Goal: Task Accomplishment & Management: Manage account settings

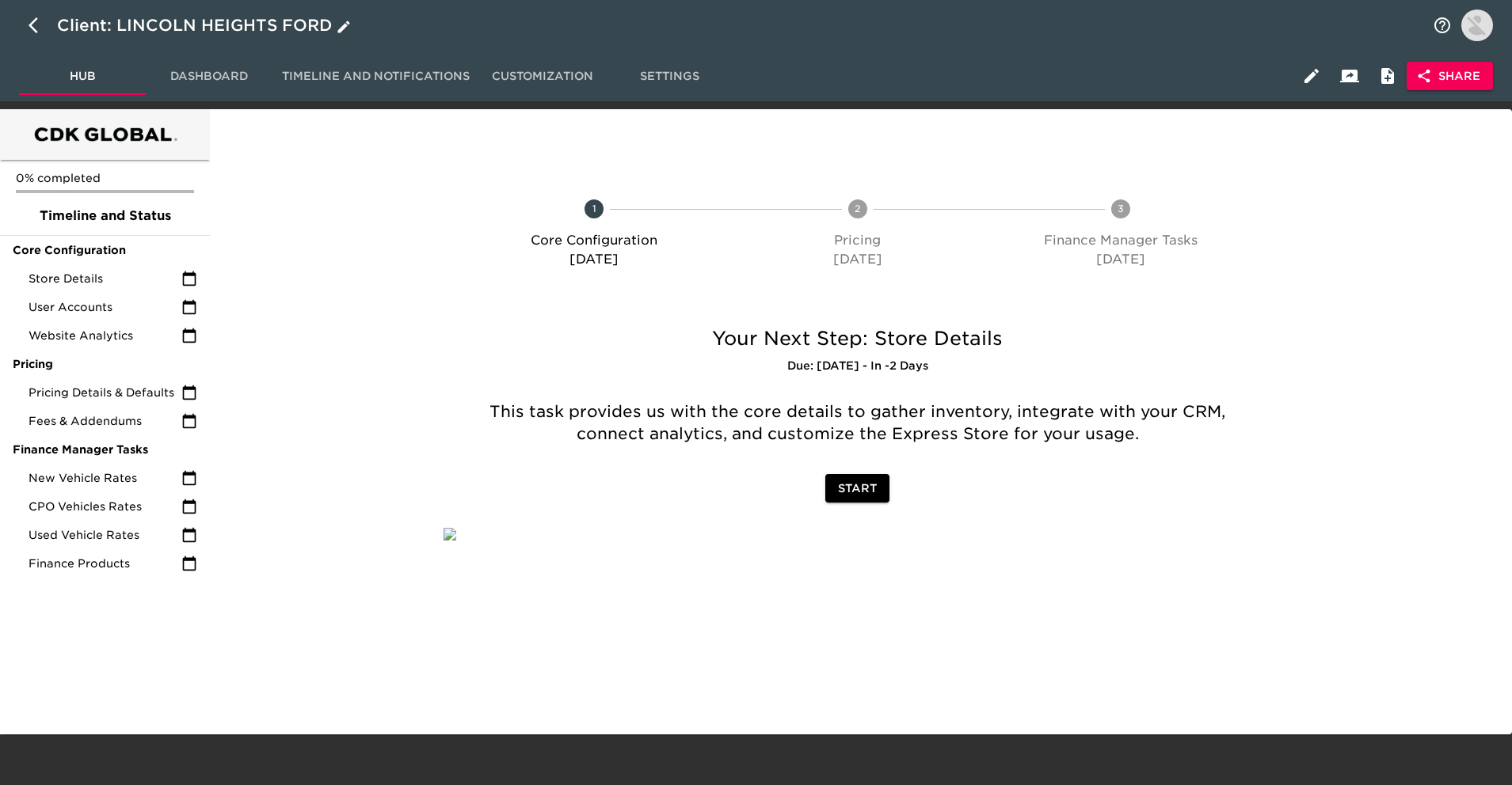
click at [37, 23] on icon "button" at bounding box center [38, 25] width 19 height 19
select select "25"
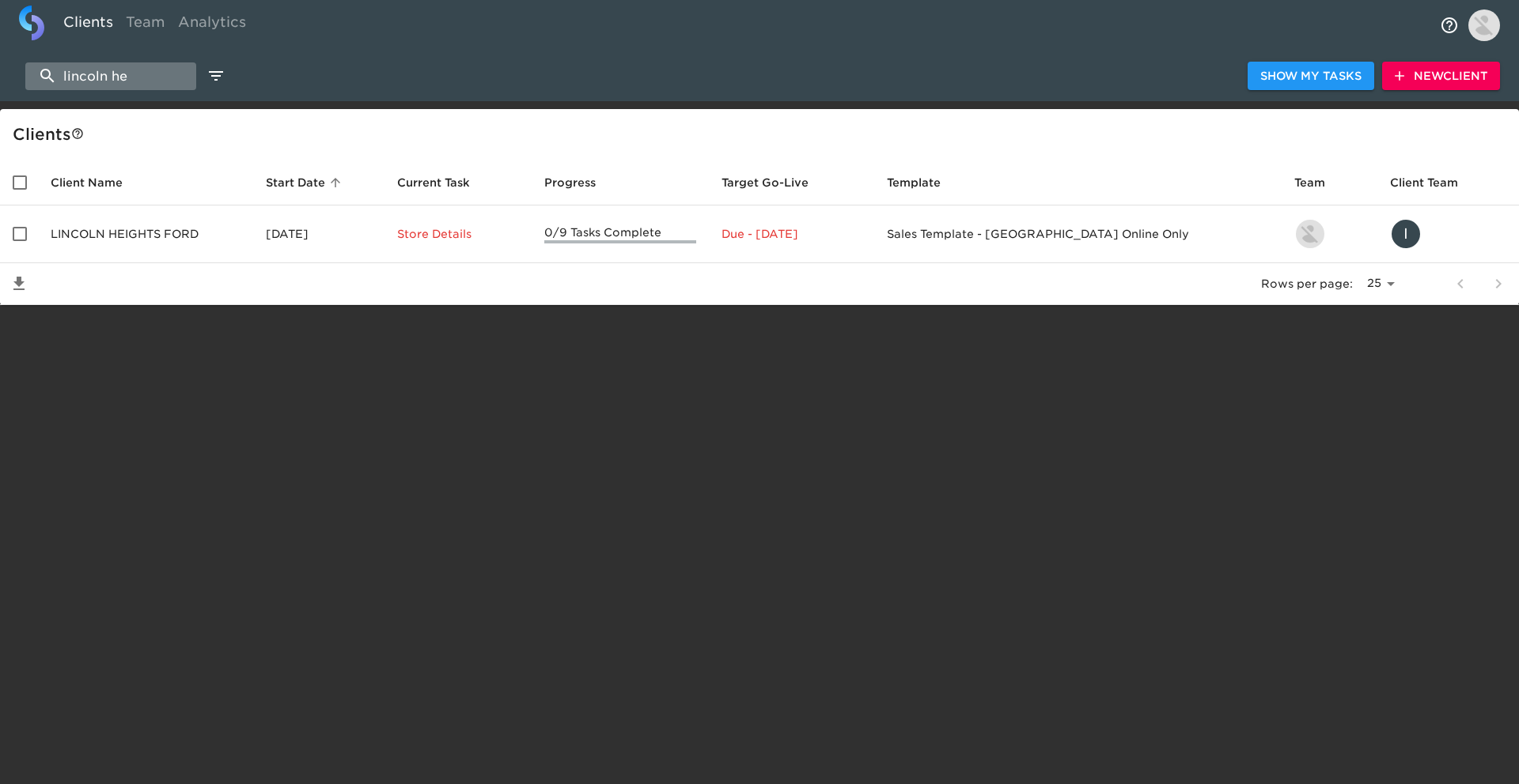
click at [132, 68] on input "lincoln he" at bounding box center [110, 77] width 171 height 28
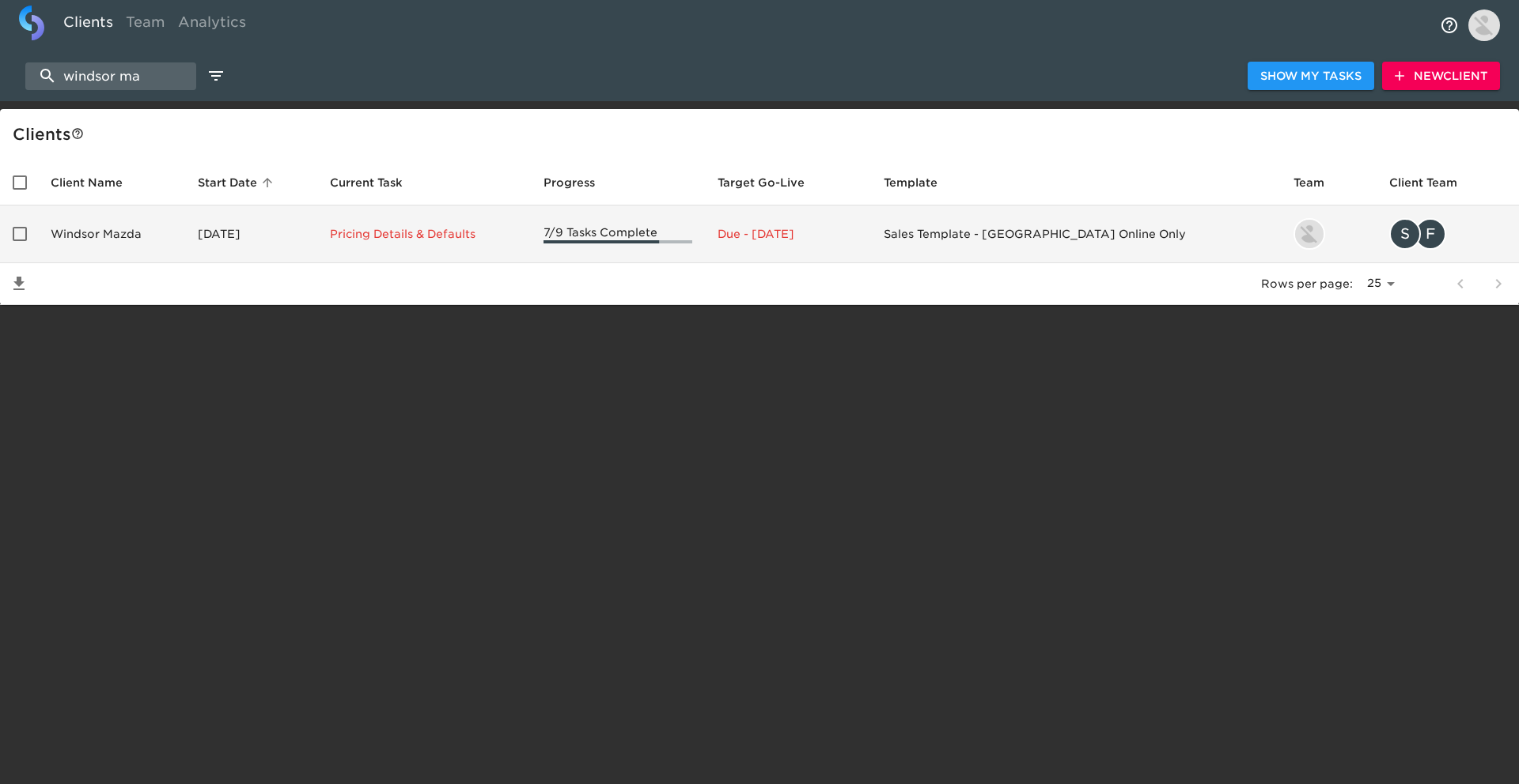
type input "windsor ma"
click at [143, 224] on td "Windsor Mazda" at bounding box center [112, 234] width 148 height 58
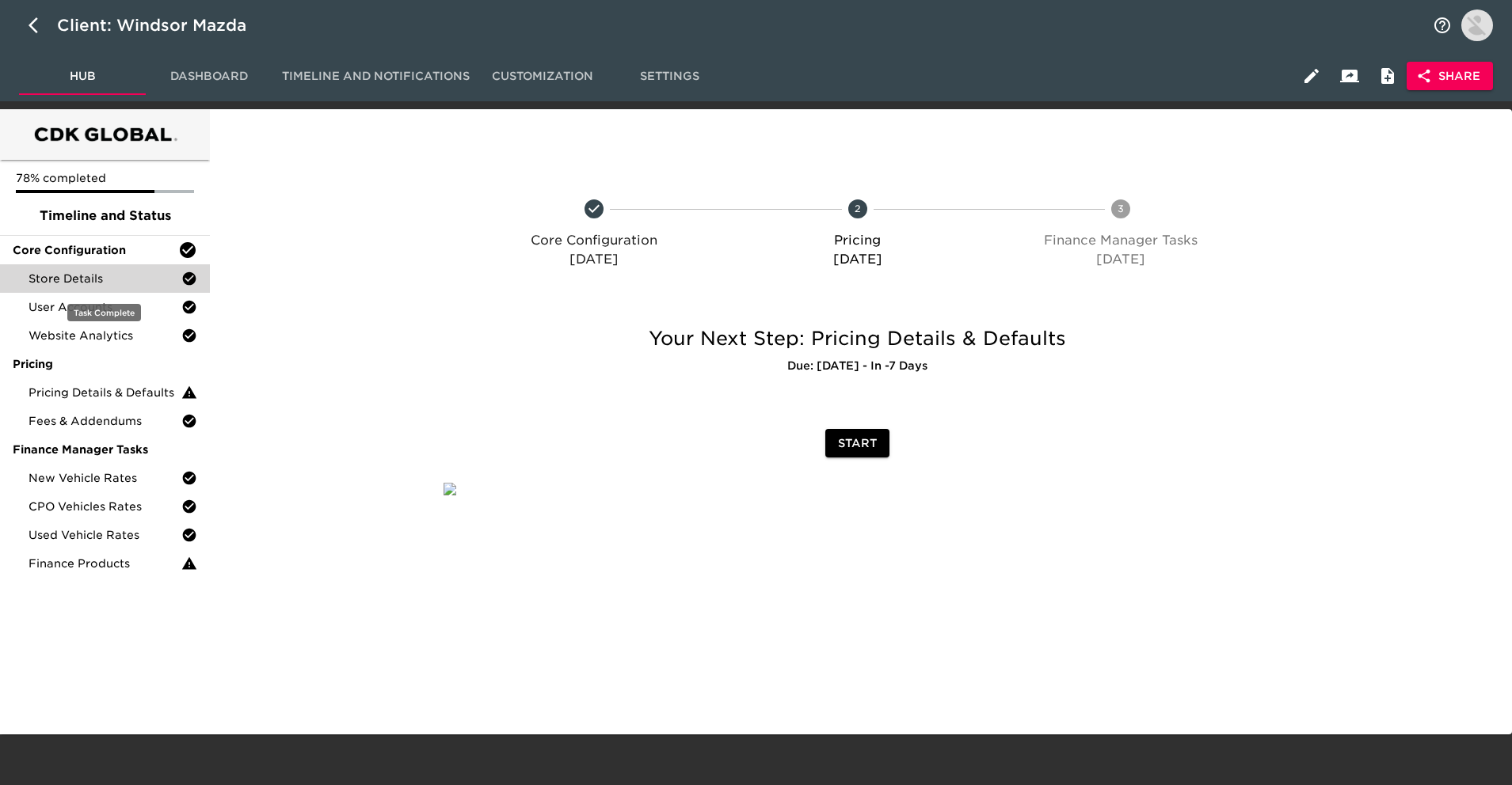
click at [158, 278] on span "Store Details" at bounding box center [106, 278] width 153 height 16
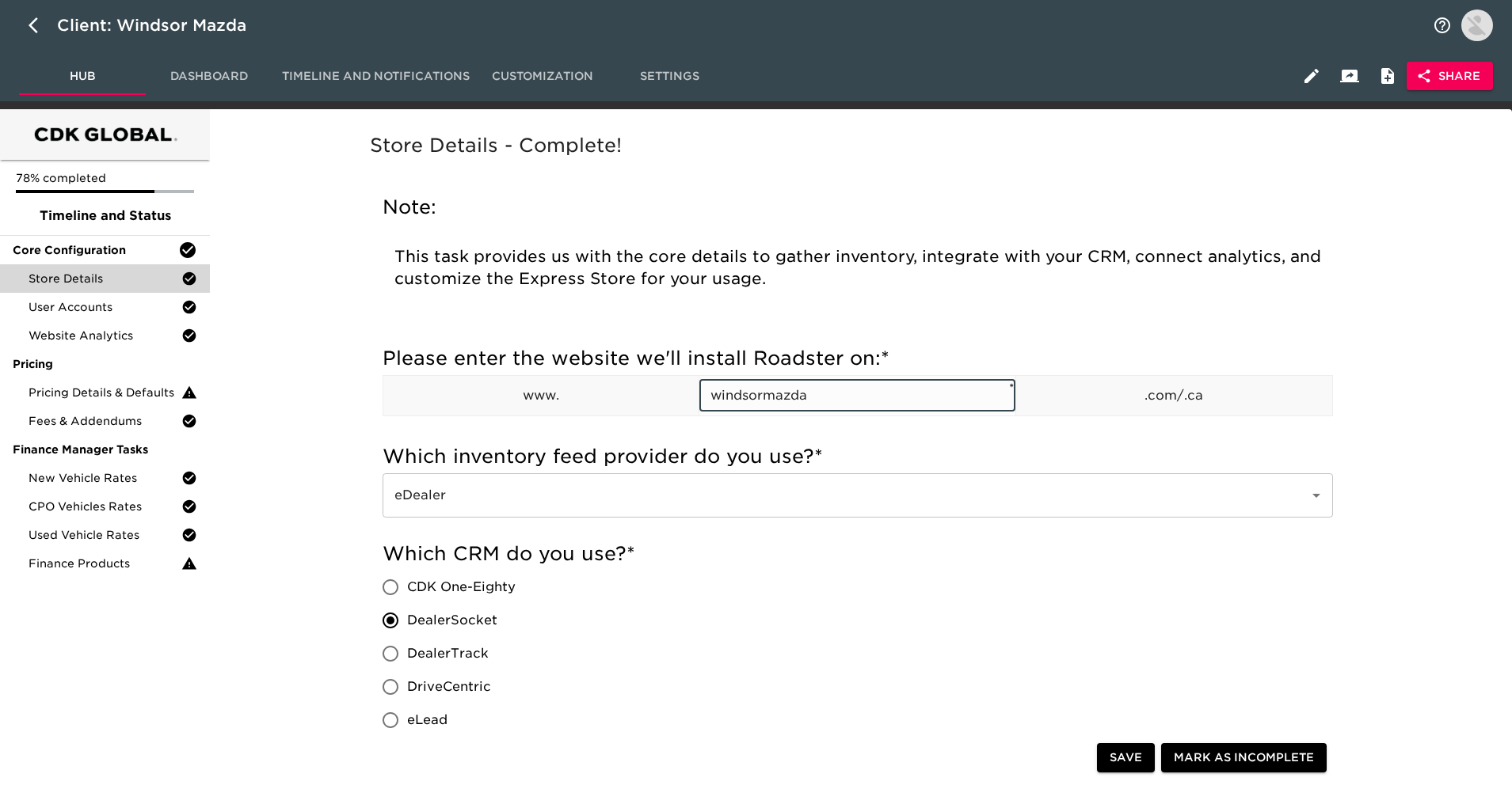
click at [755, 390] on input "windsormazda" at bounding box center [857, 396] width 316 height 32
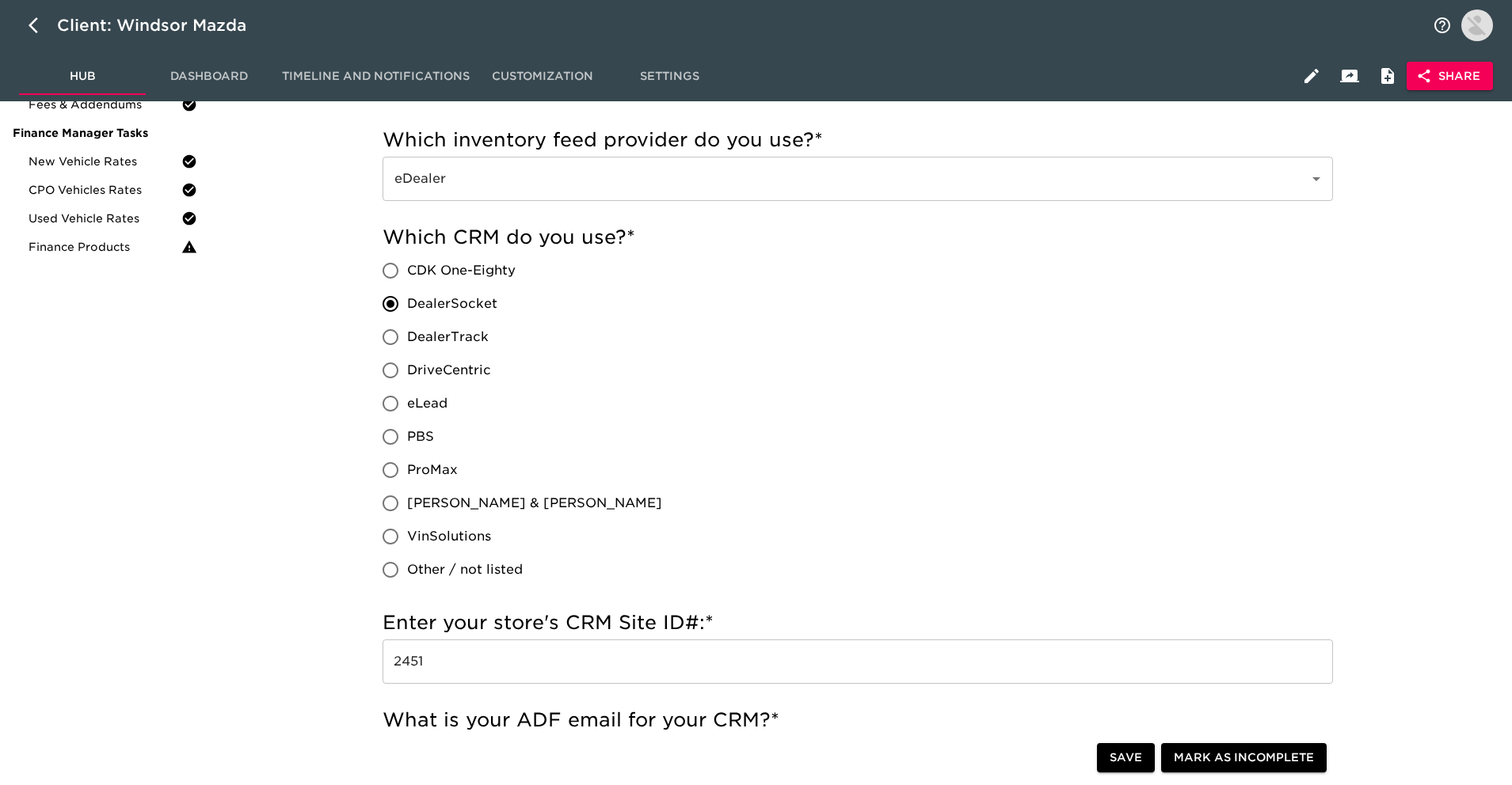
scroll to position [323, 0]
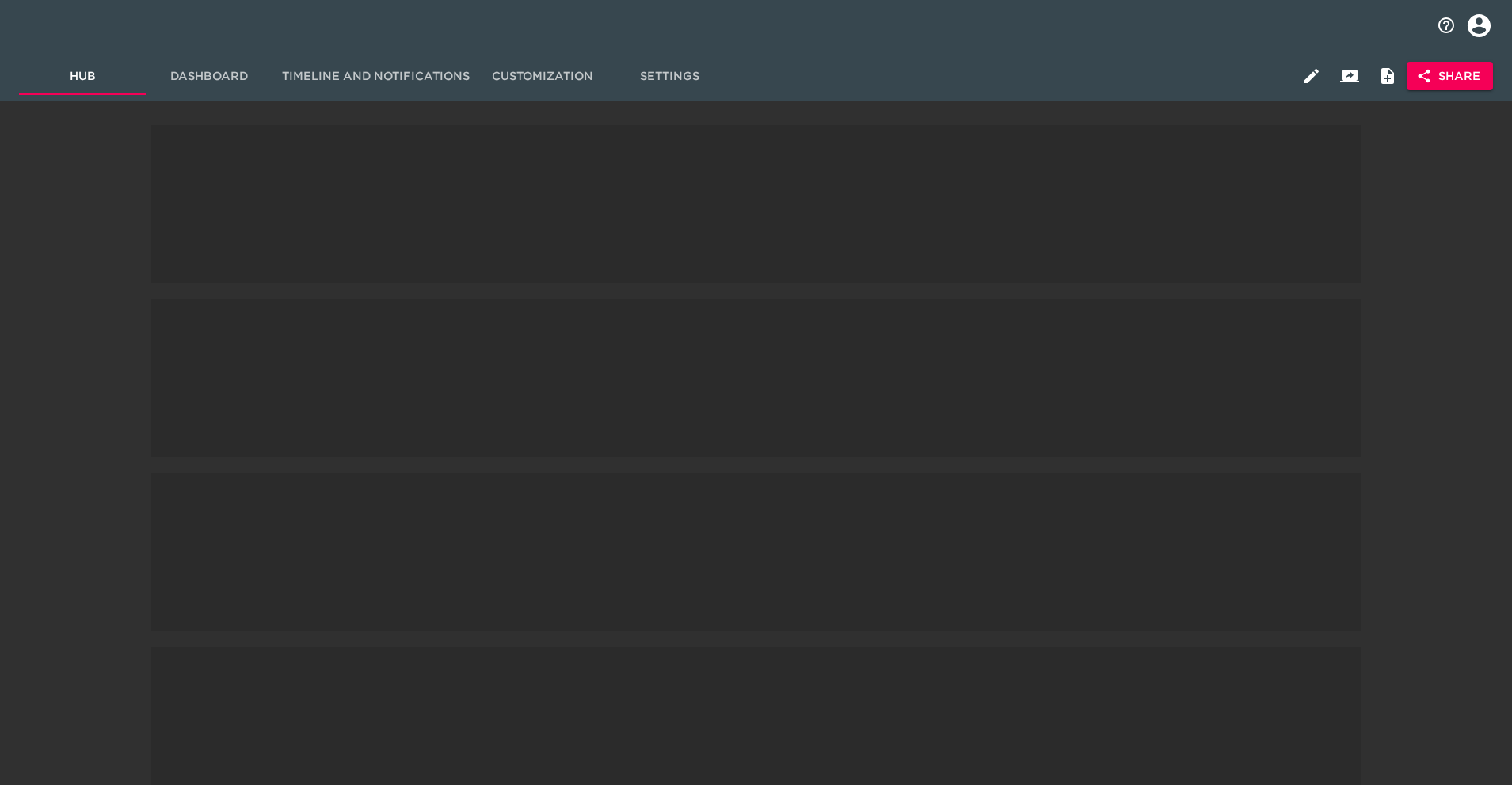
click at [31, 32] on div at bounding box center [756, 25] width 1512 height 50
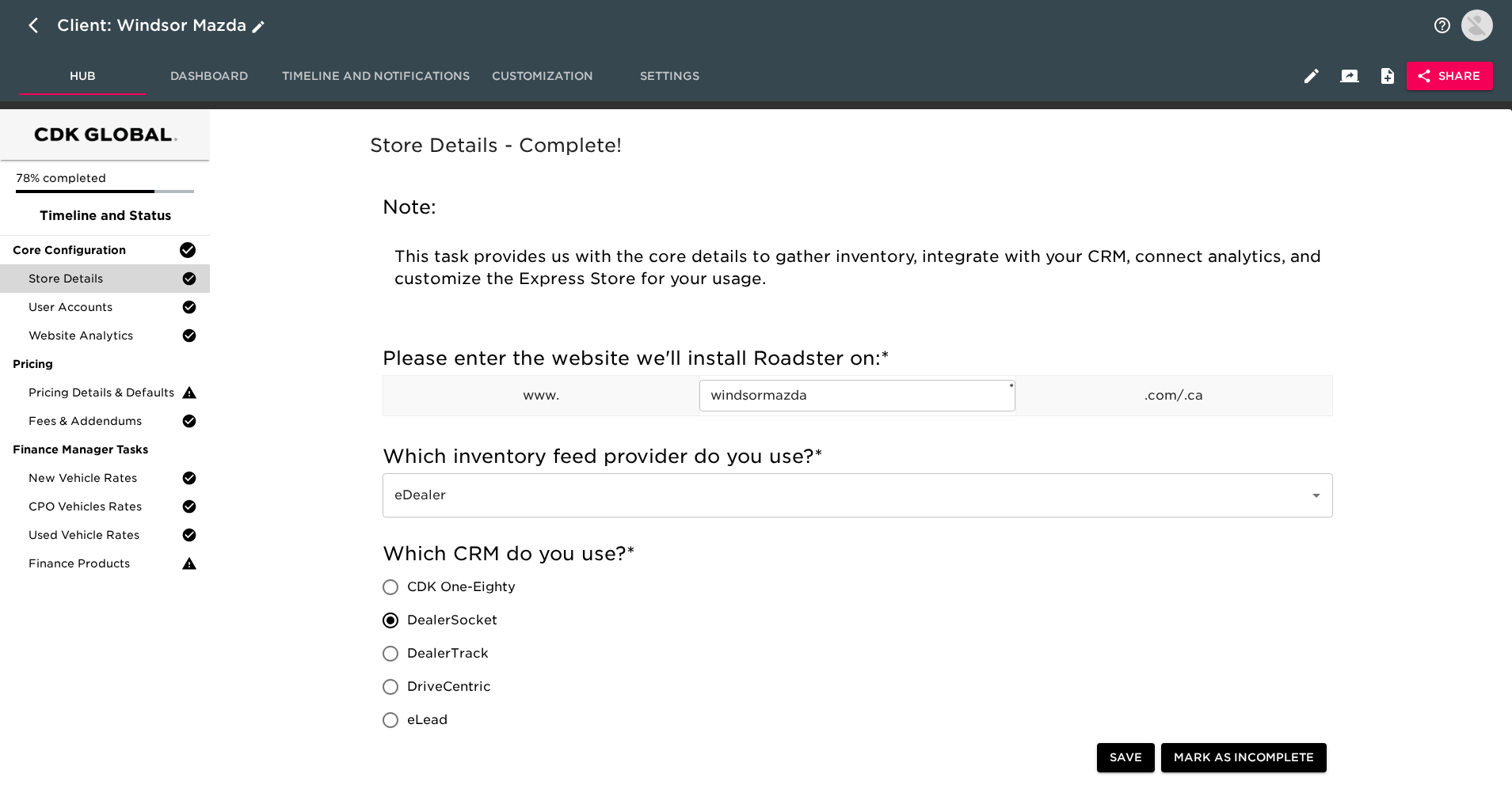
click at [23, 28] on button "button" at bounding box center [37, 25] width 38 height 38
select select "25"
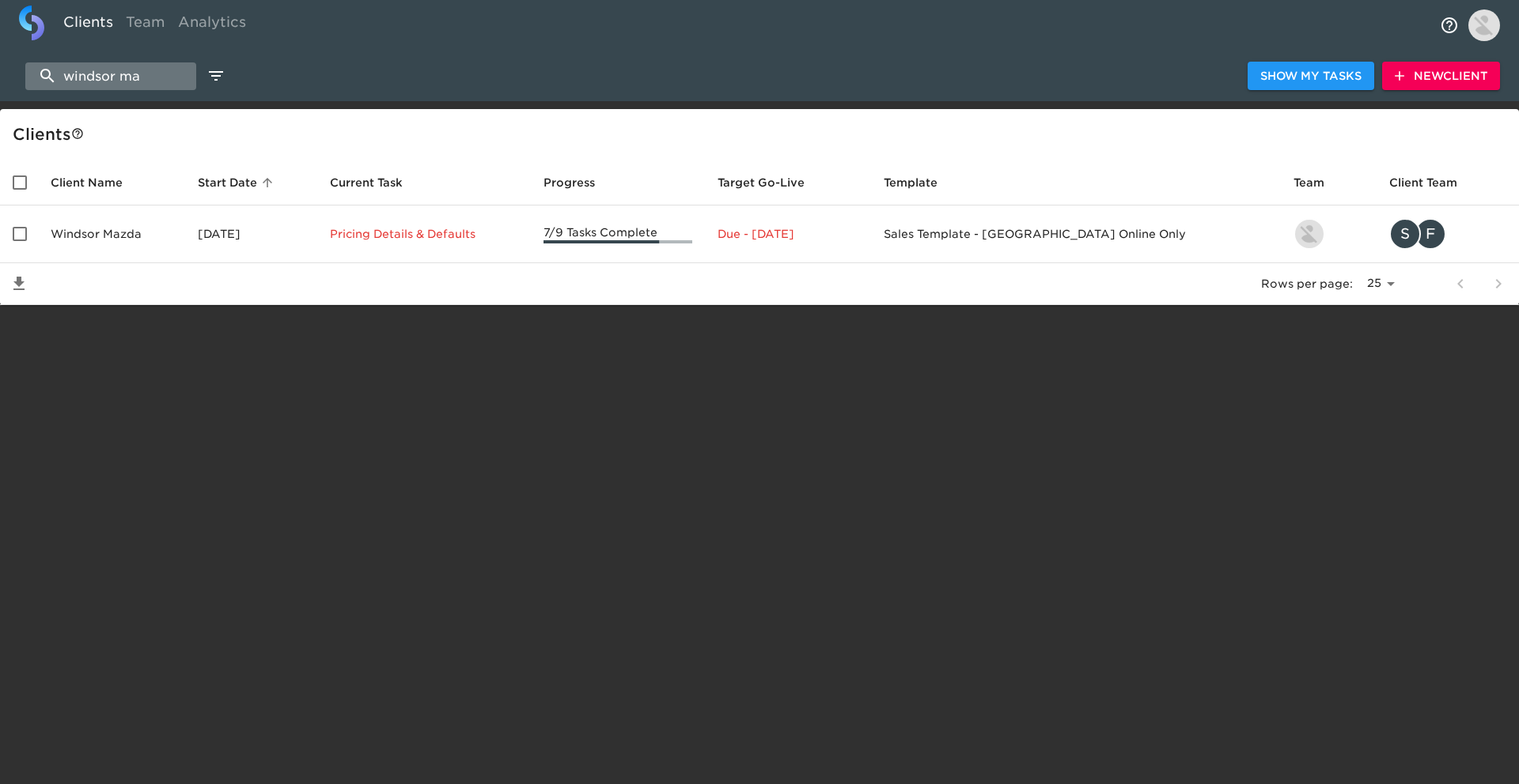
click at [163, 70] on input "windsor ma" at bounding box center [110, 77] width 171 height 28
type input "b"
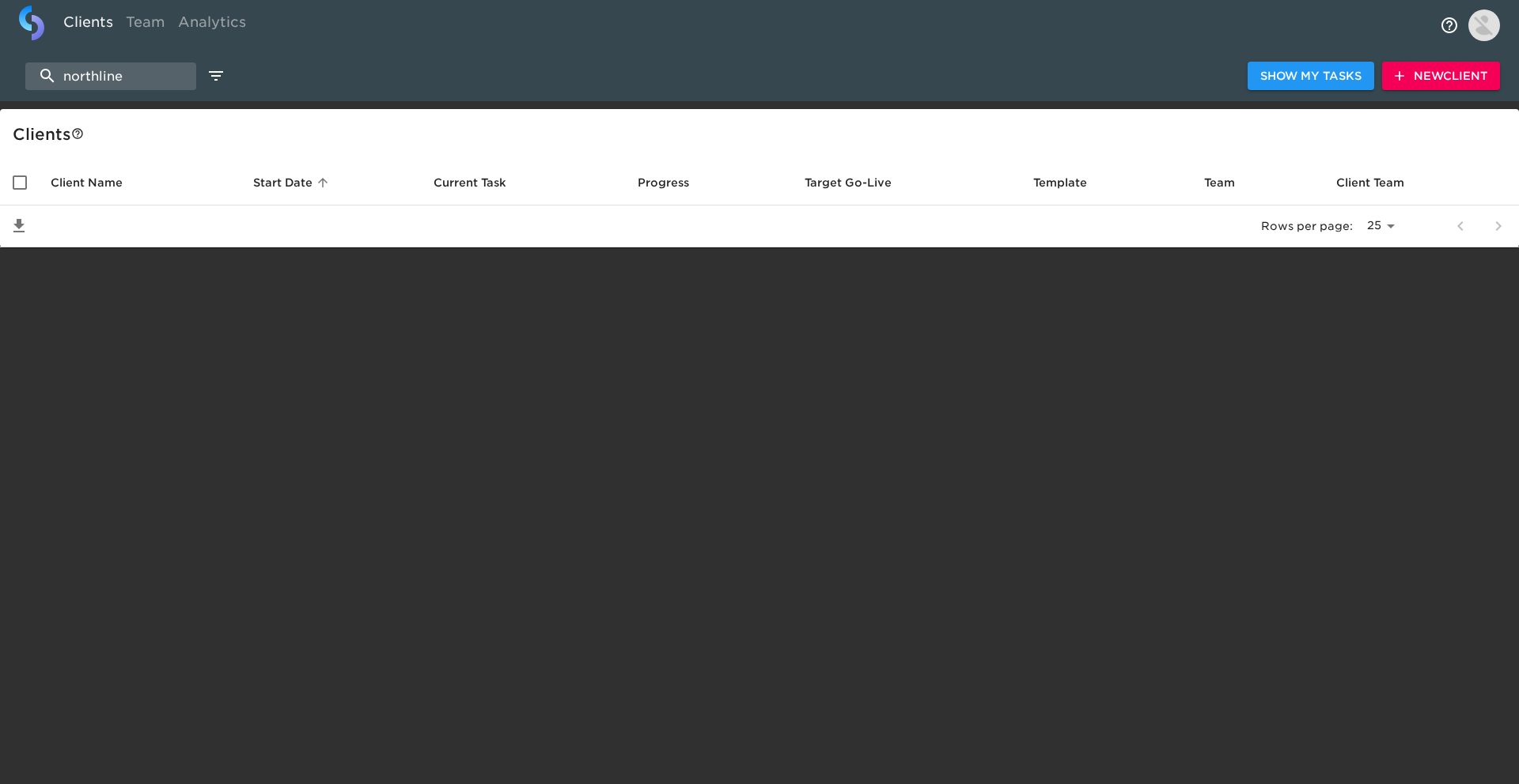
type input "northline"
click at [1401, 89] on button "New Client" at bounding box center [1441, 76] width 118 height 29
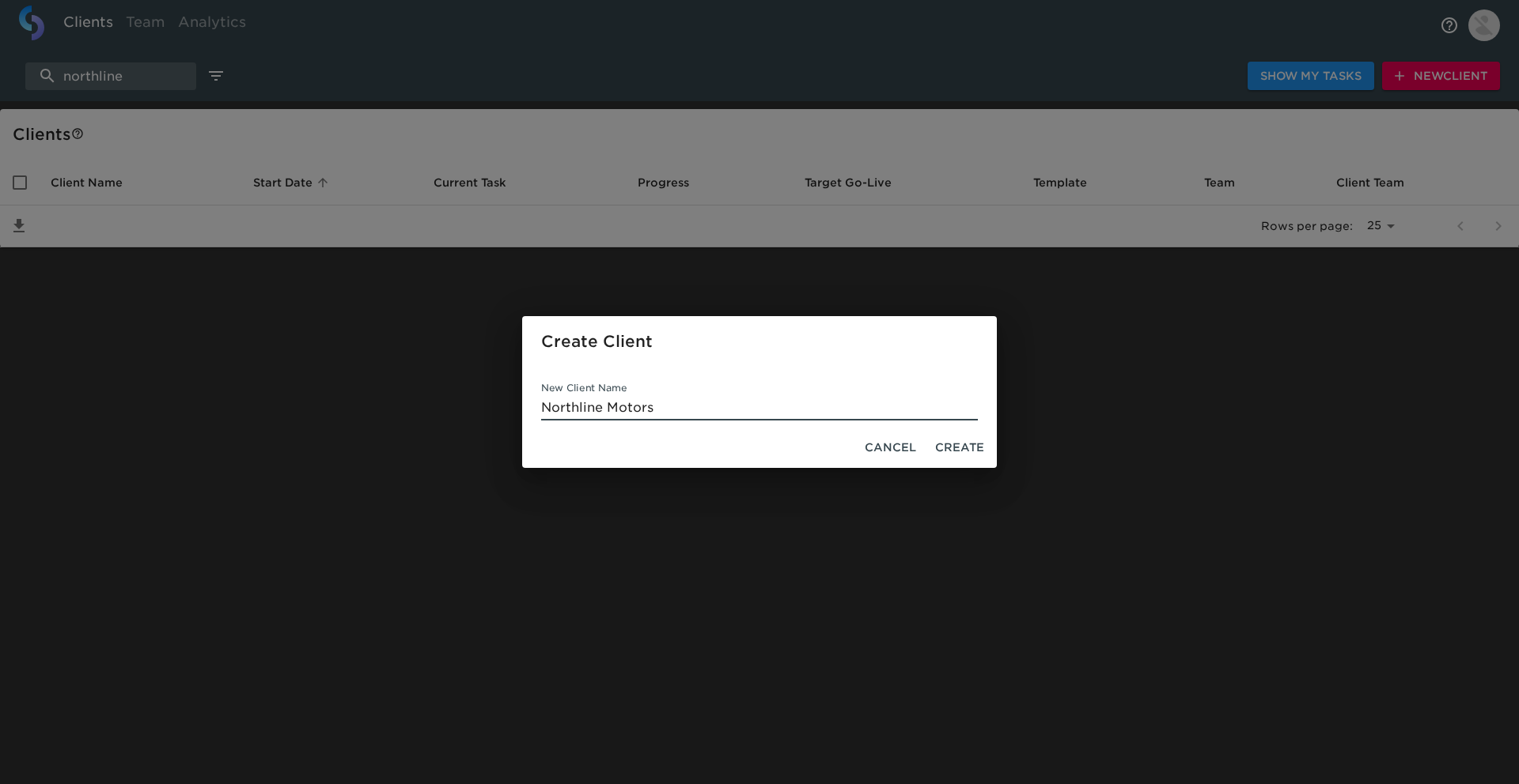
type input "Northline Motors"
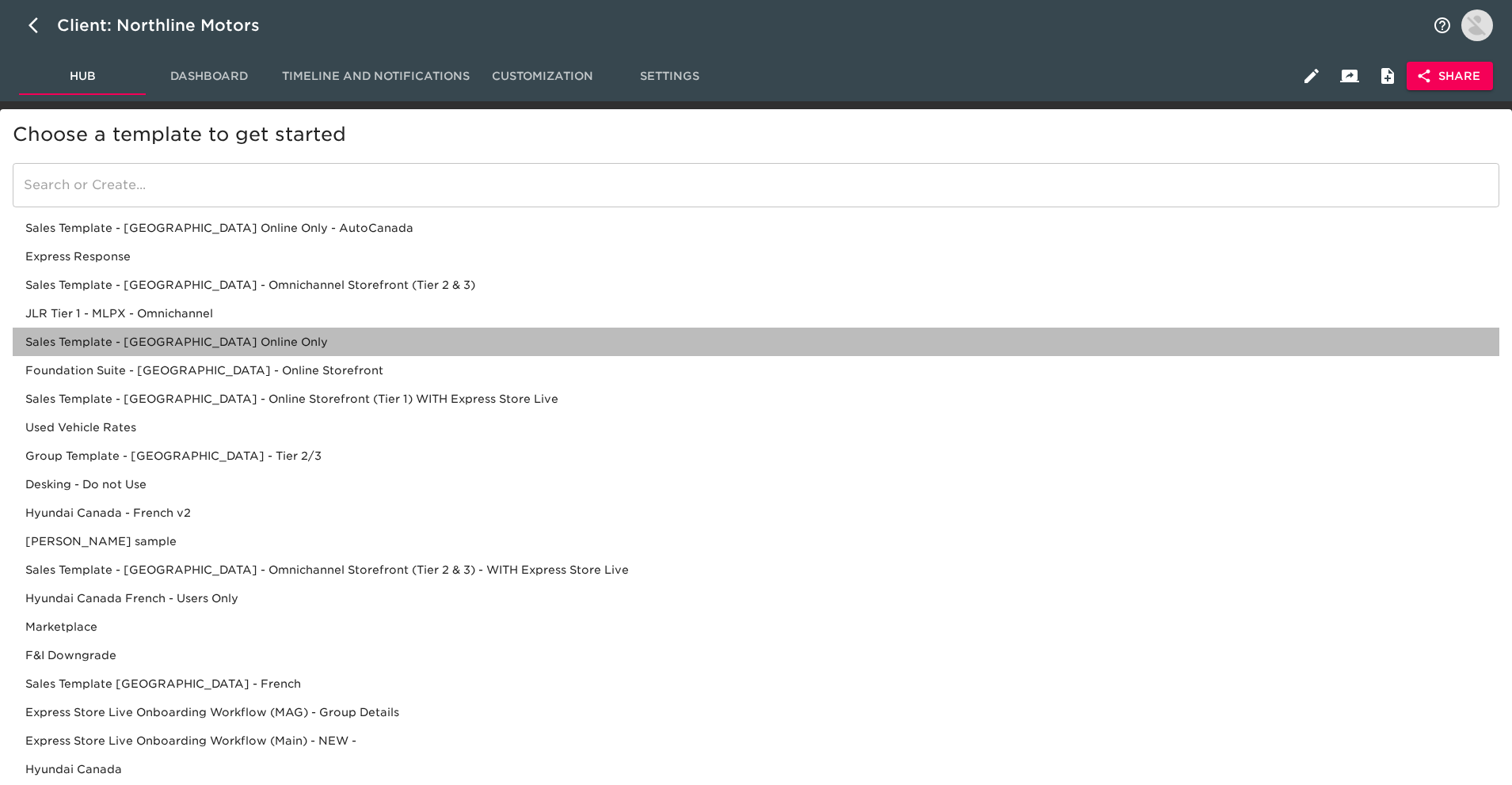
click at [326, 356] on div "Sales Template - [GEOGRAPHIC_DATA] Online Only" at bounding box center [756, 370] width 1487 height 29
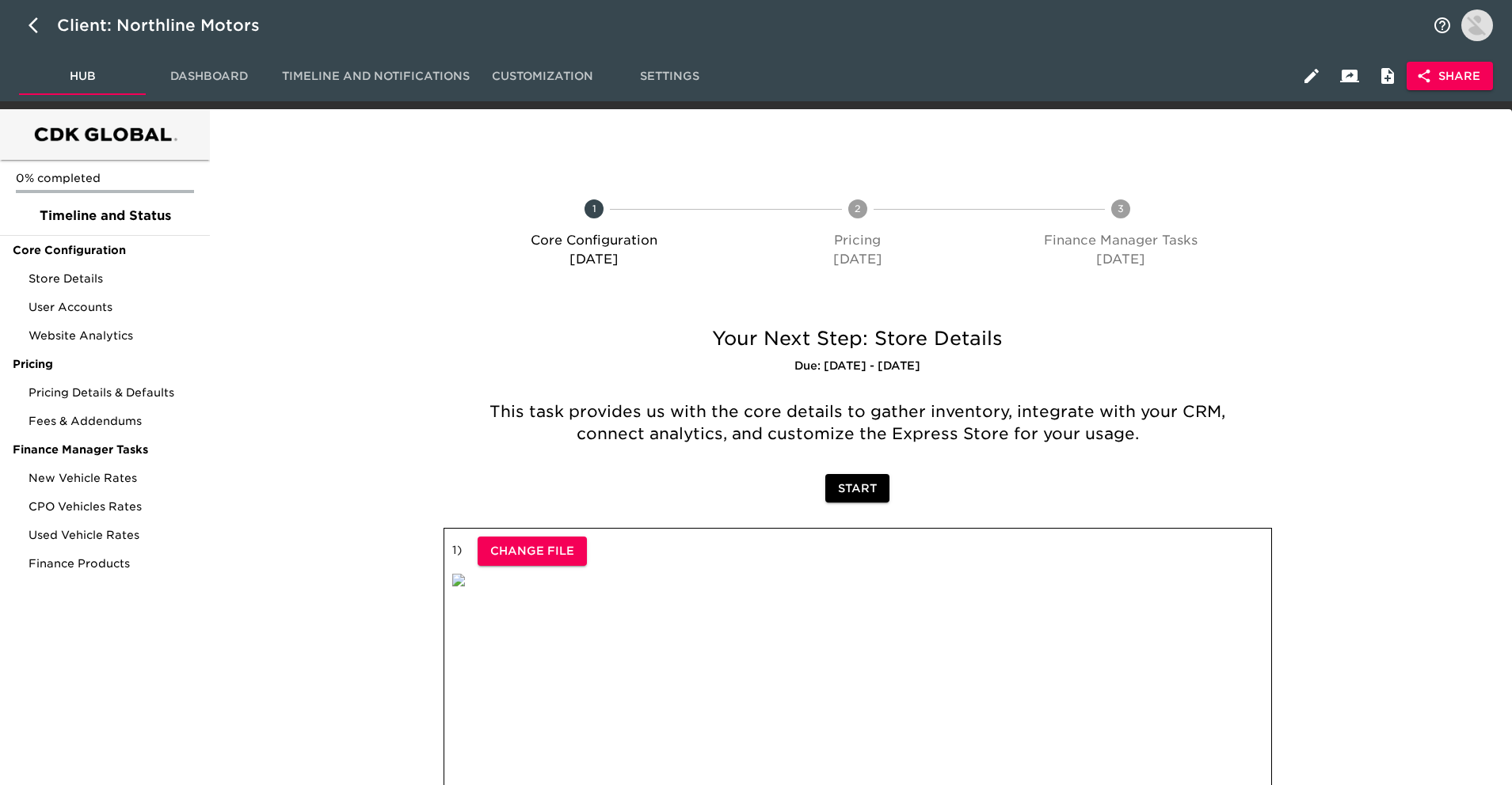
click at [1454, 69] on span "Share" at bounding box center [1449, 76] width 61 height 20
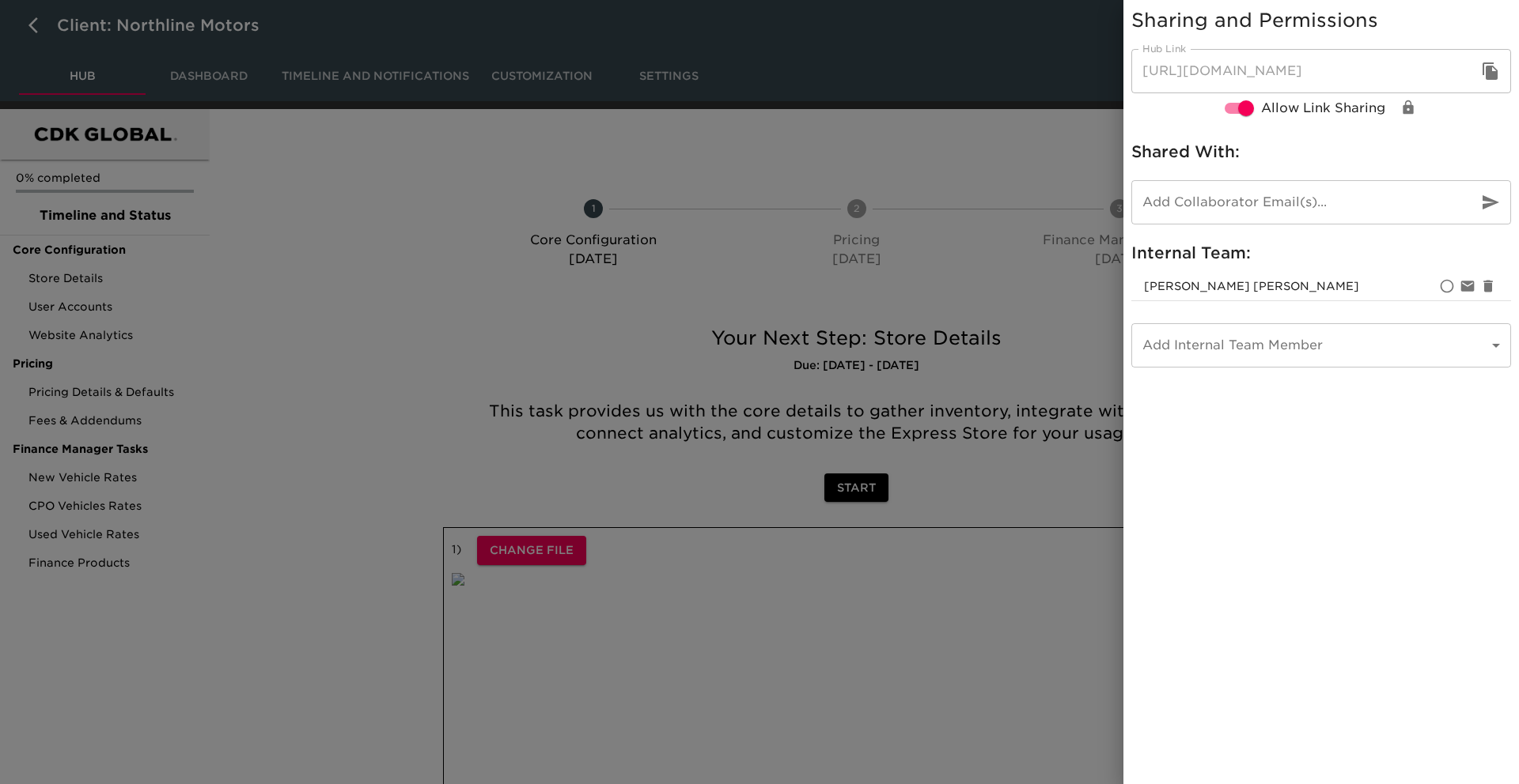
click at [1492, 68] on icon "button" at bounding box center [1490, 71] width 19 height 19
click at [592, 281] on div at bounding box center [759, 392] width 1519 height 784
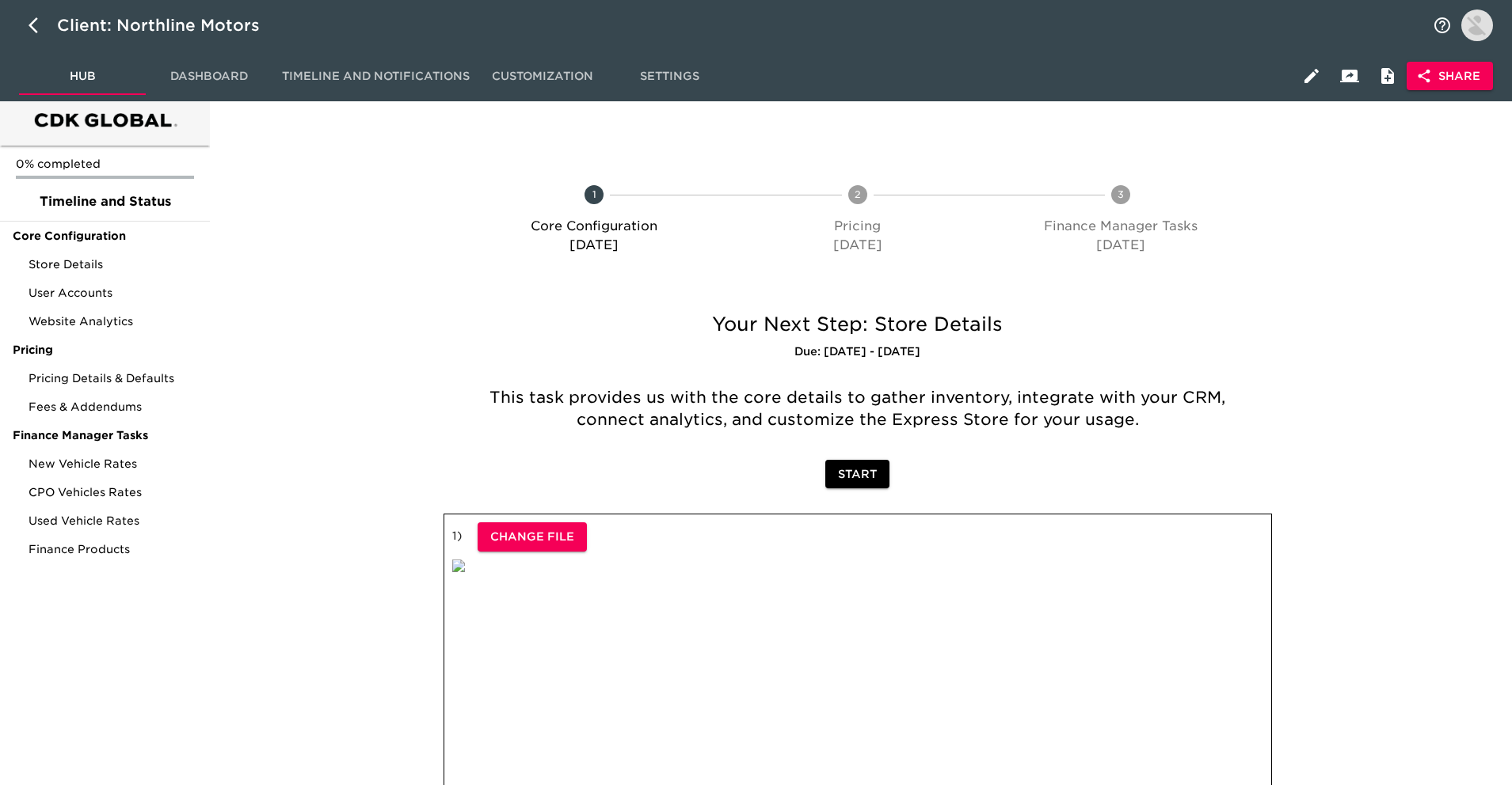
scroll to position [18, 0]
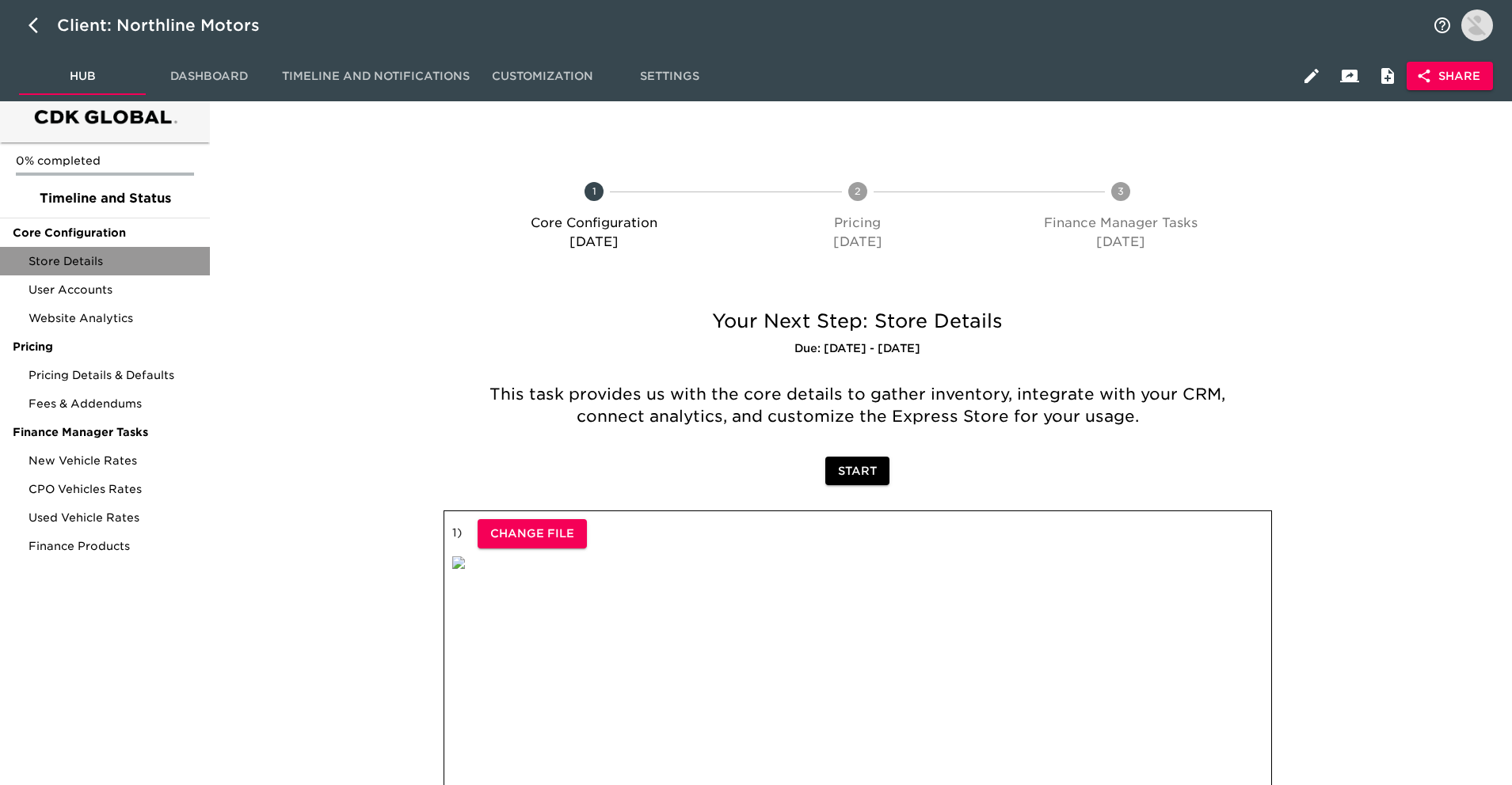
click at [52, 262] on span "Store Details" at bounding box center [113, 261] width 168 height 16
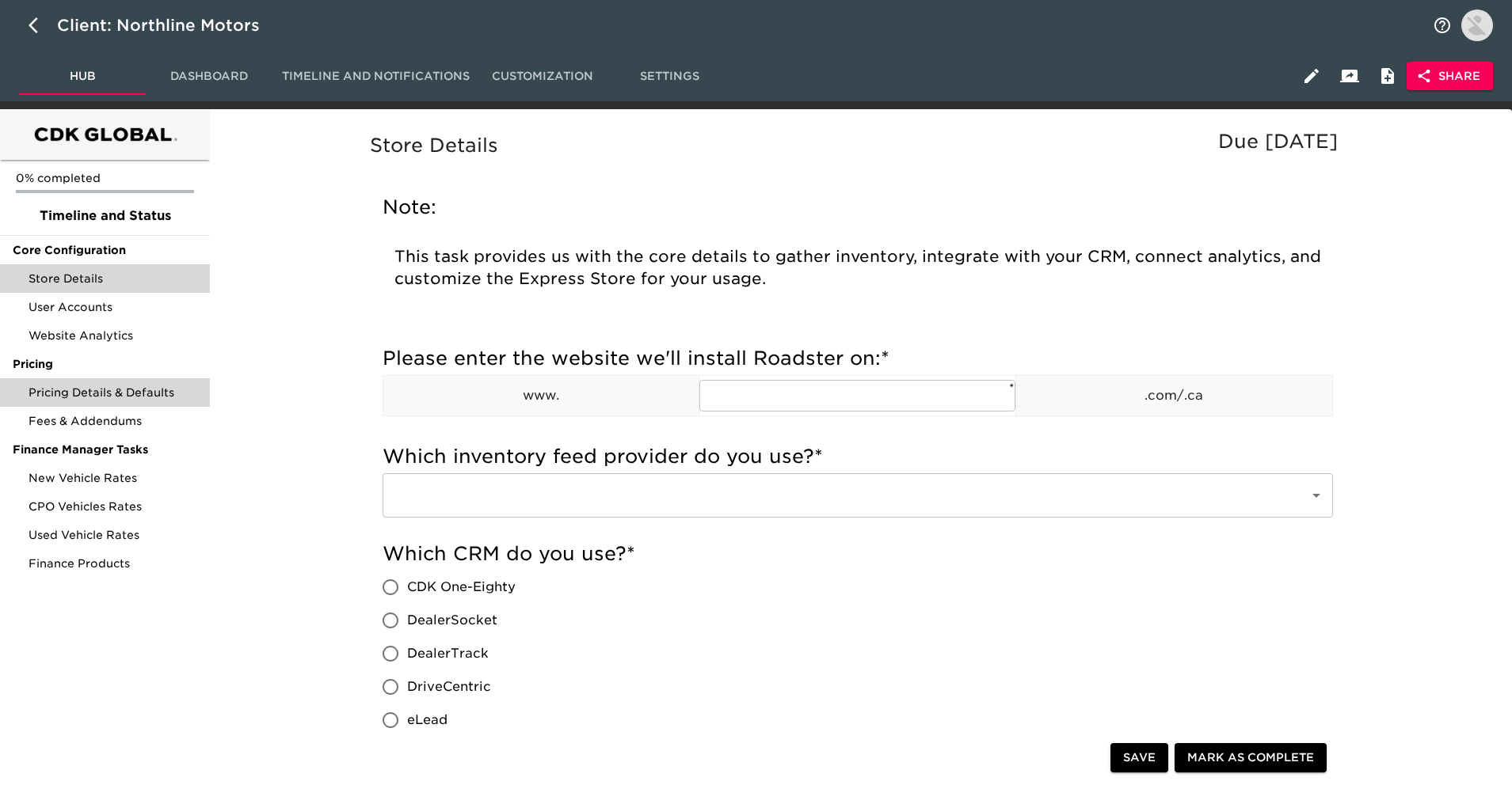
click at [128, 400] on span "Pricing Details & Defaults" at bounding box center [113, 392] width 168 height 16
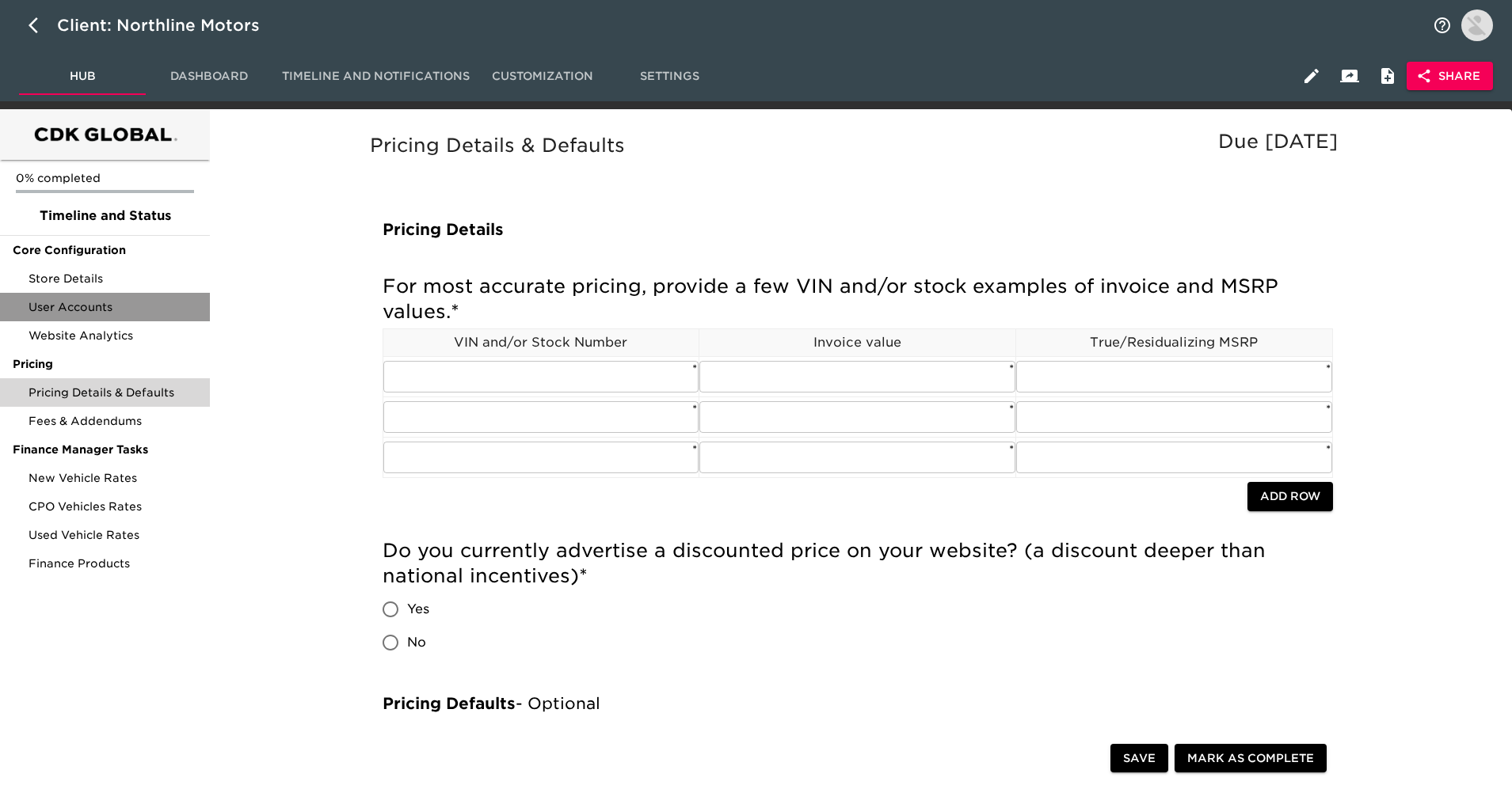
click at [122, 309] on span "User Accounts" at bounding box center [113, 307] width 168 height 16
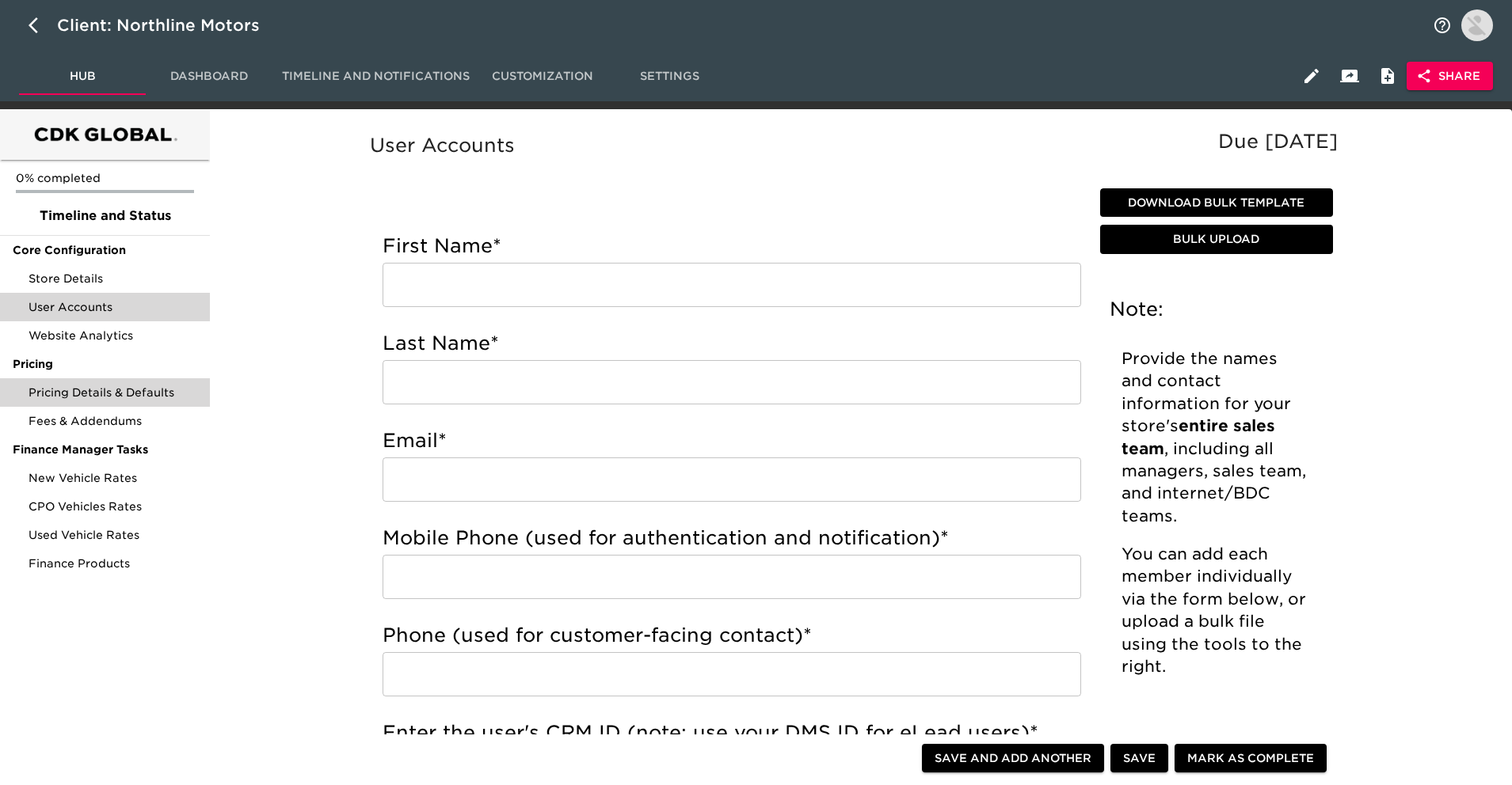
click at [138, 393] on span "Pricing Details & Defaults" at bounding box center [113, 392] width 168 height 16
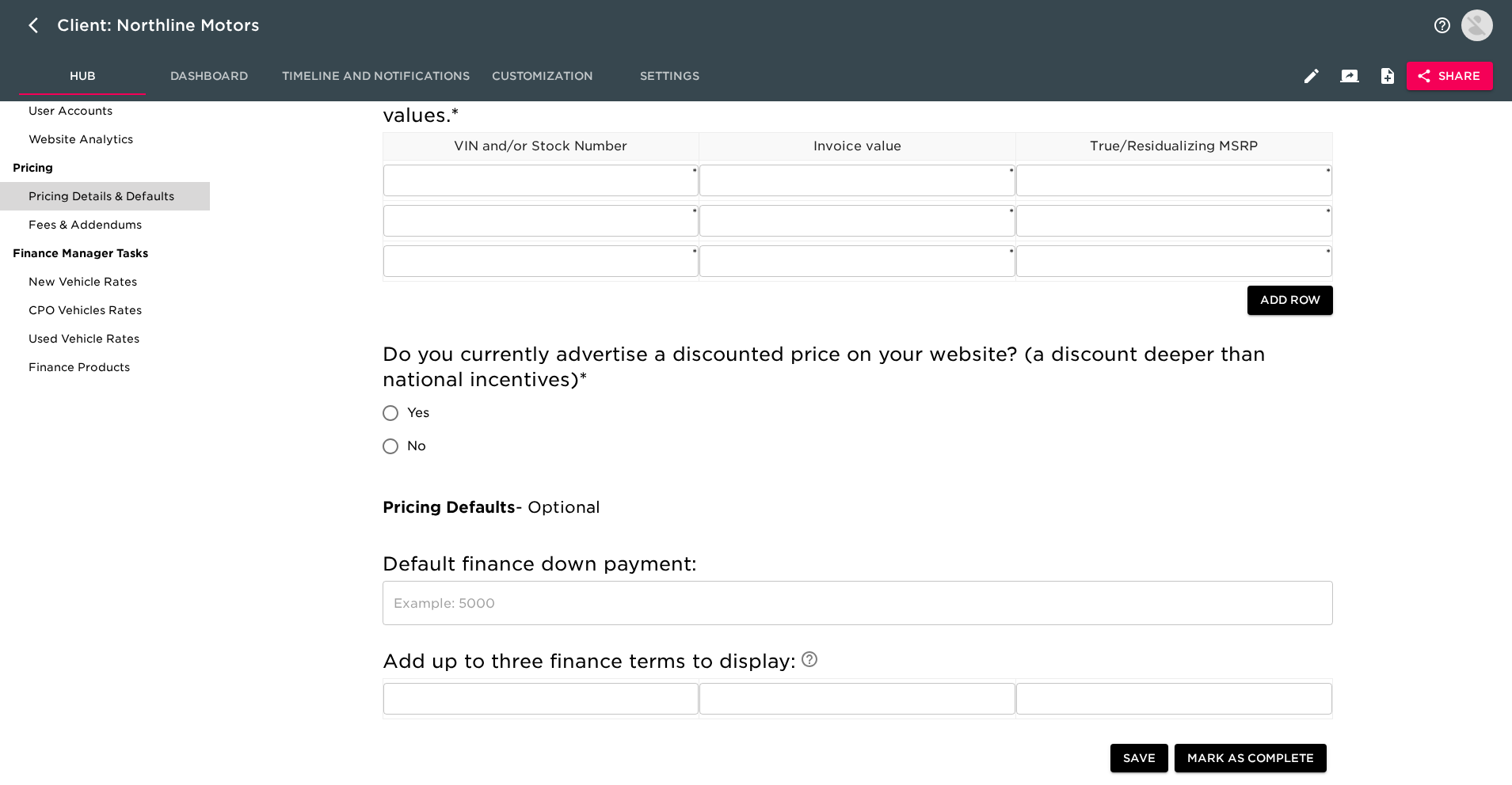
scroll to position [224, 0]
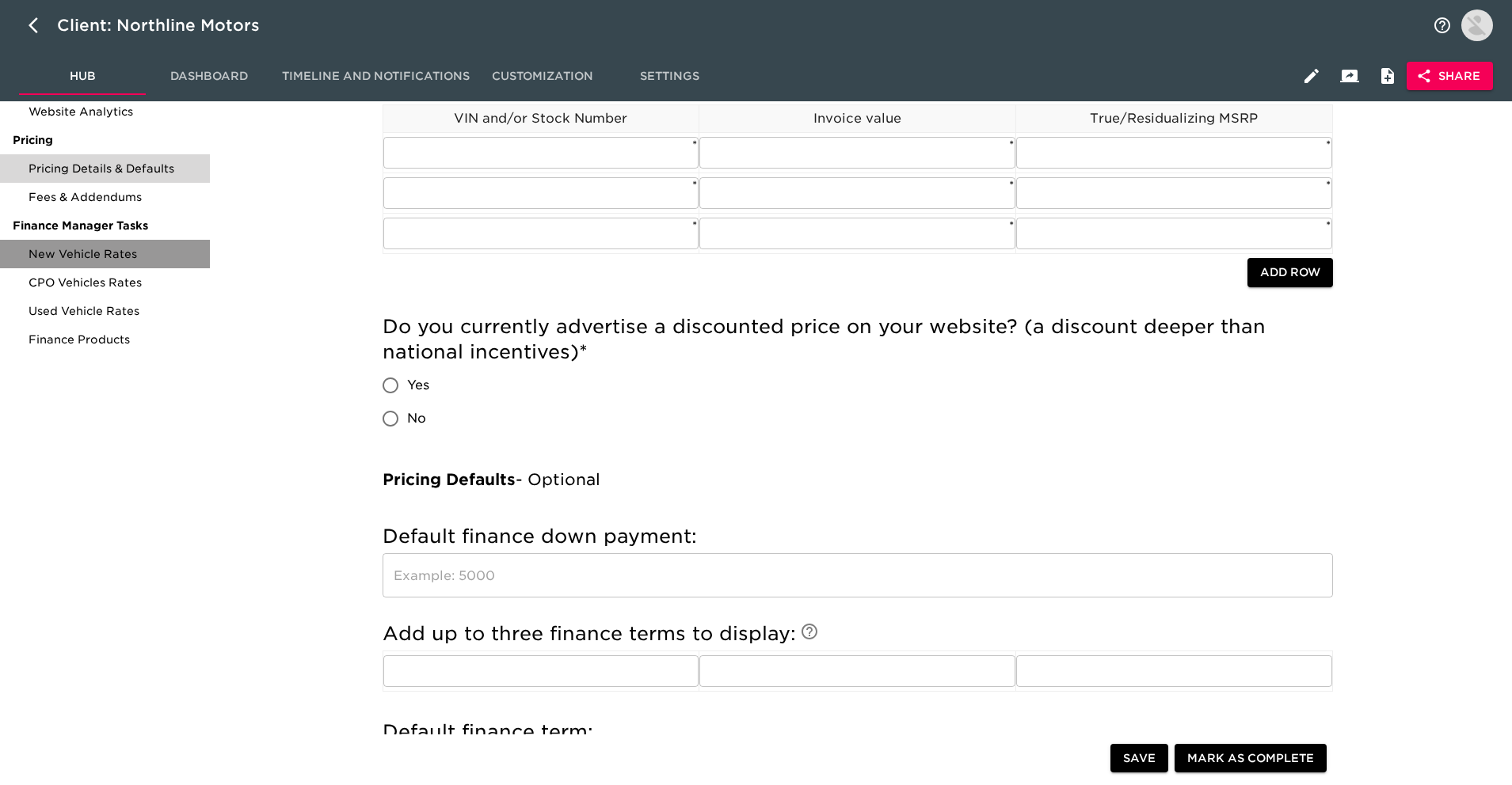
click at [109, 257] on span "New Vehicle Rates" at bounding box center [113, 253] width 168 height 16
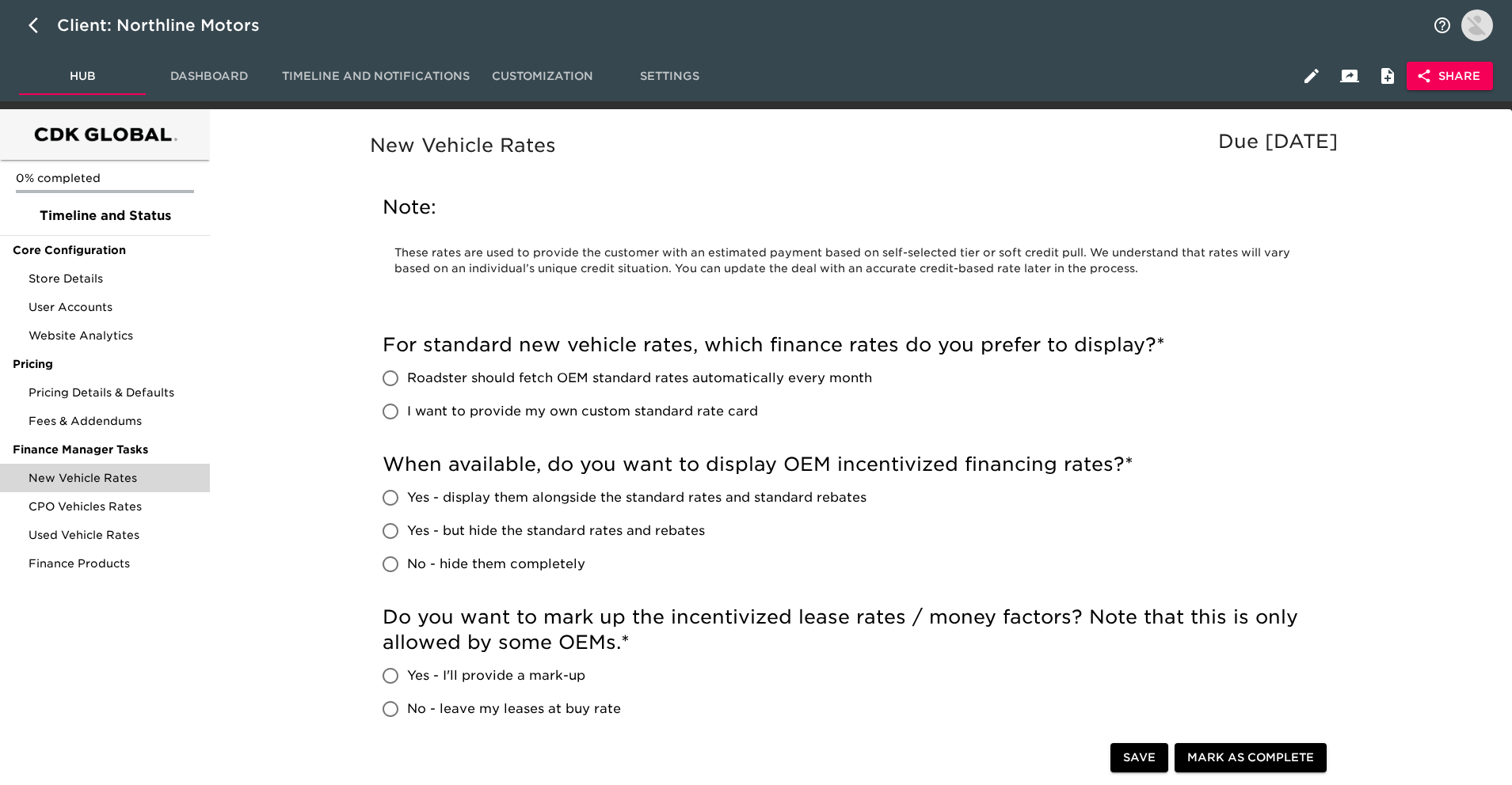
scroll to position [47, 0]
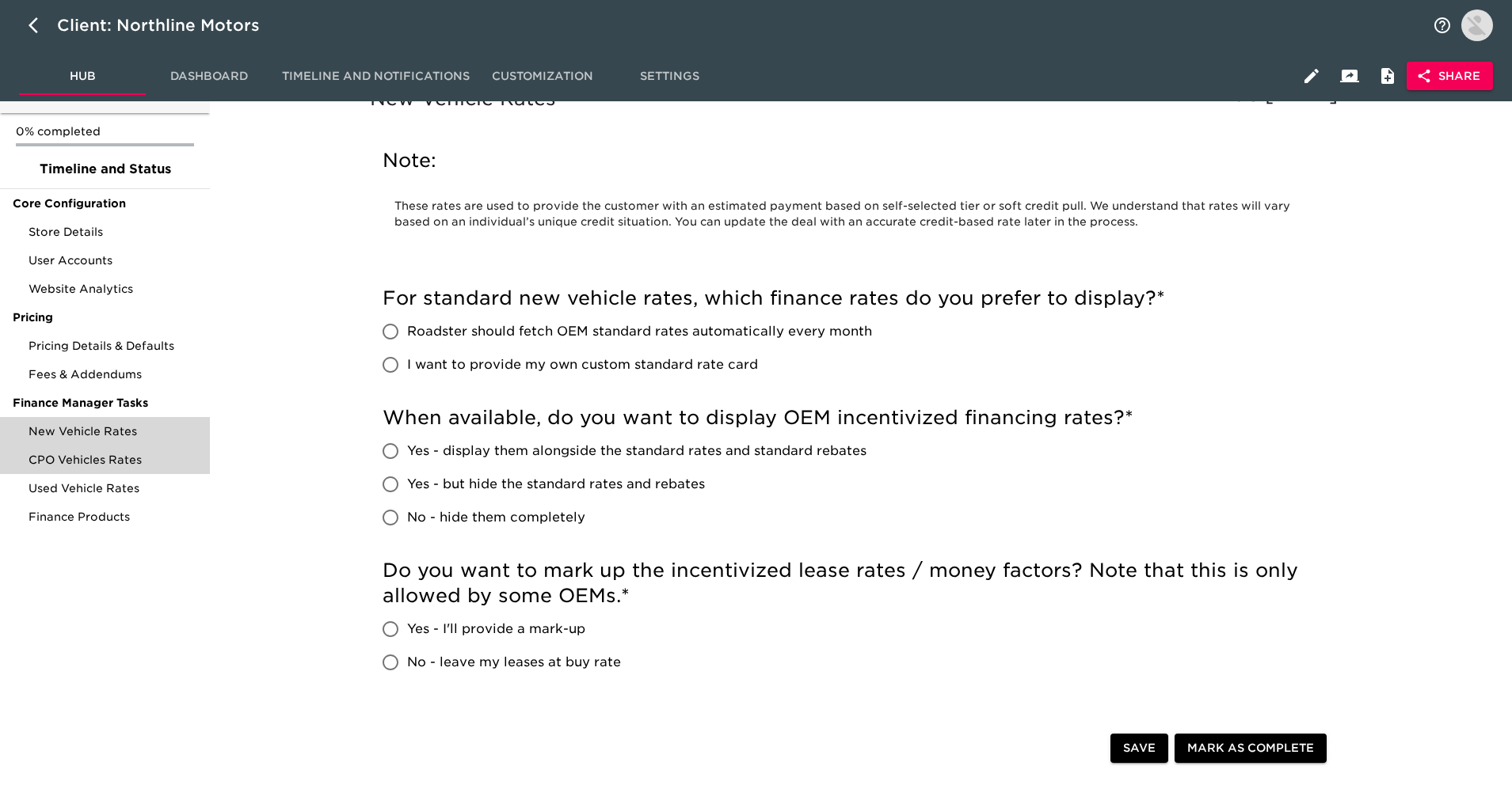
click at [176, 470] on div "CPO Vehicles Rates" at bounding box center [105, 460] width 210 height 29
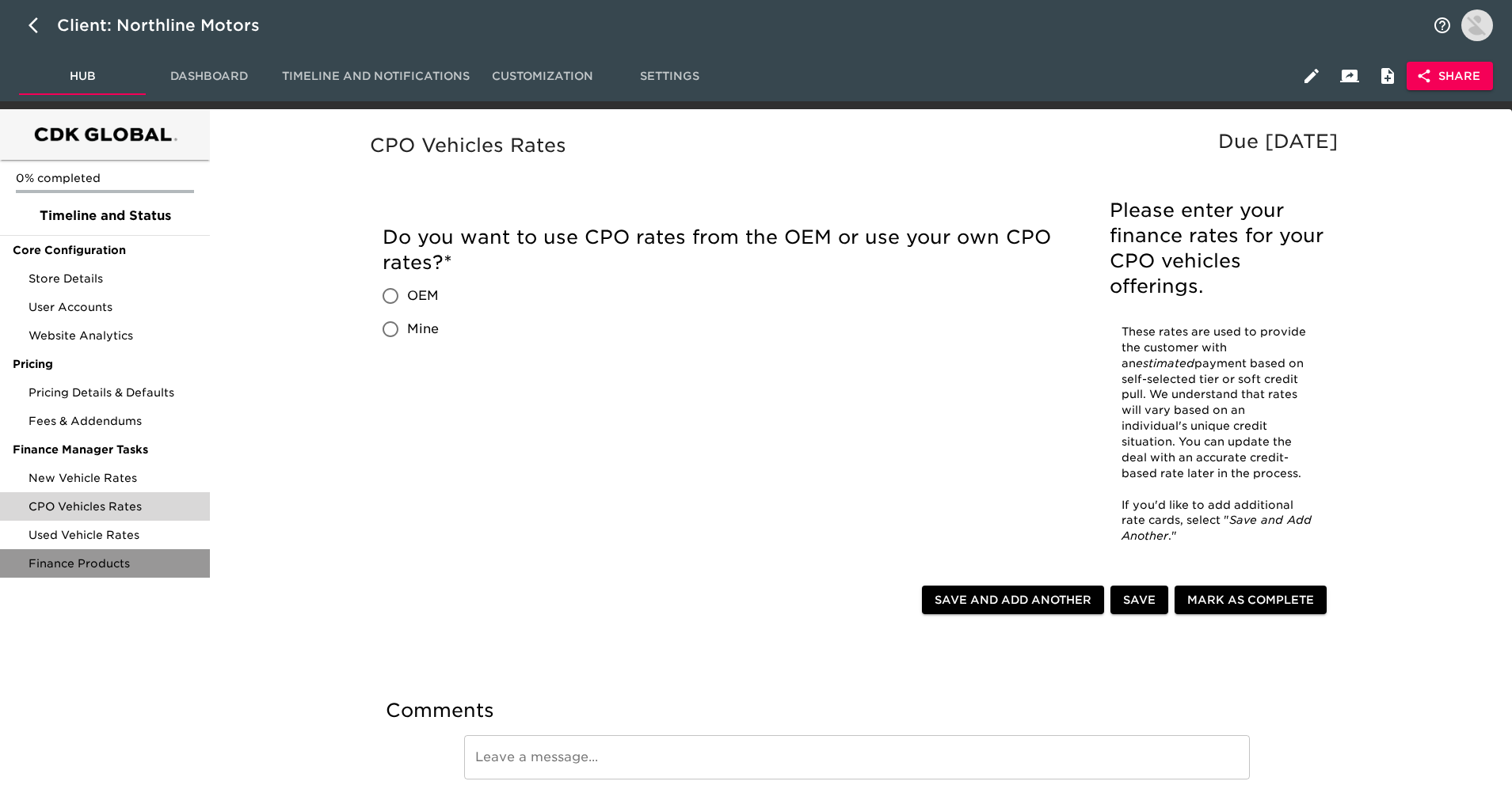
click at [172, 551] on div "Finance Products" at bounding box center [105, 564] width 210 height 29
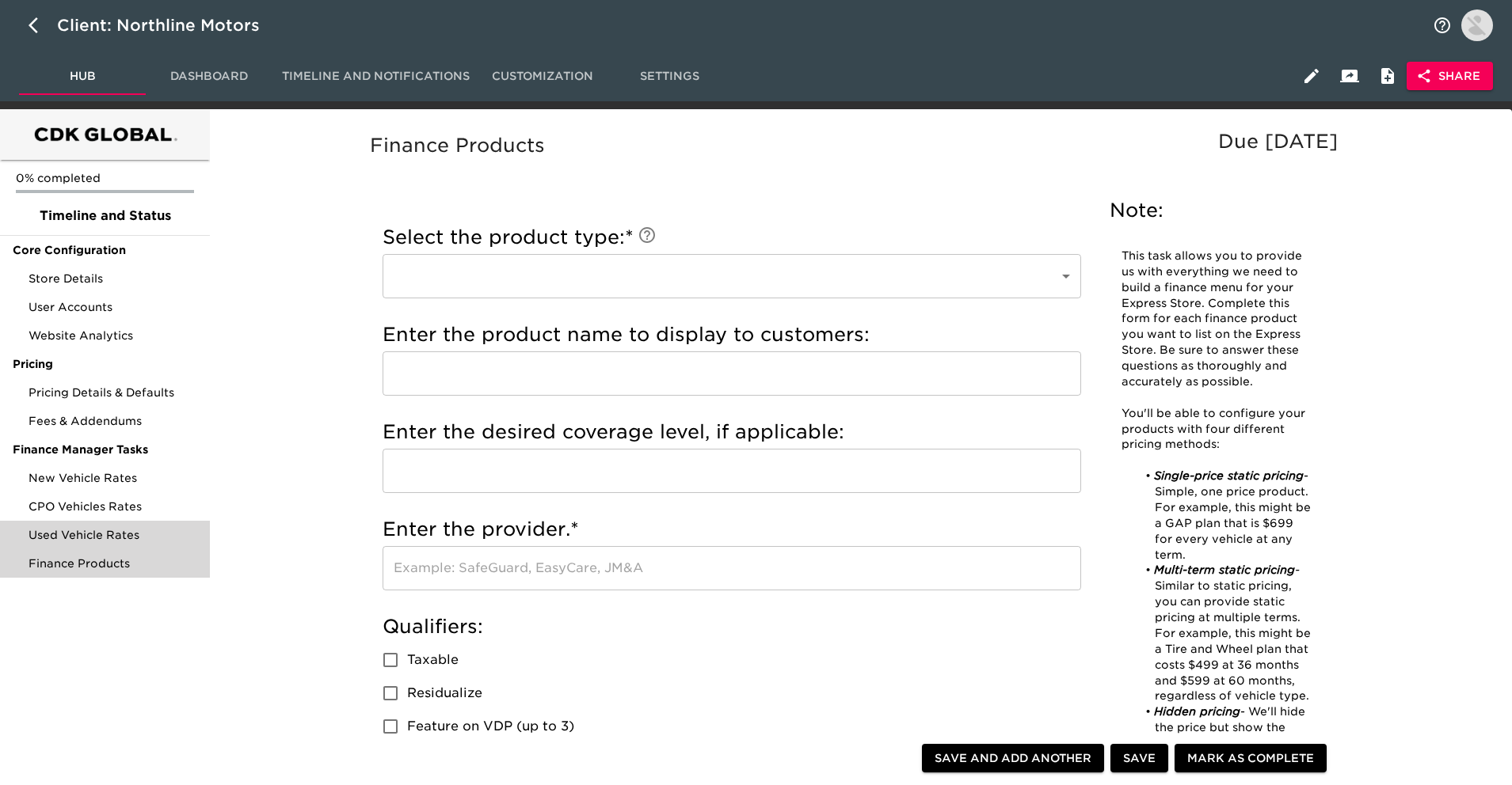
click at [174, 530] on span "Used Vehicle Rates" at bounding box center [113, 535] width 168 height 16
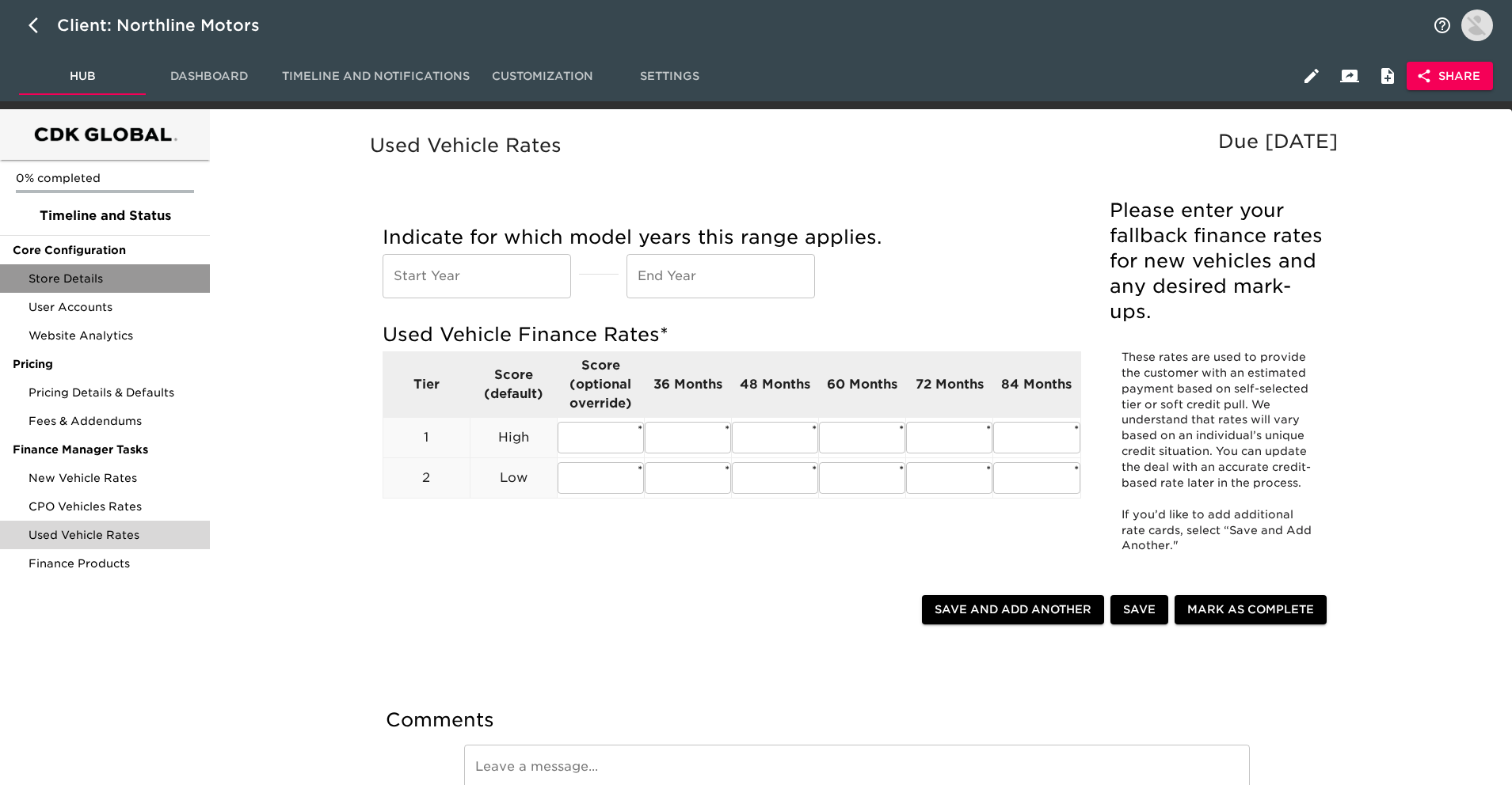
click at [117, 278] on span "Store Details" at bounding box center [113, 278] width 168 height 16
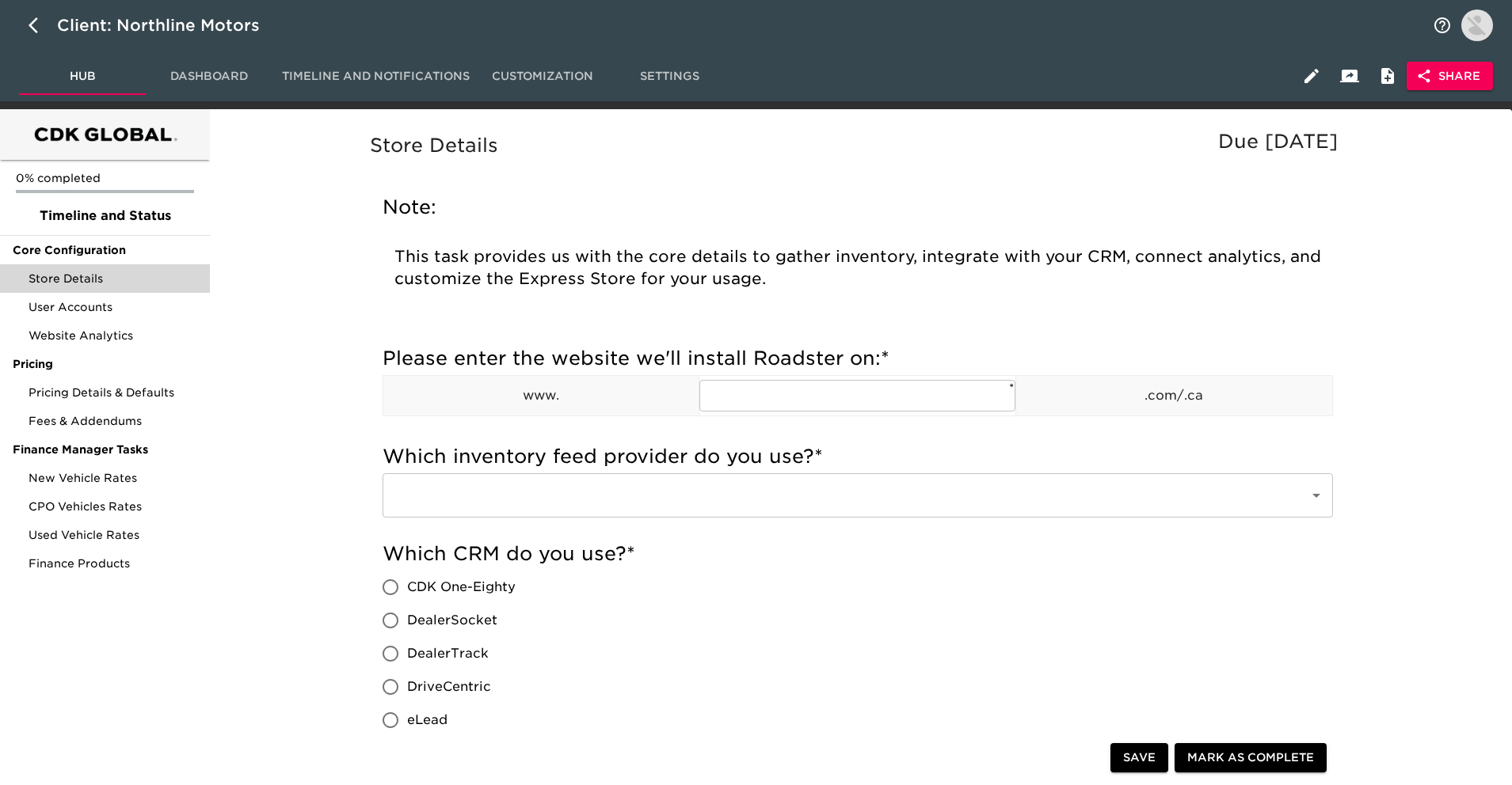
click at [676, 78] on span "Settings" at bounding box center [669, 76] width 108 height 20
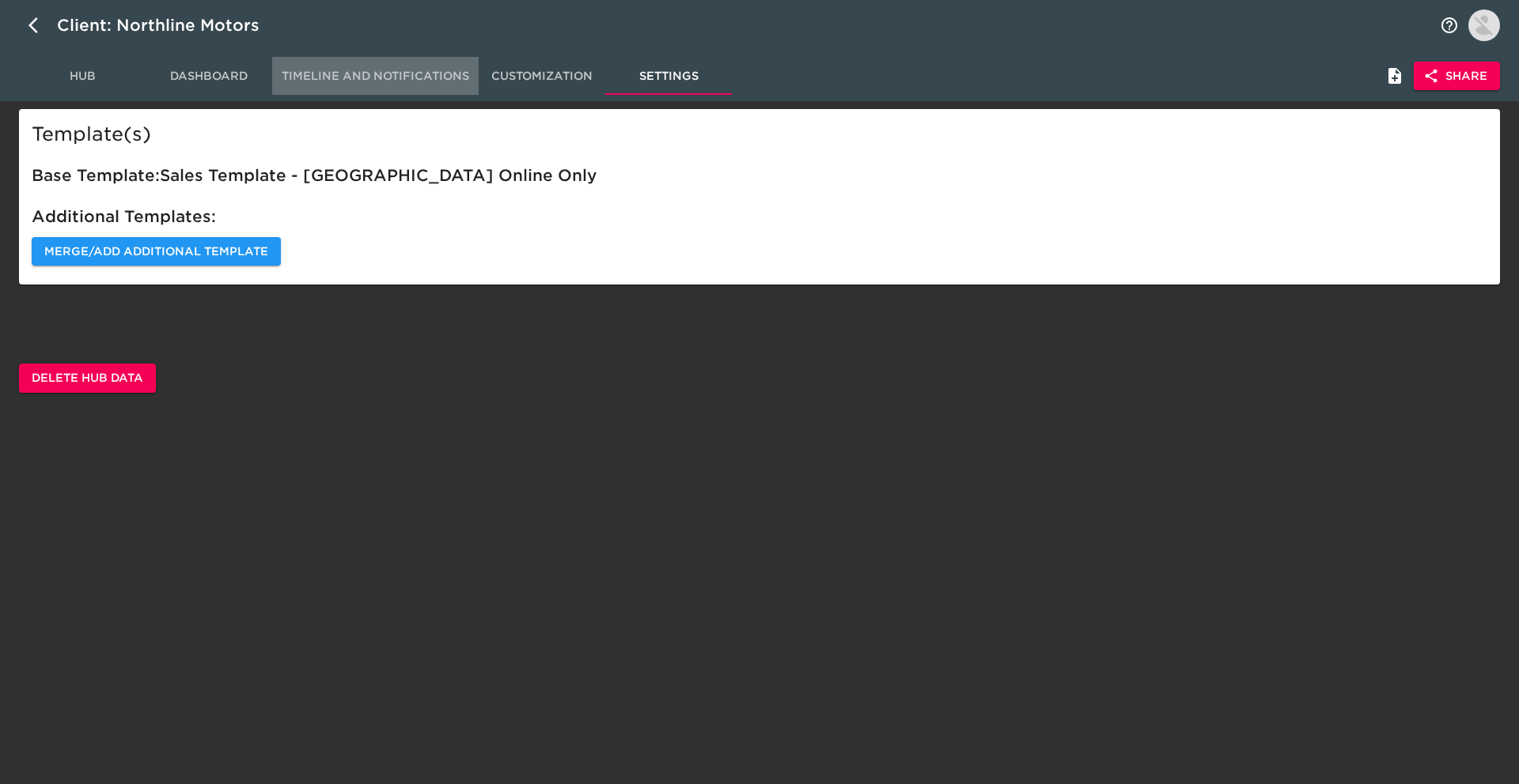
click at [373, 66] on span "Timeline and Notifications" at bounding box center [375, 76] width 188 height 20
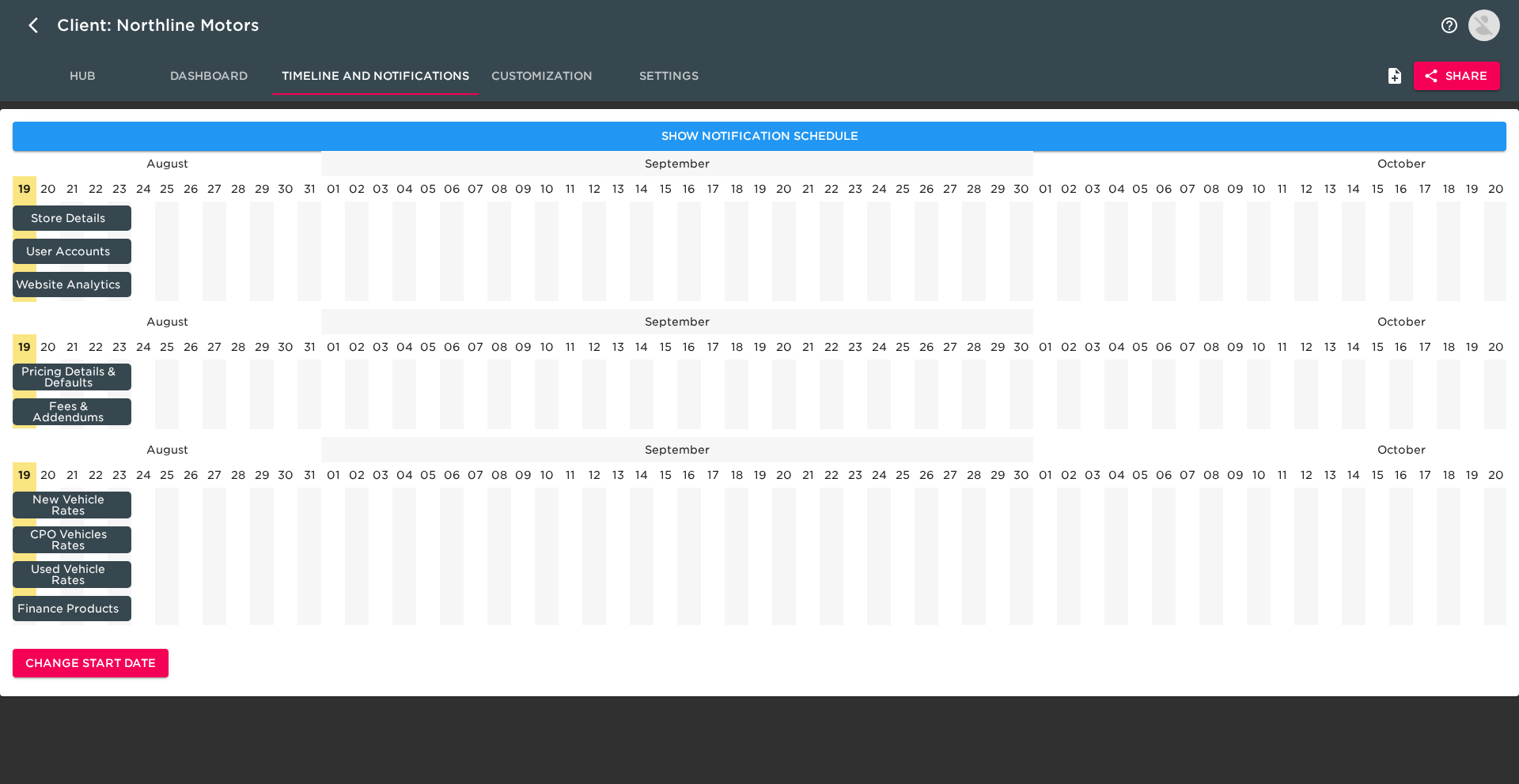
click at [482, 77] on button "Customization" at bounding box center [542, 76] width 127 height 38
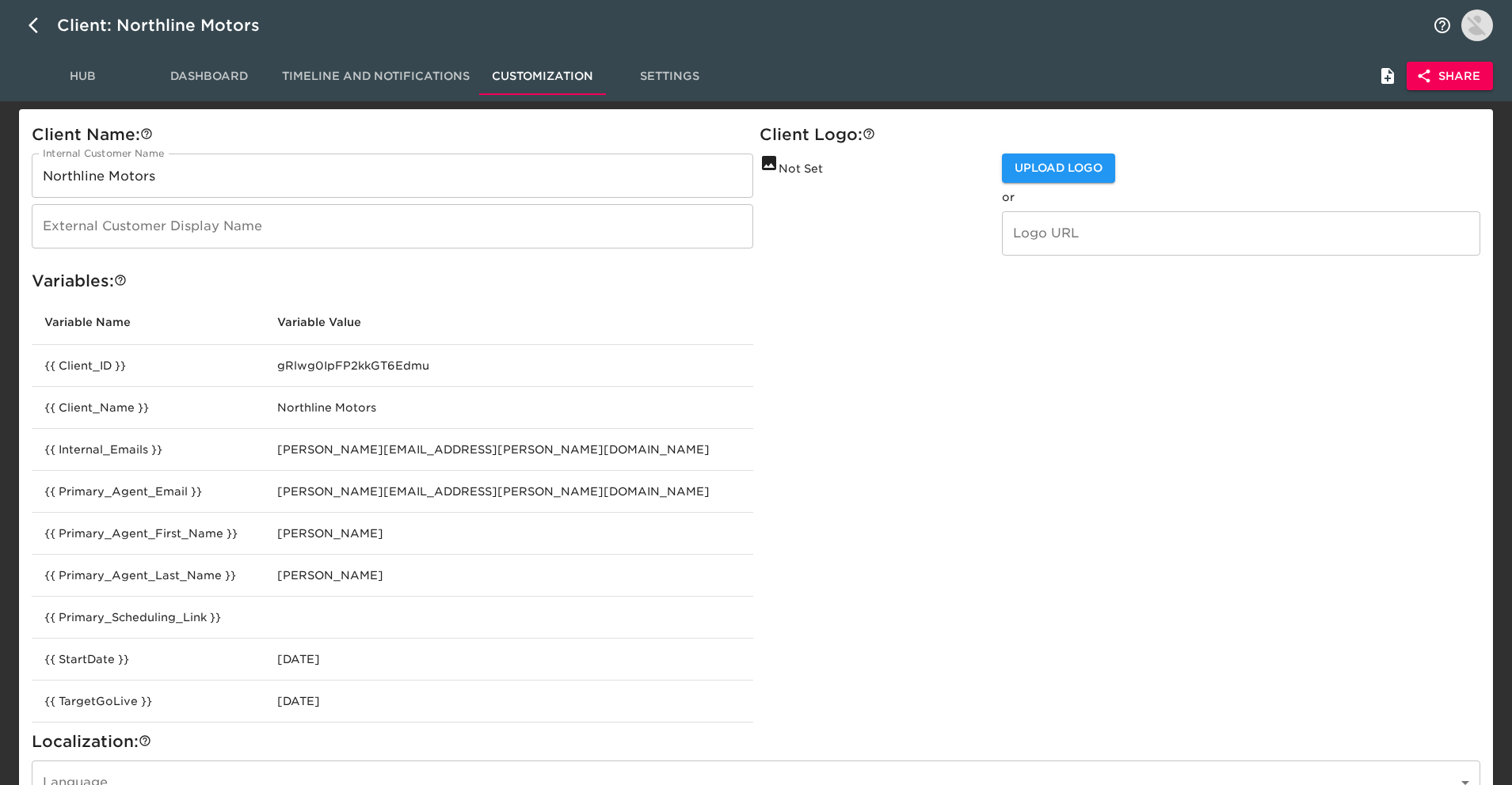
click at [234, 69] on span "Dashboard" at bounding box center [209, 76] width 108 height 20
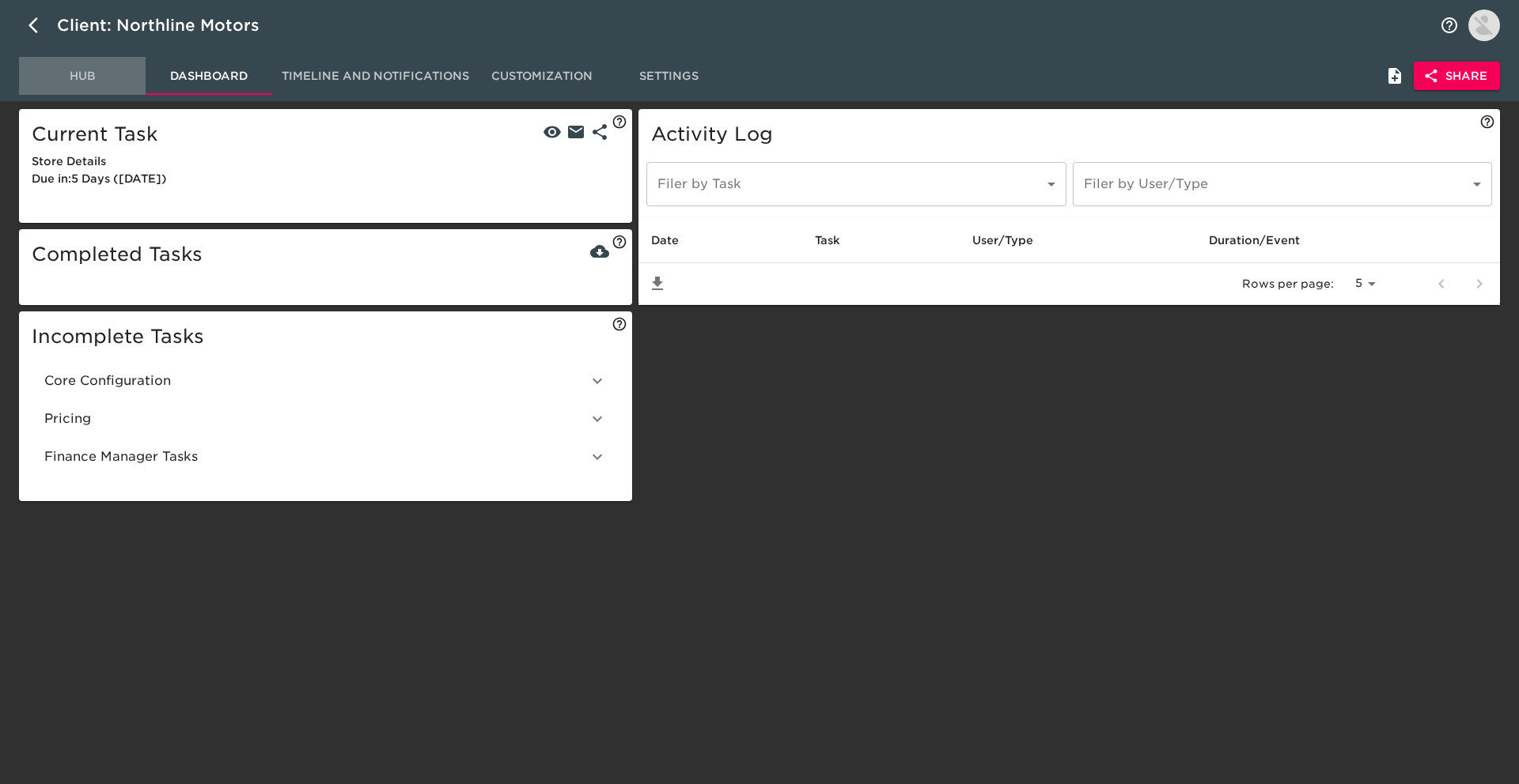
click at [97, 82] on span "Hub" at bounding box center [82, 76] width 107 height 20
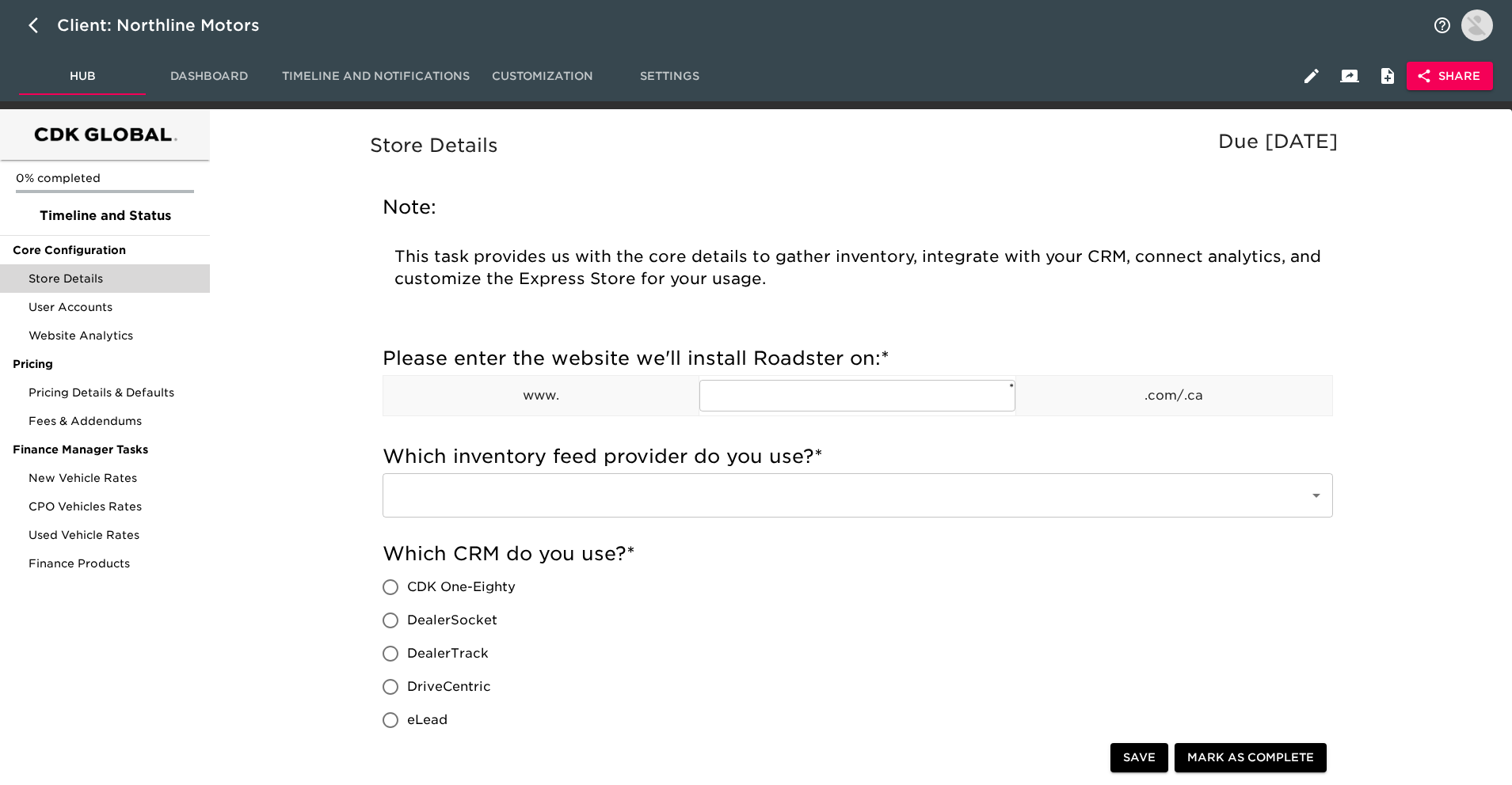
click at [666, 70] on span "Settings" at bounding box center [669, 76] width 108 height 20
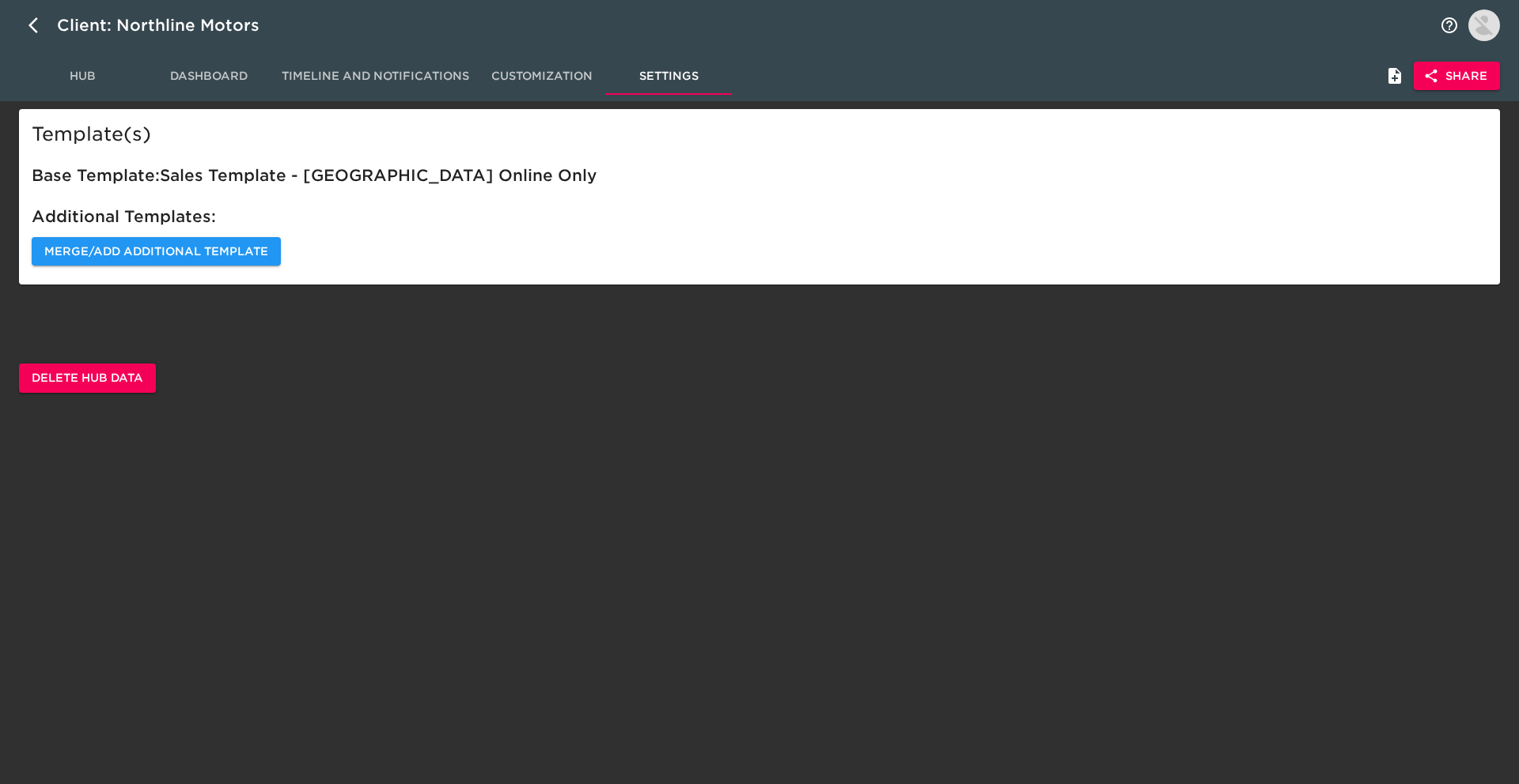
click at [228, 87] on button "Dashboard" at bounding box center [209, 76] width 127 height 38
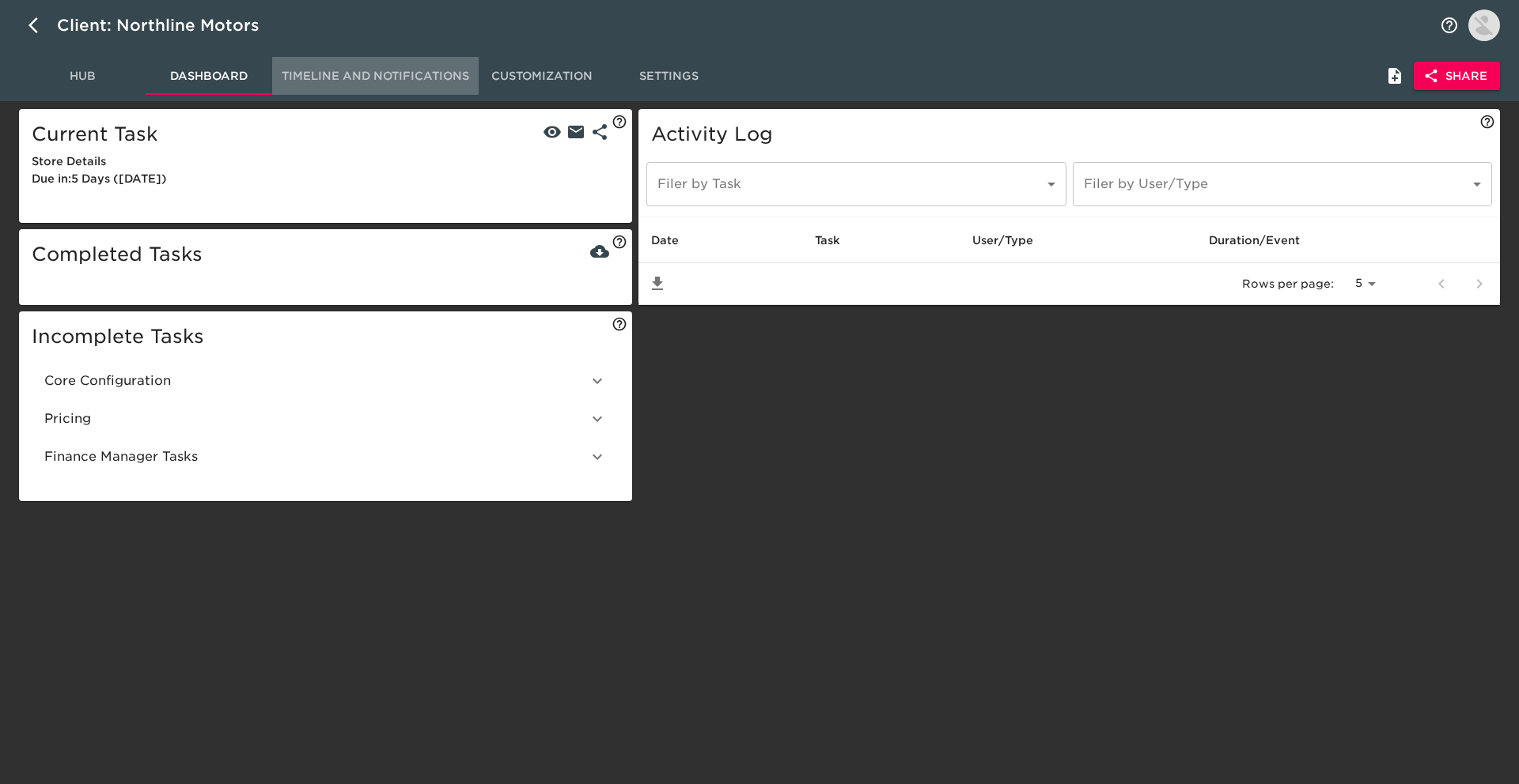
click at [334, 86] on button "Timeline and Notifications" at bounding box center [374, 76] width 206 height 38
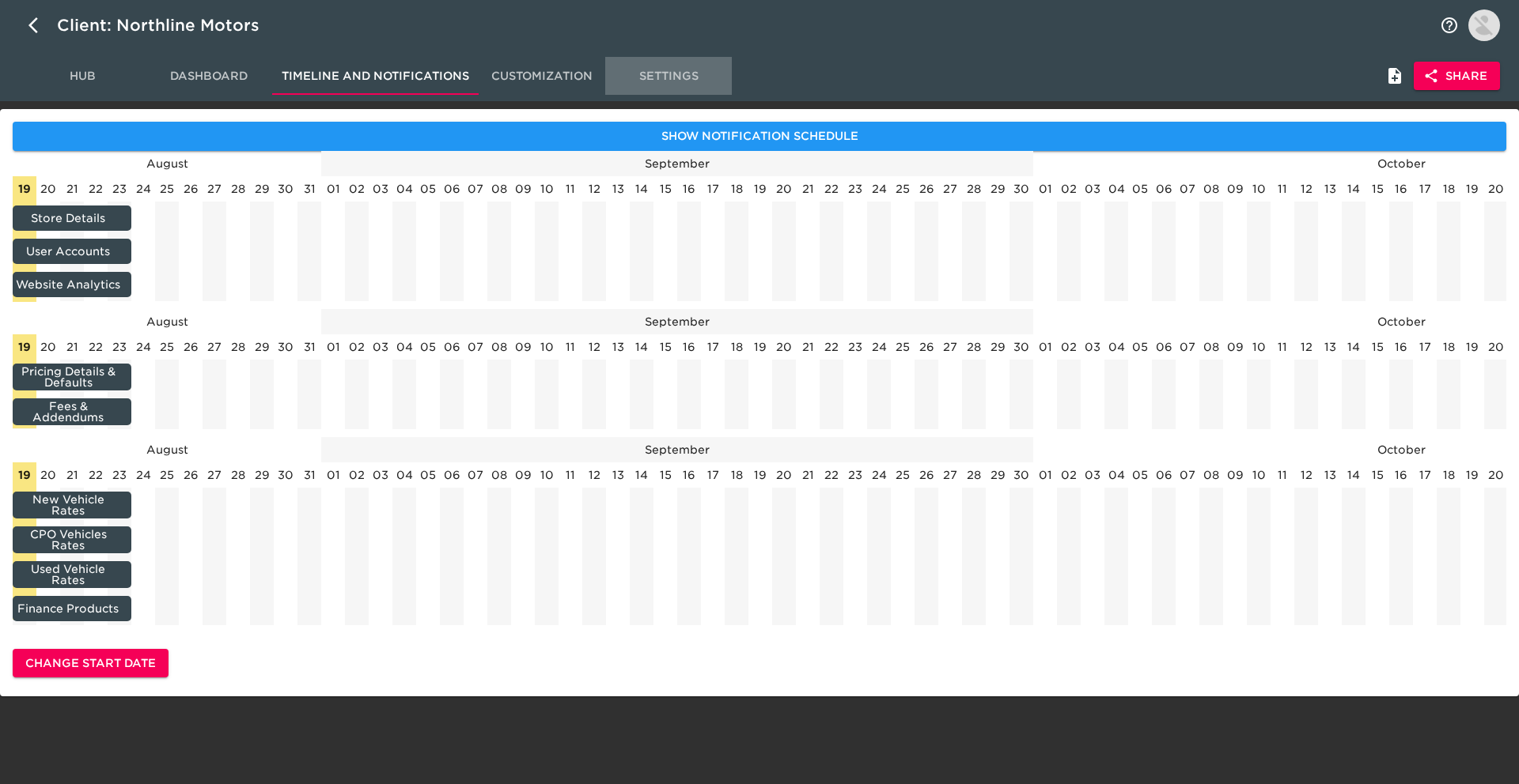
click at [644, 62] on button "Settings" at bounding box center [668, 76] width 127 height 38
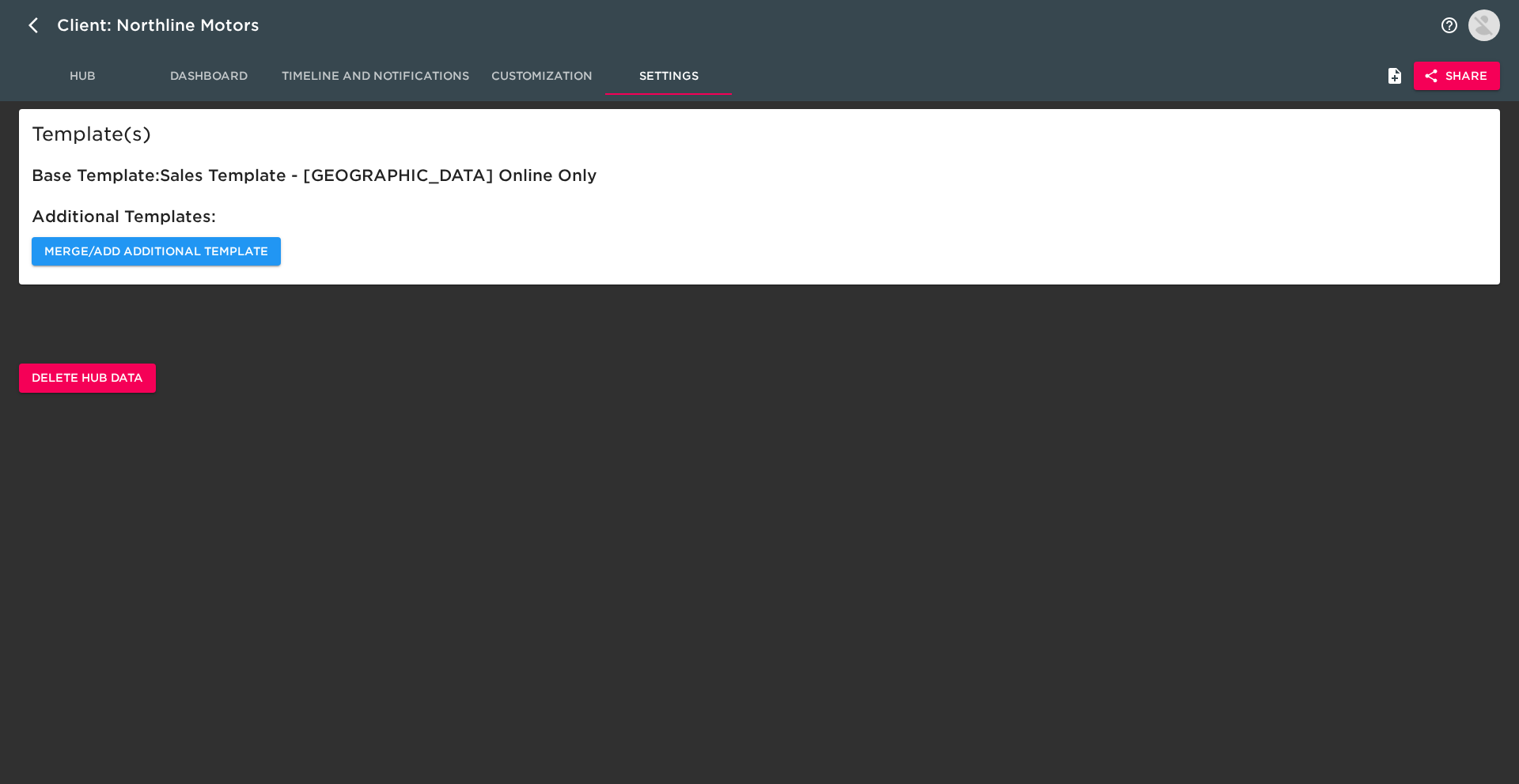
click at [118, 383] on span "Delete Hub Data" at bounding box center [87, 378] width 111 height 20
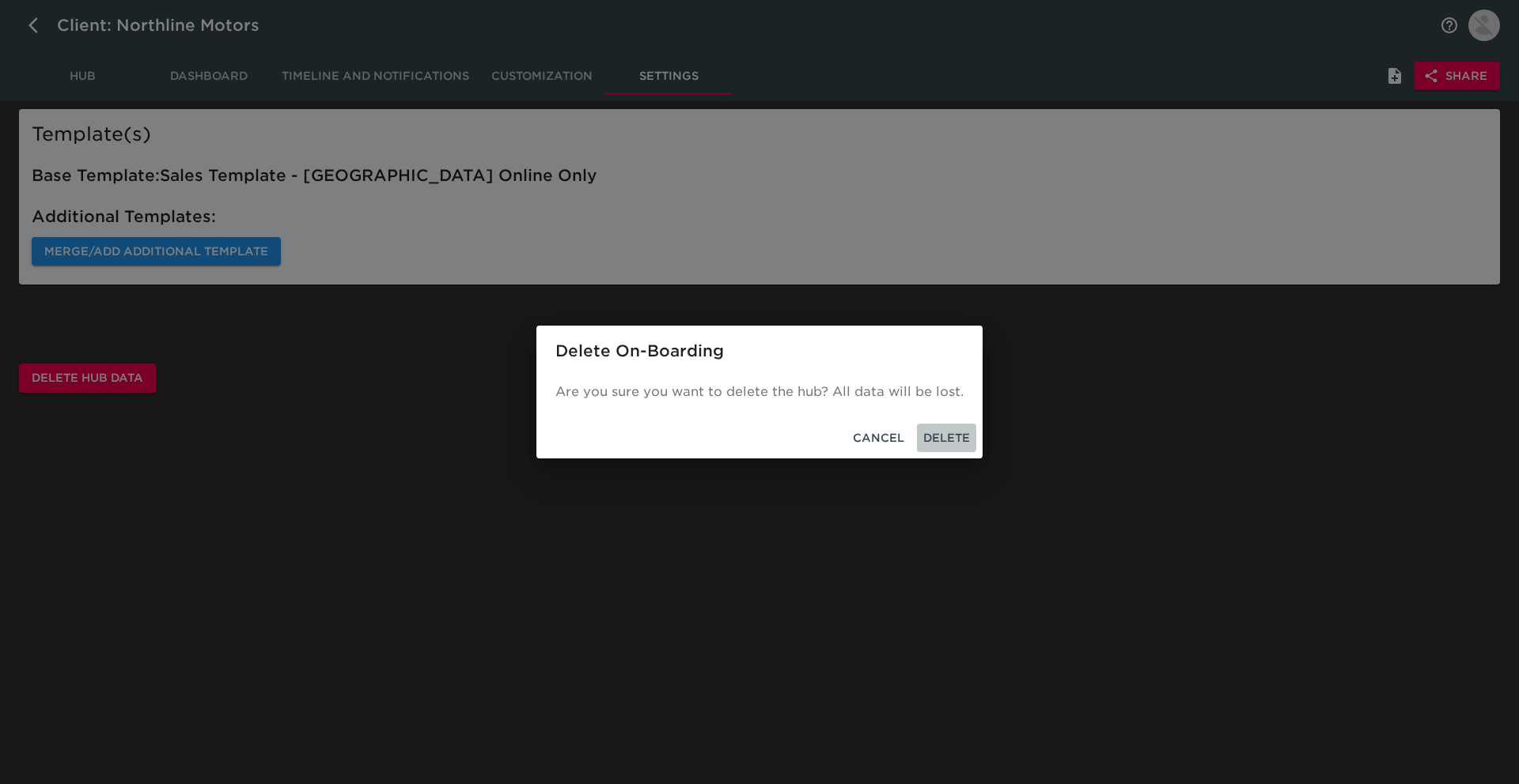
click at [959, 441] on span "Delete" at bounding box center [947, 438] width 47 height 20
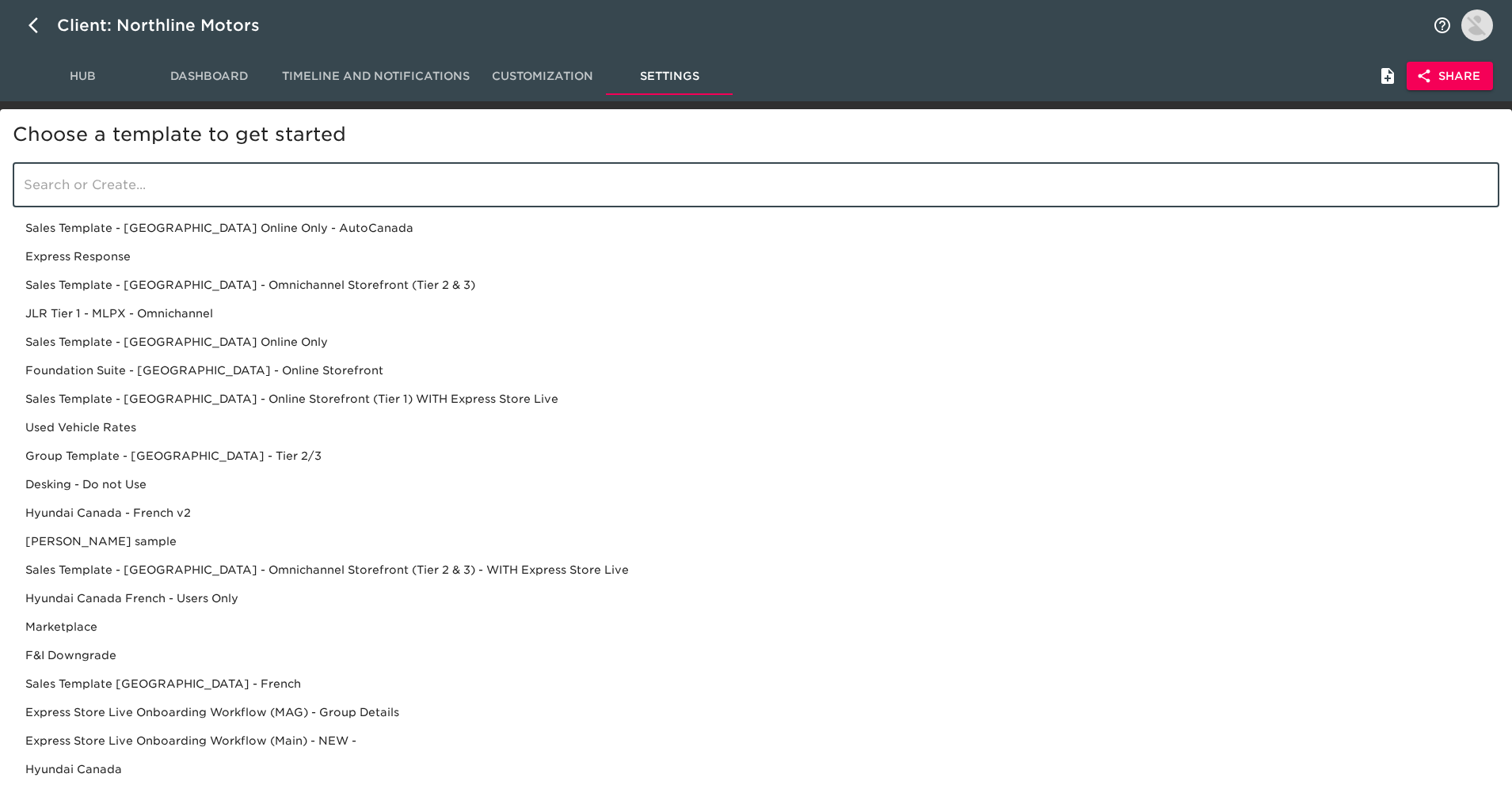
click at [241, 192] on input "search" at bounding box center [756, 185] width 1487 height 44
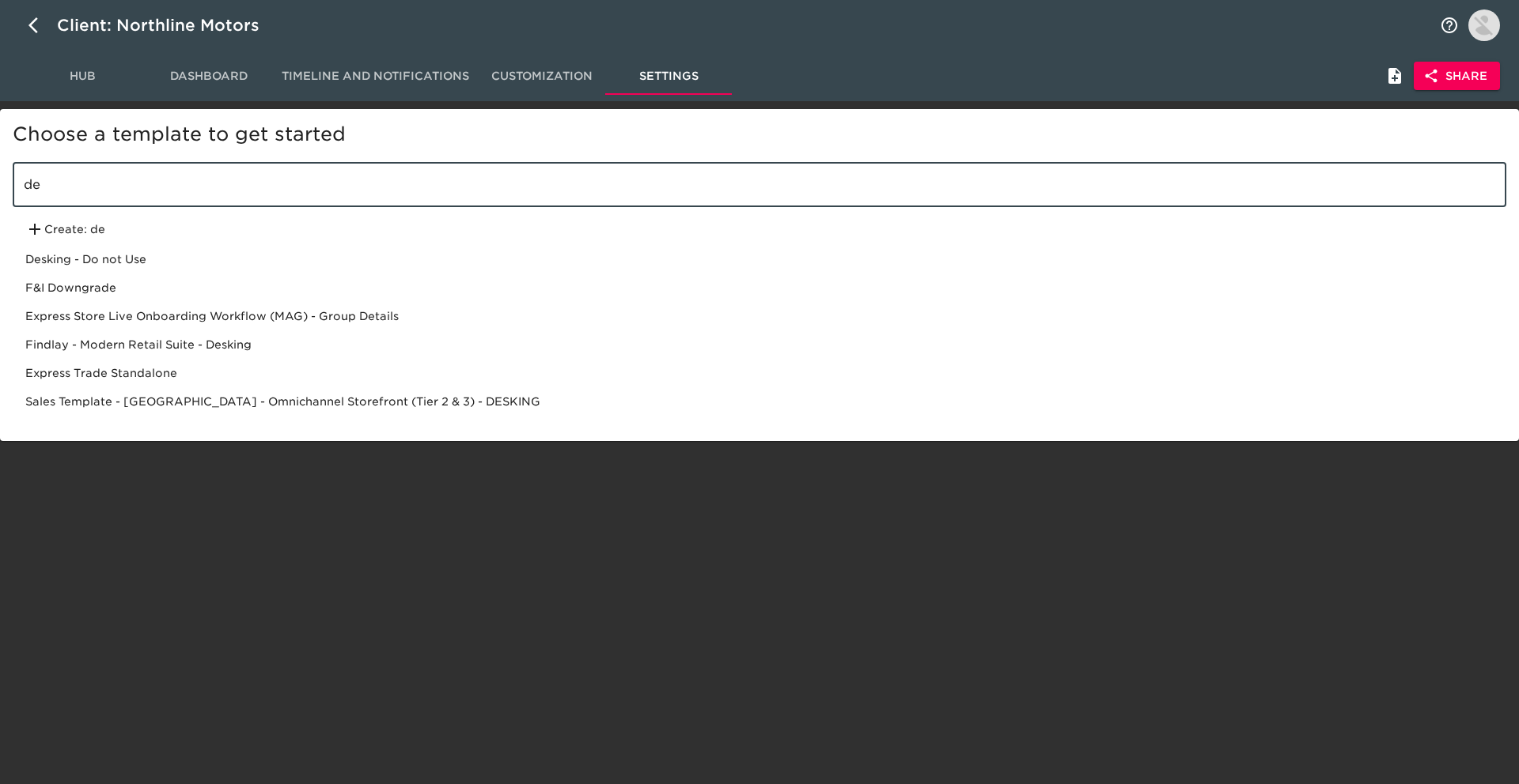
type input "d"
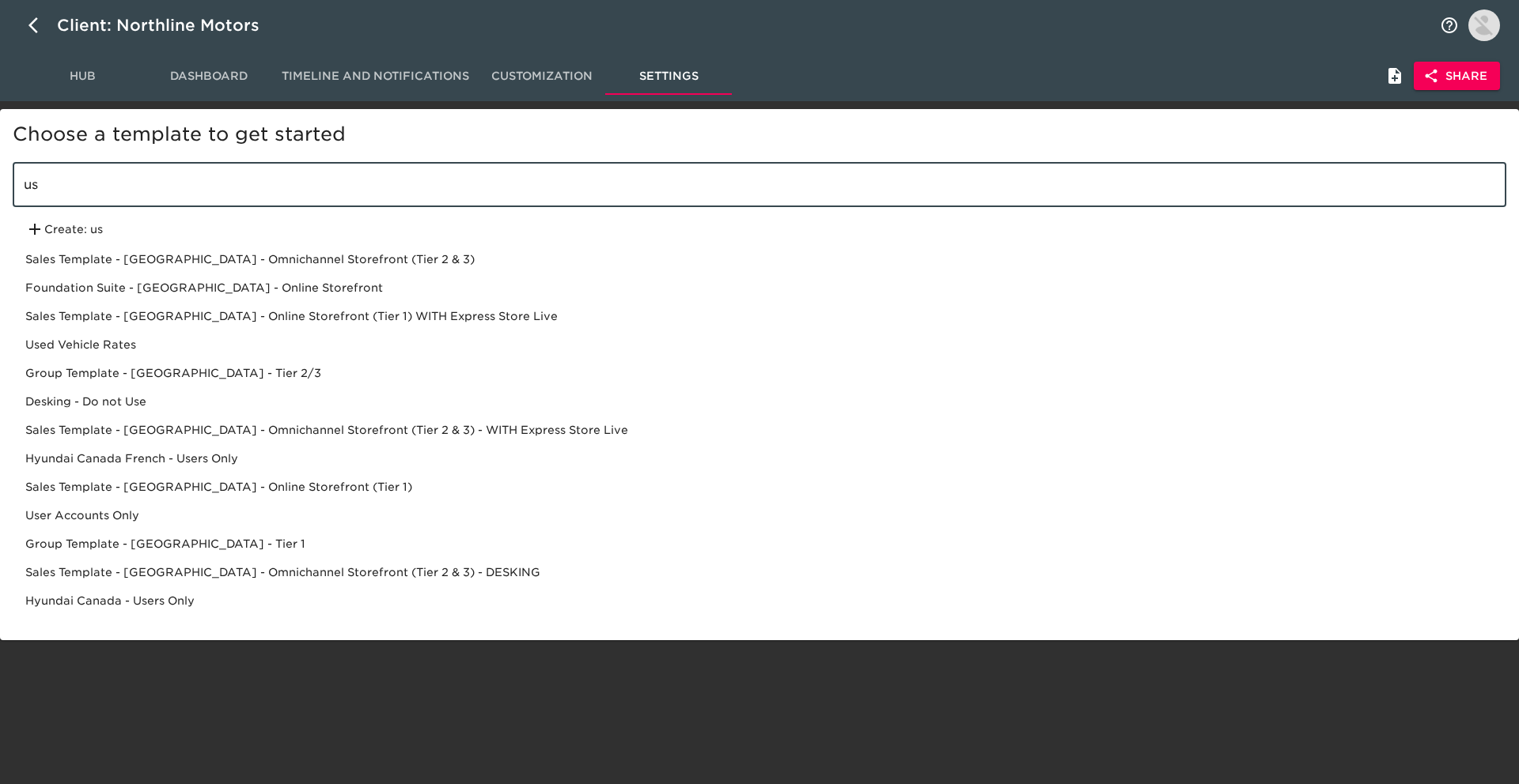
type input "u"
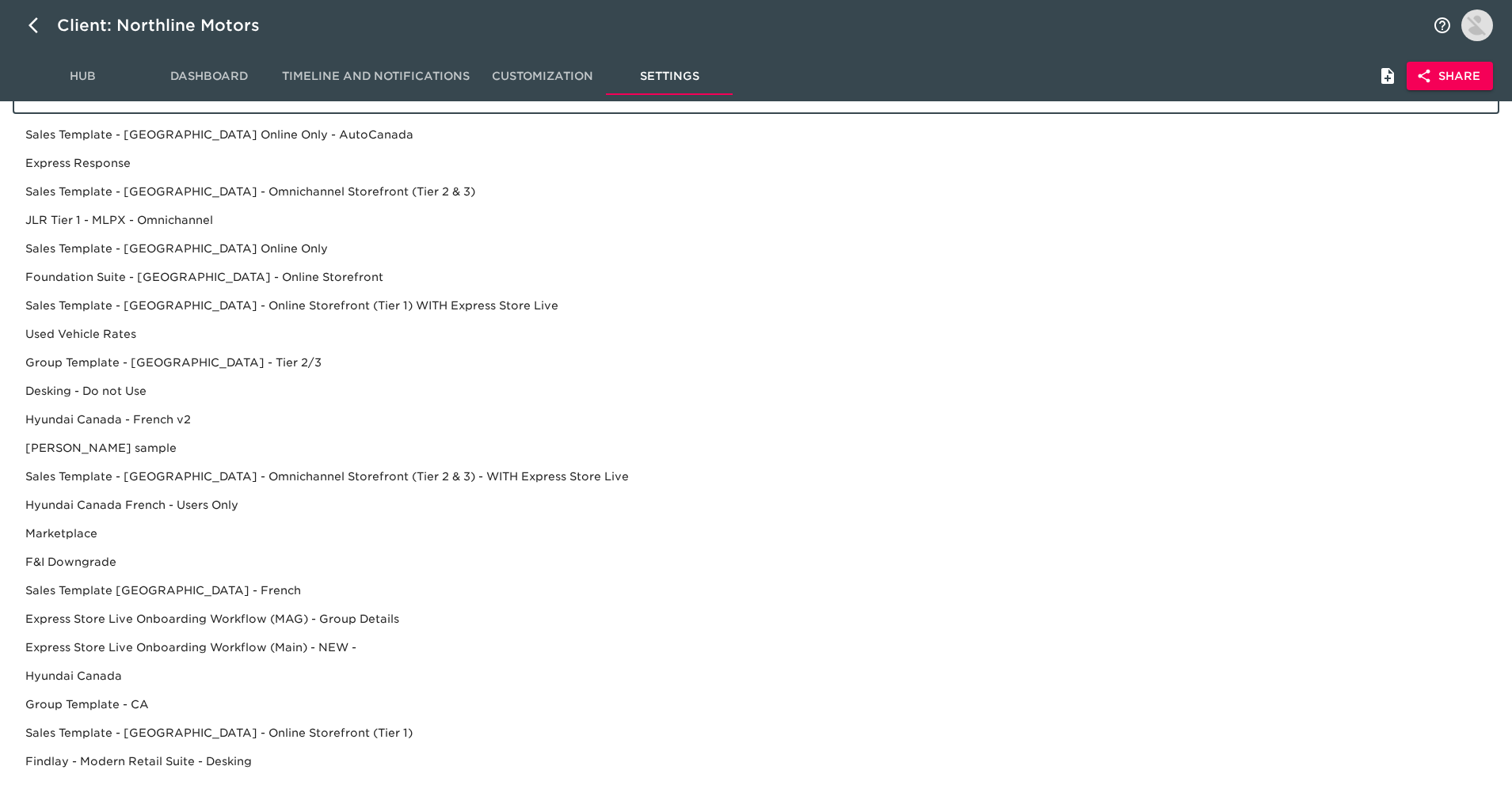
scroll to position [95, 0]
click at [179, 404] on div "Desking - Do not Use" at bounding box center [756, 418] width 1487 height 29
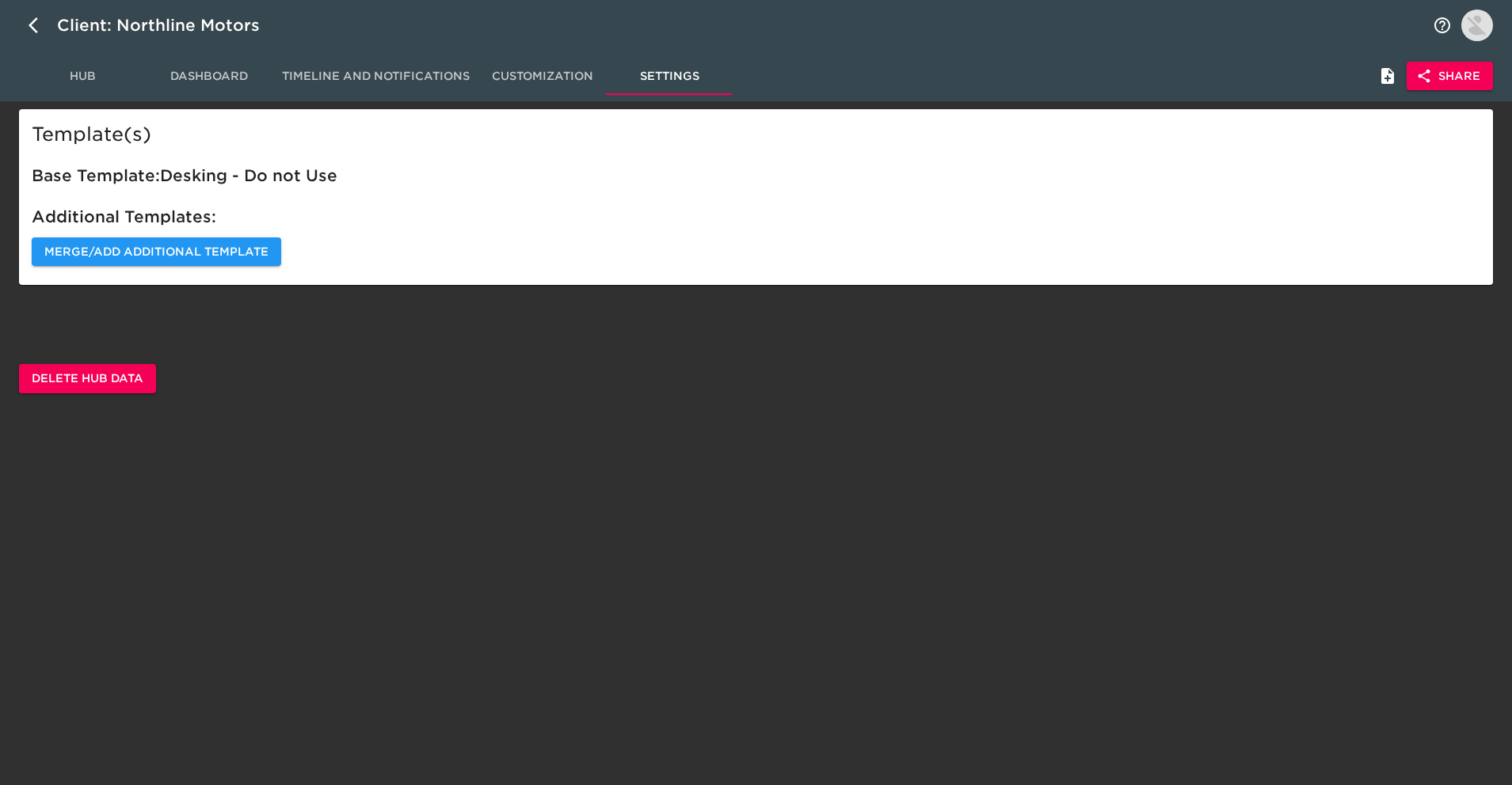
scroll to position [0, 0]
click at [60, 81] on span "Hub" at bounding box center [82, 76] width 108 height 20
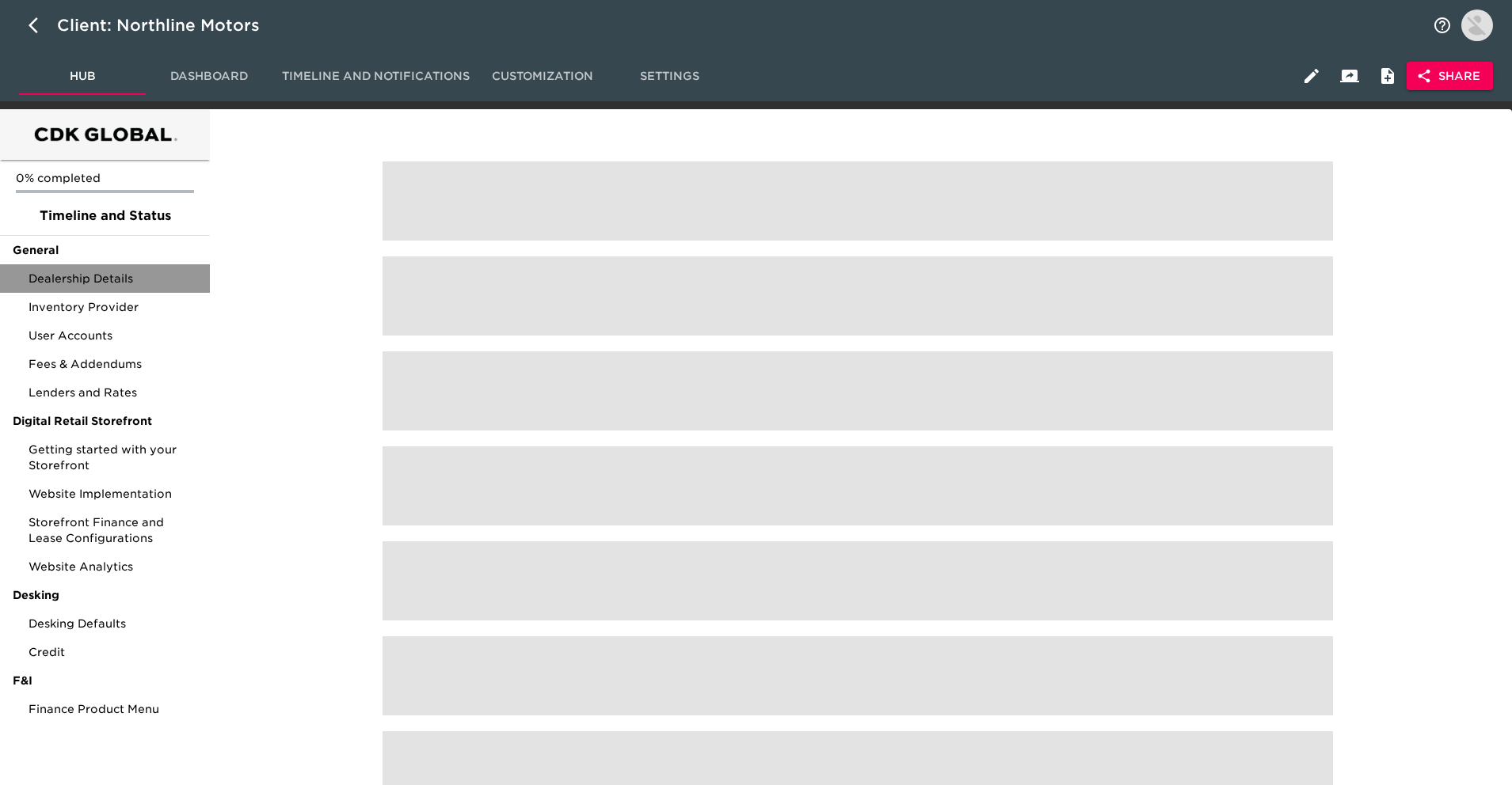
click at [143, 289] on div "Dealership Details" at bounding box center [105, 278] width 210 height 29
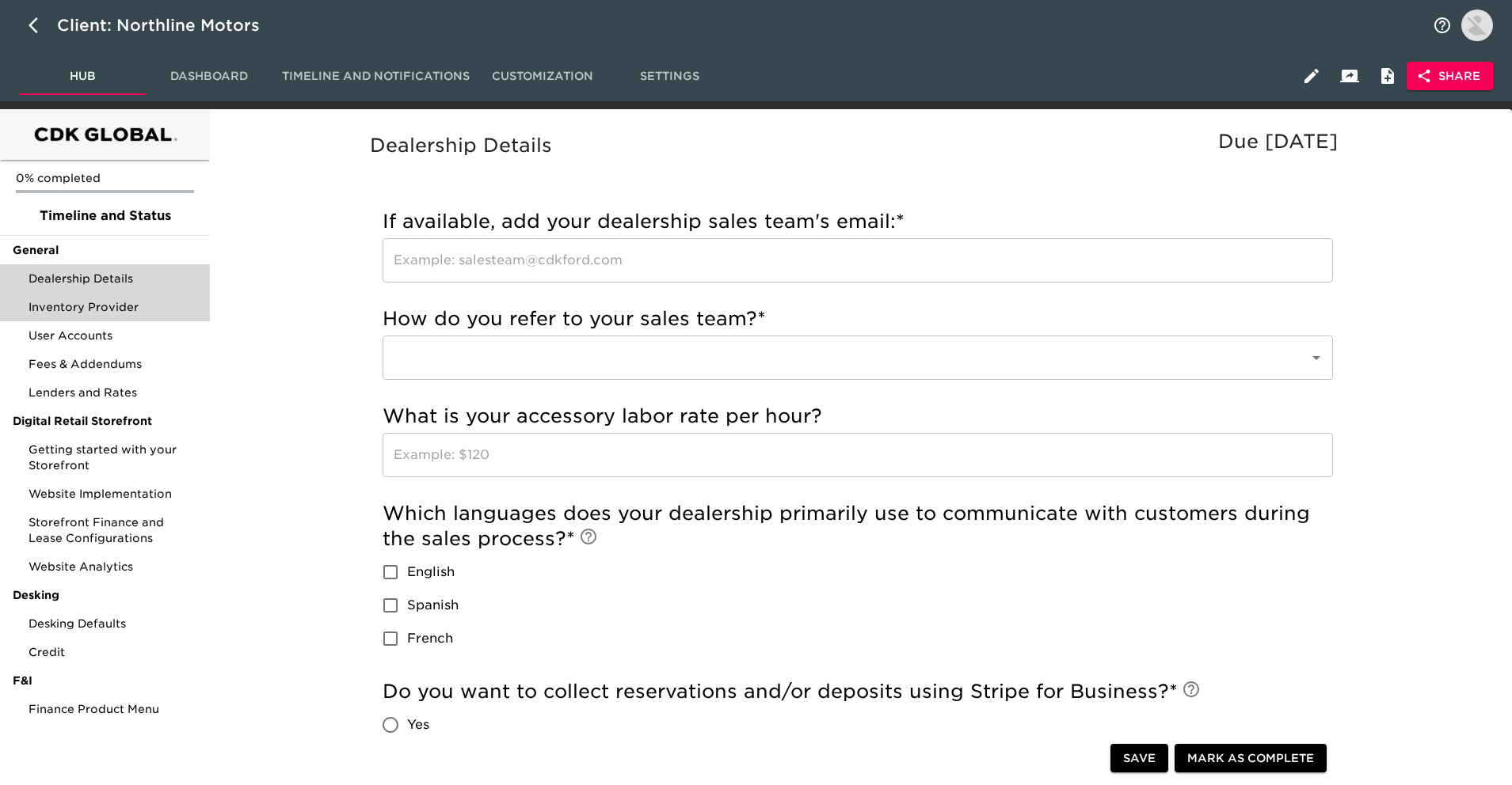
click at [143, 314] on span "Inventory Provider" at bounding box center [113, 307] width 168 height 16
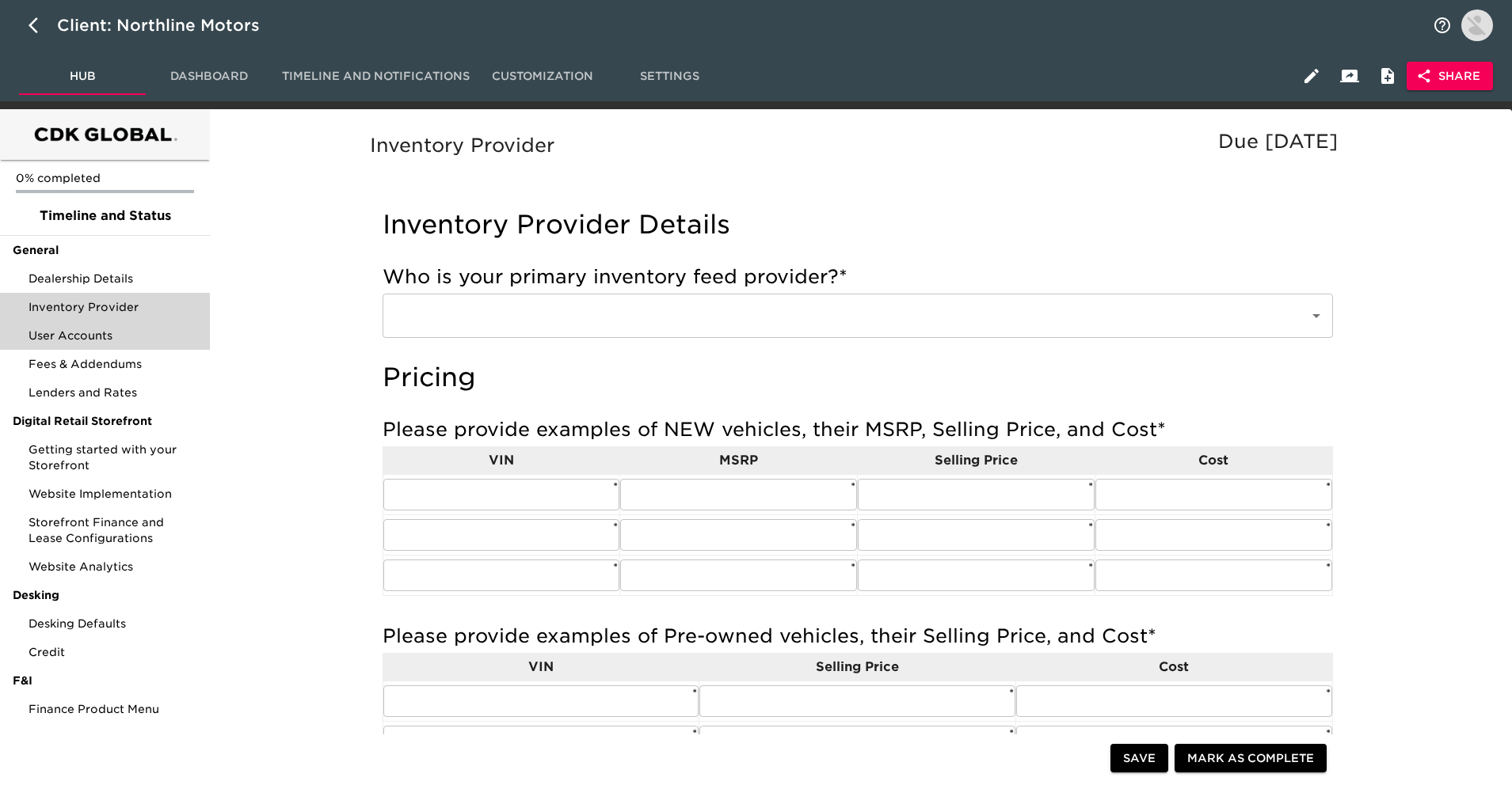
click at [143, 341] on span "User Accounts" at bounding box center [113, 335] width 168 height 16
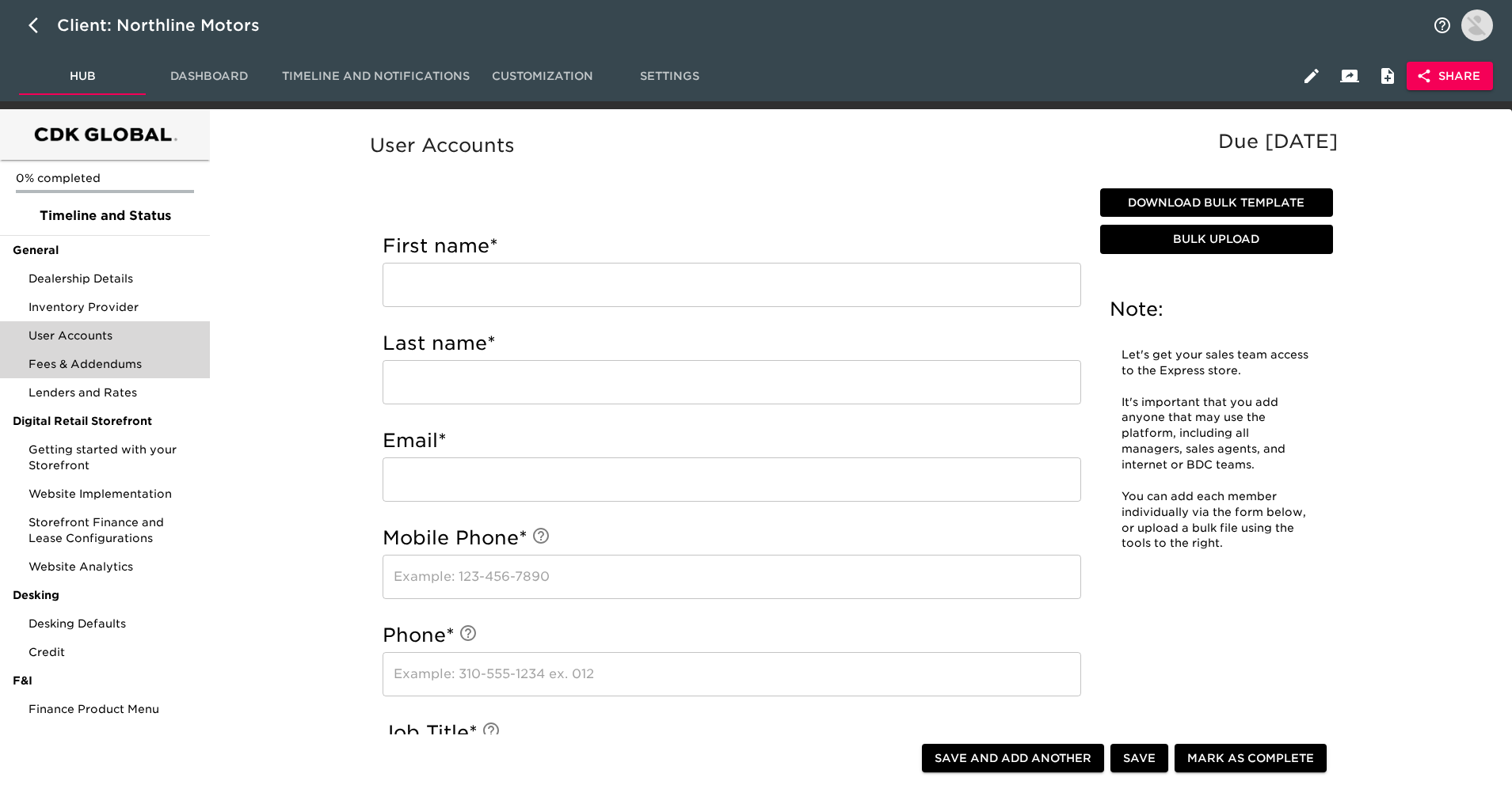
click at [145, 365] on span "Fees & Addendums" at bounding box center [113, 364] width 168 height 16
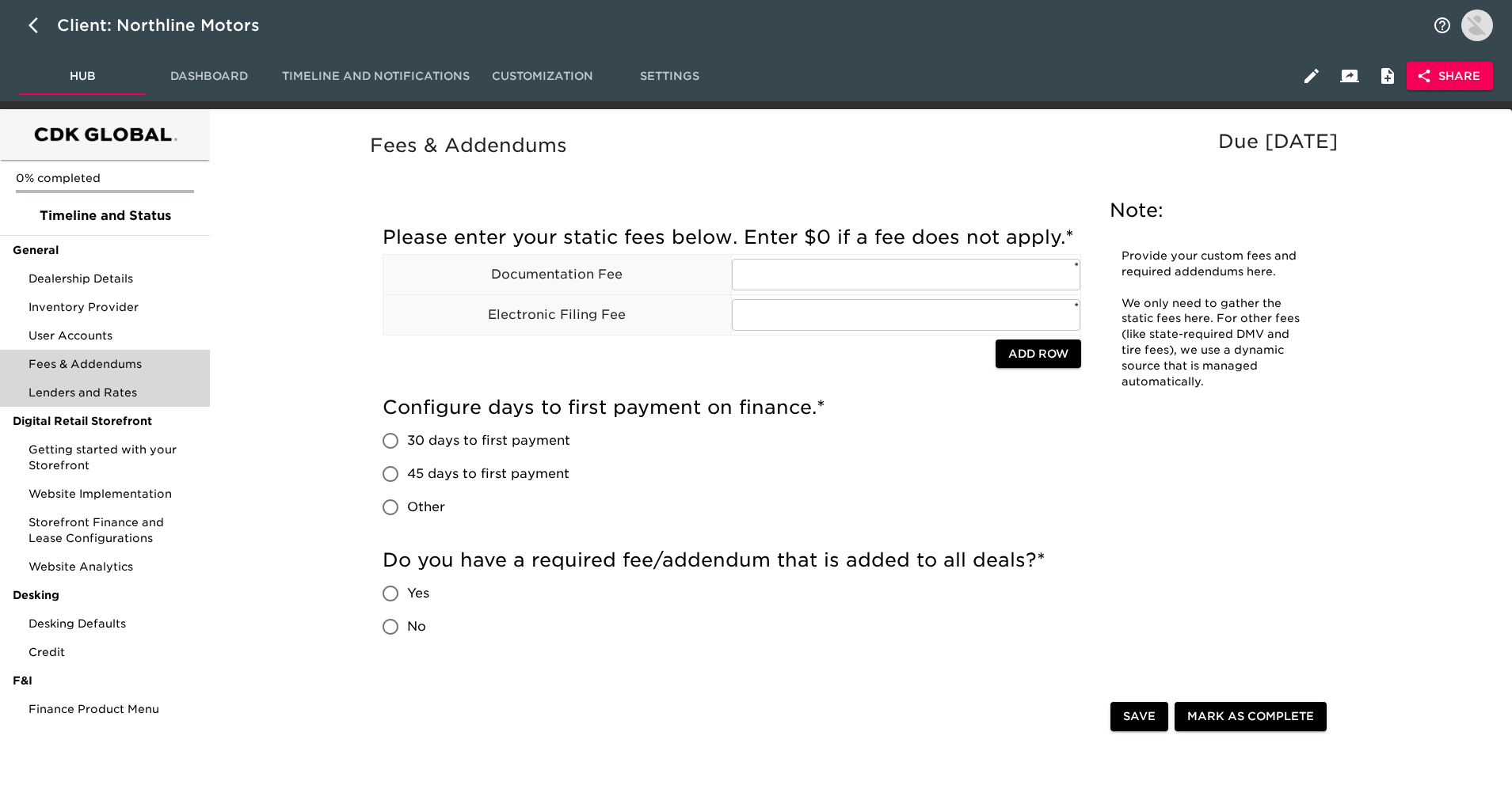
click at [143, 399] on span "Lenders and Rates" at bounding box center [113, 392] width 168 height 16
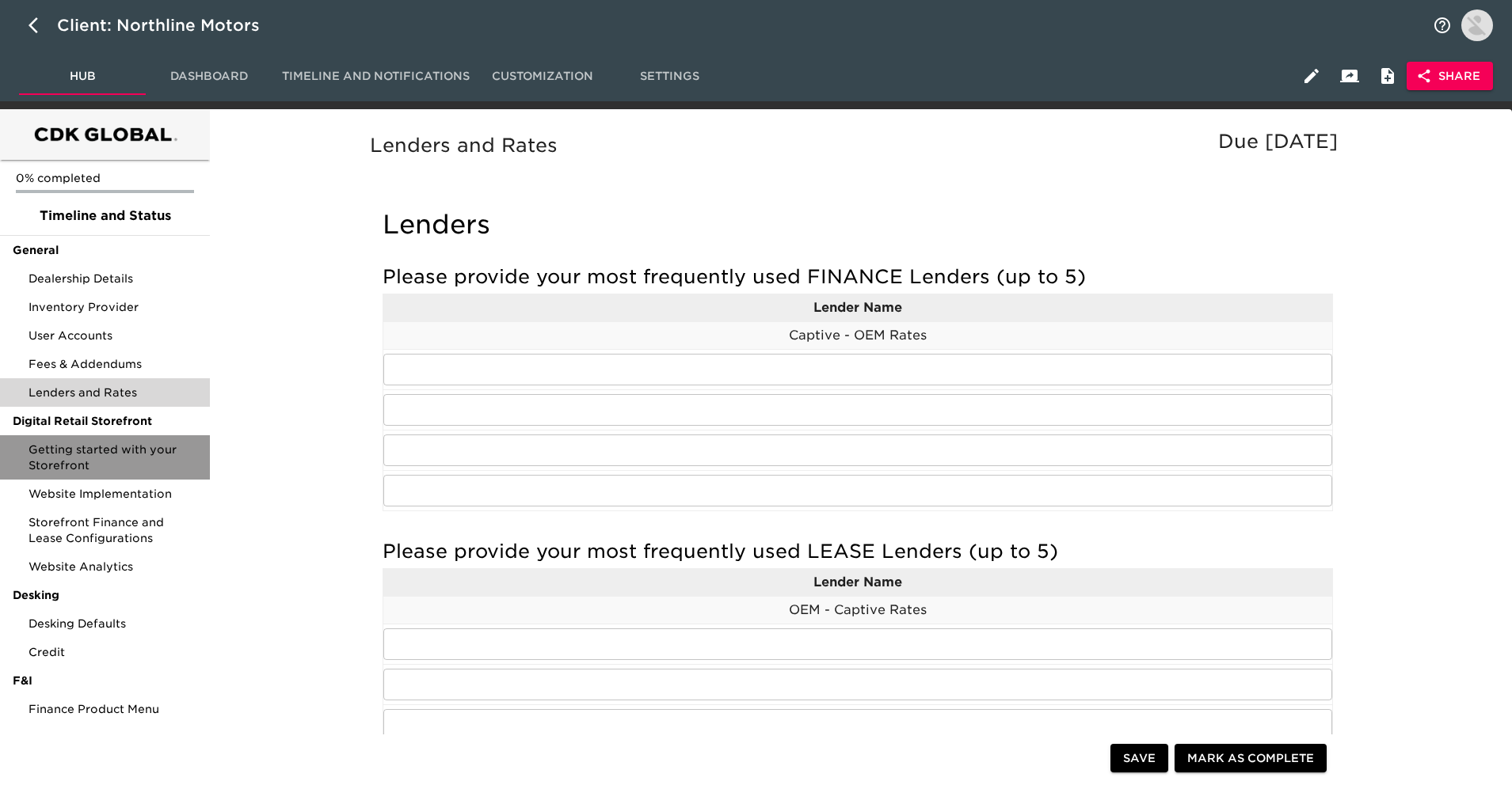
click at [137, 458] on span "Getting started with your Storefront" at bounding box center [113, 458] width 168 height 32
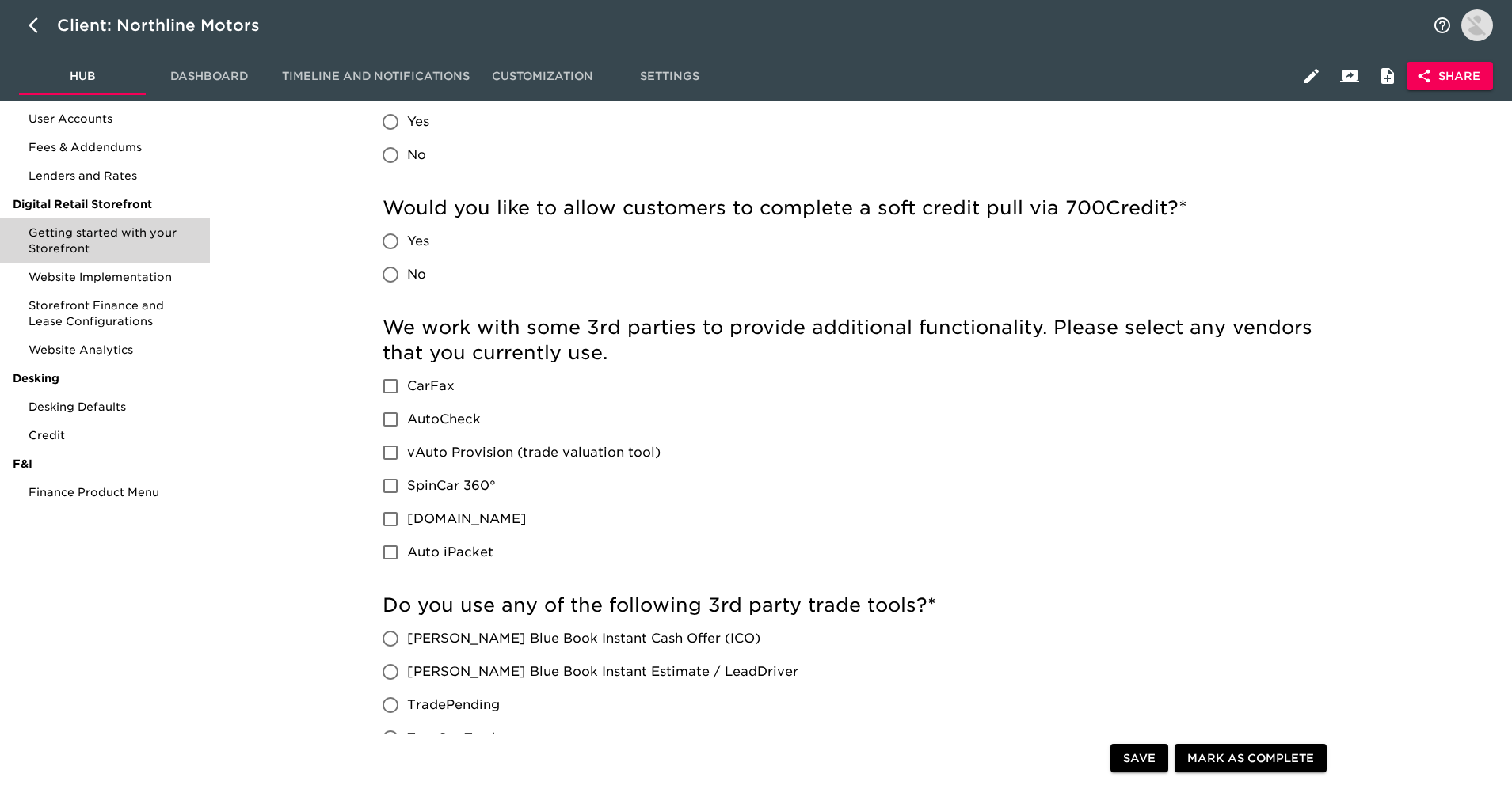
scroll to position [27, 0]
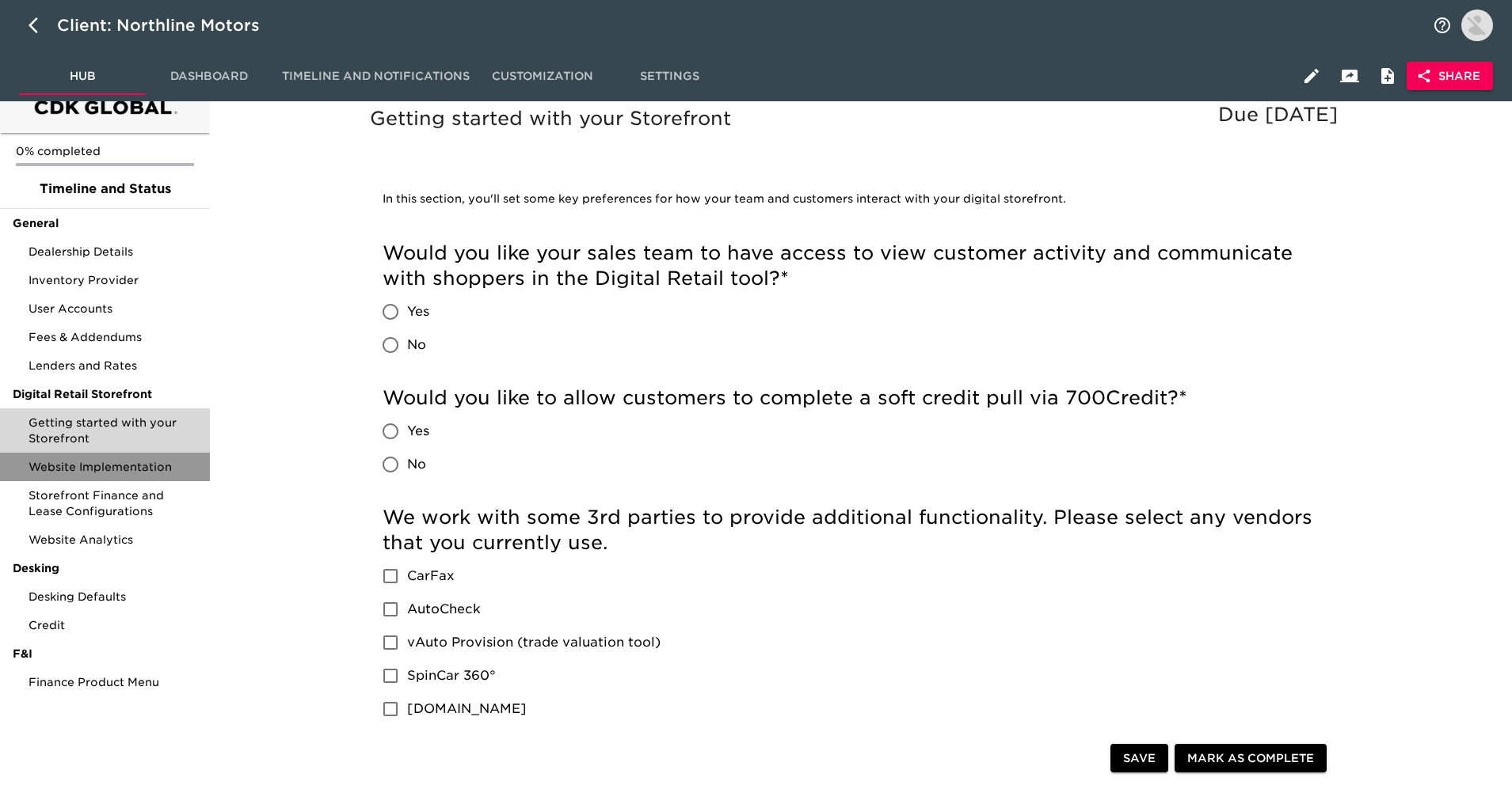
click at [96, 469] on span "Website Implementation" at bounding box center [113, 466] width 168 height 16
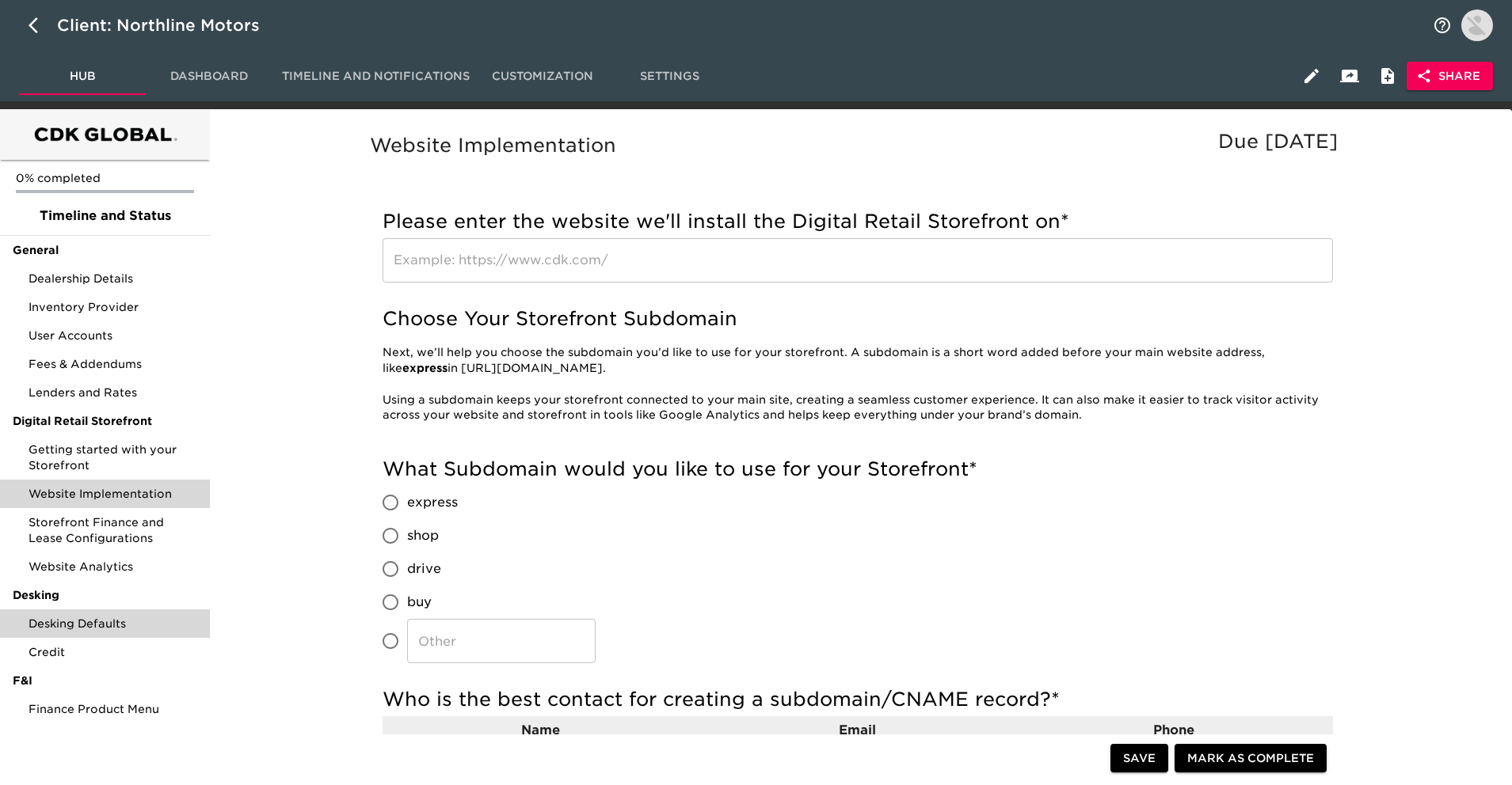
click at [101, 632] on div "Desking Defaults" at bounding box center [105, 623] width 210 height 29
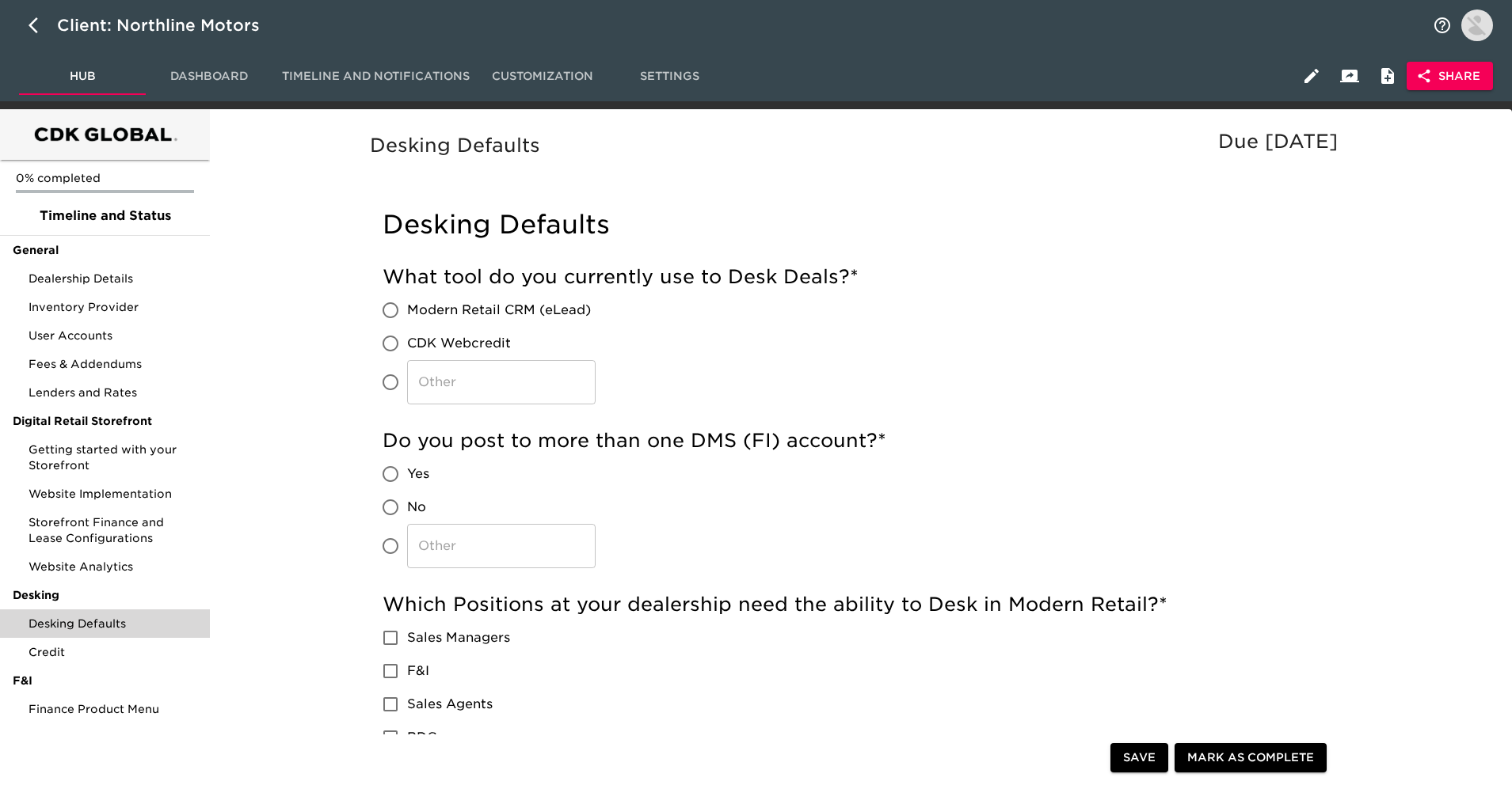
click at [683, 63] on button "Settings" at bounding box center [670, 76] width 127 height 38
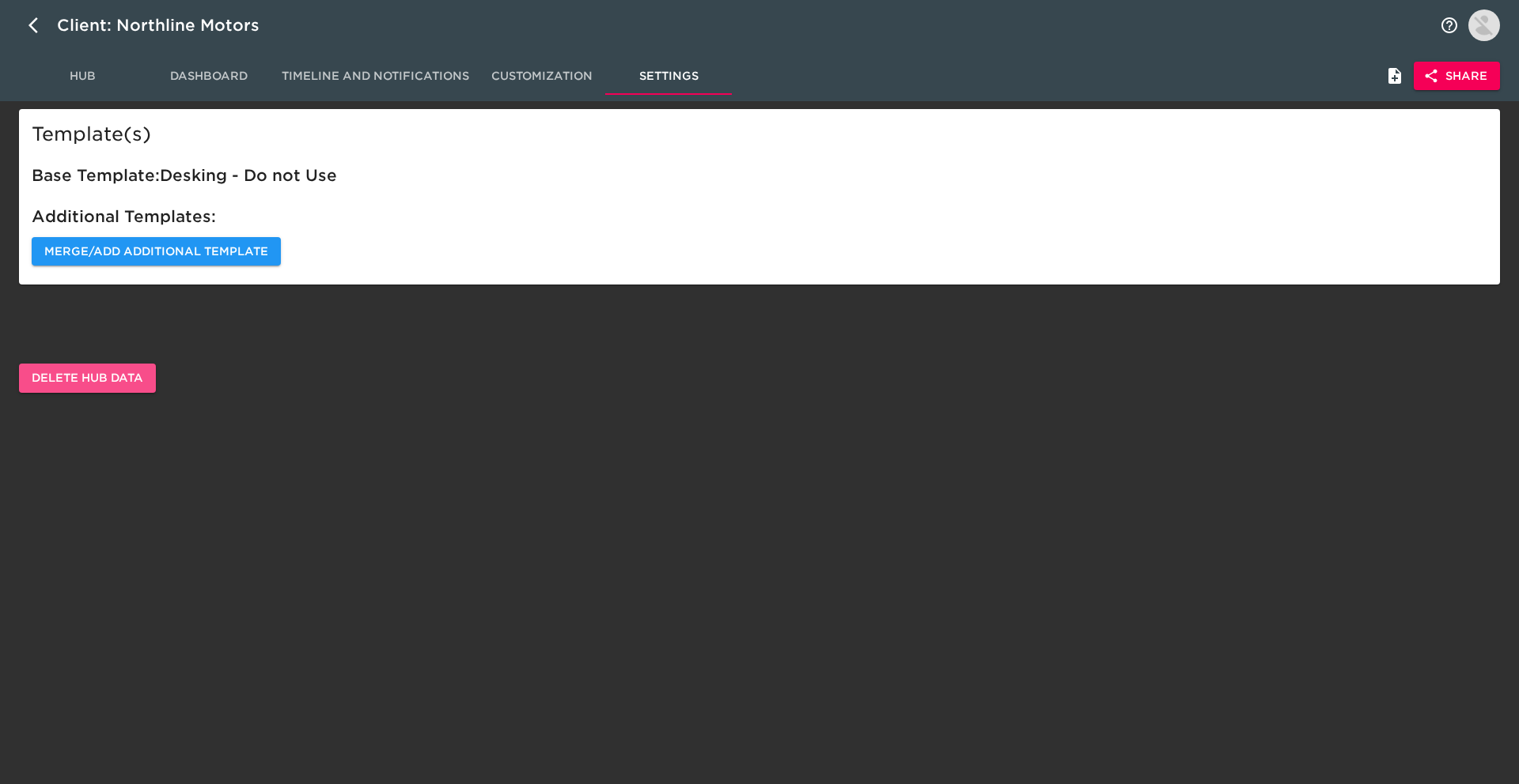
click at [130, 366] on button "Delete Hub Data" at bounding box center [87, 378] width 137 height 29
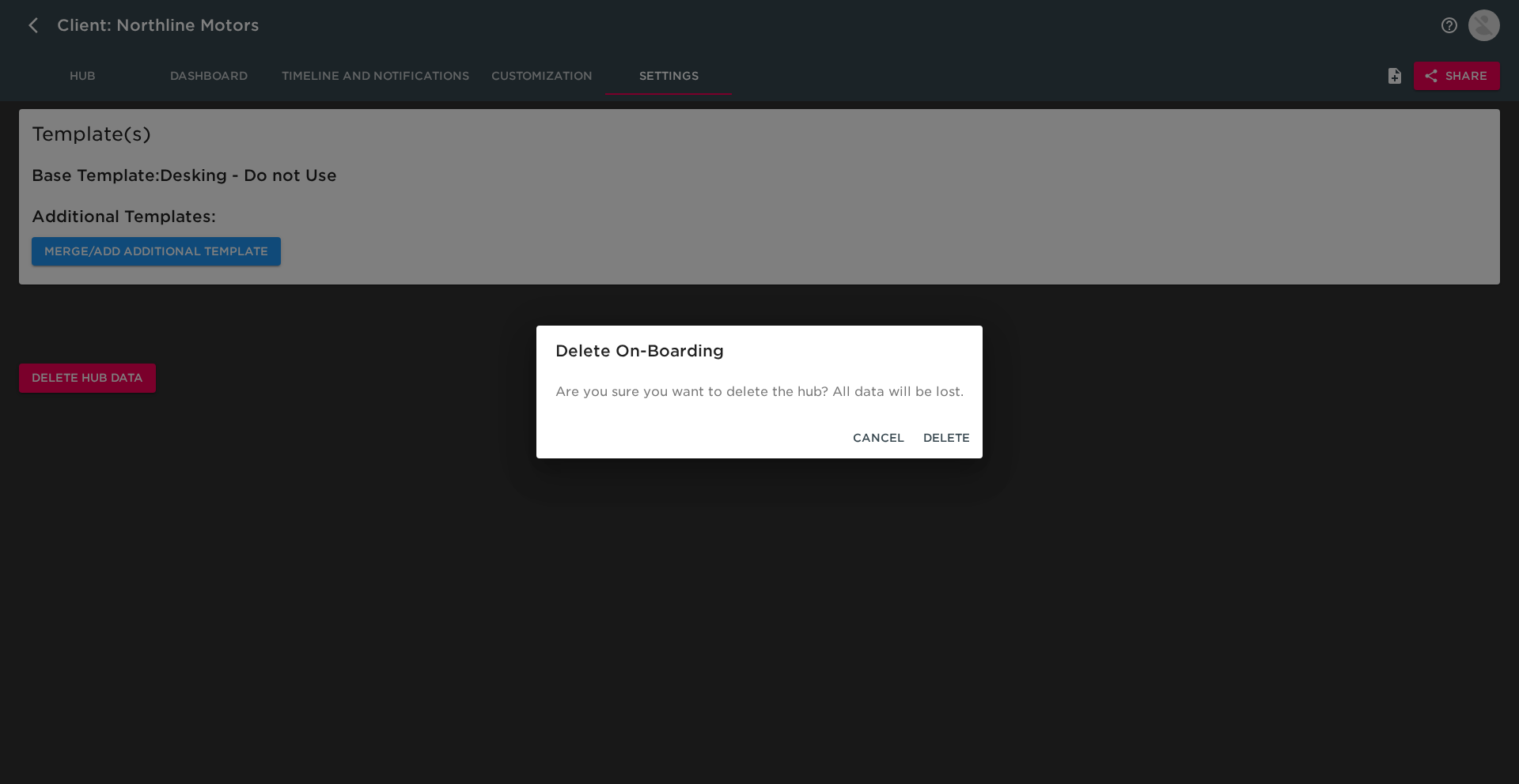
click at [940, 437] on span "Delete" at bounding box center [947, 438] width 47 height 20
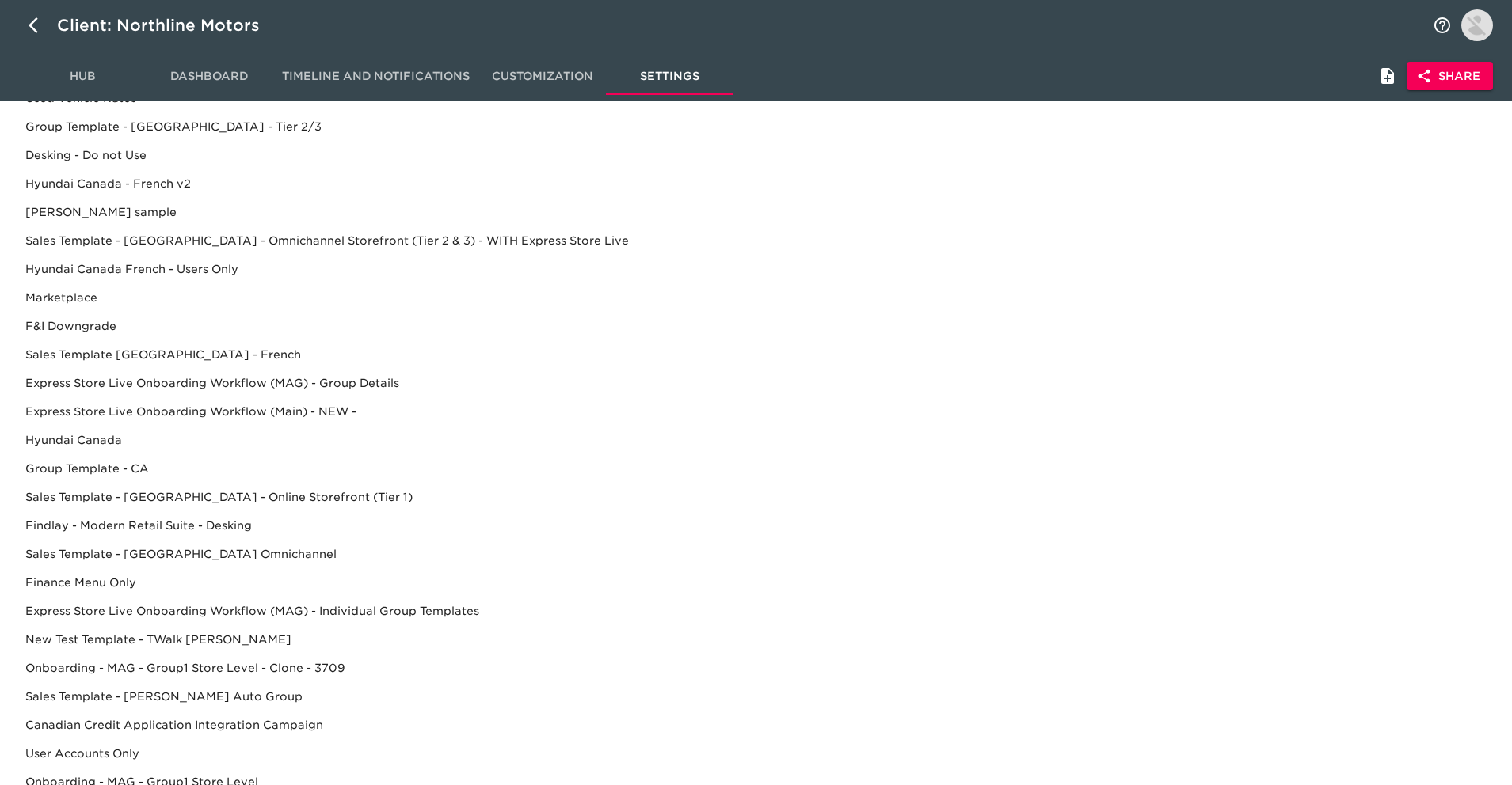
scroll to position [336, 0]
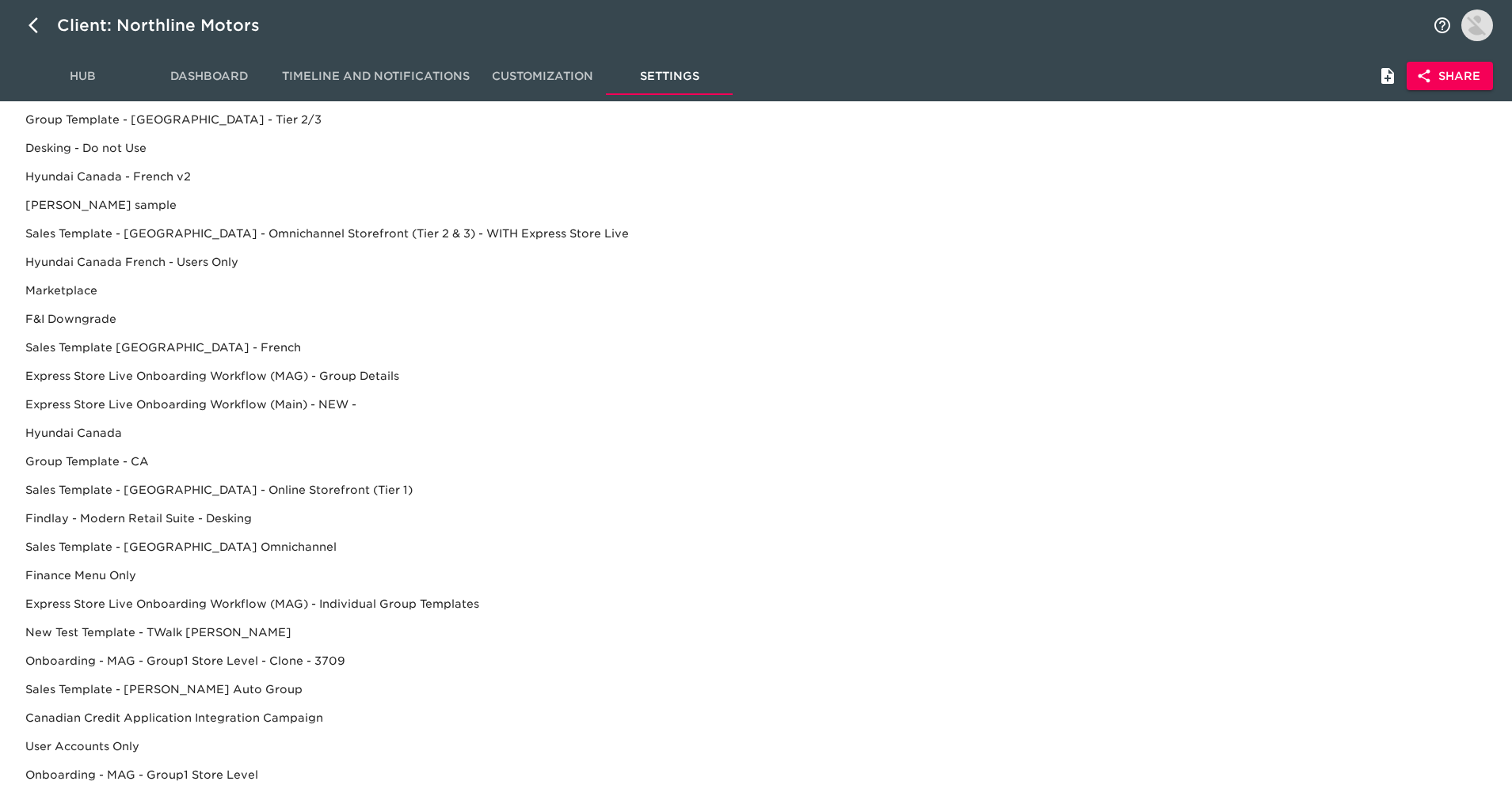
click at [245, 533] on div "Findlay - Modern Retail Suite - Desking" at bounding box center [756, 547] width 1487 height 29
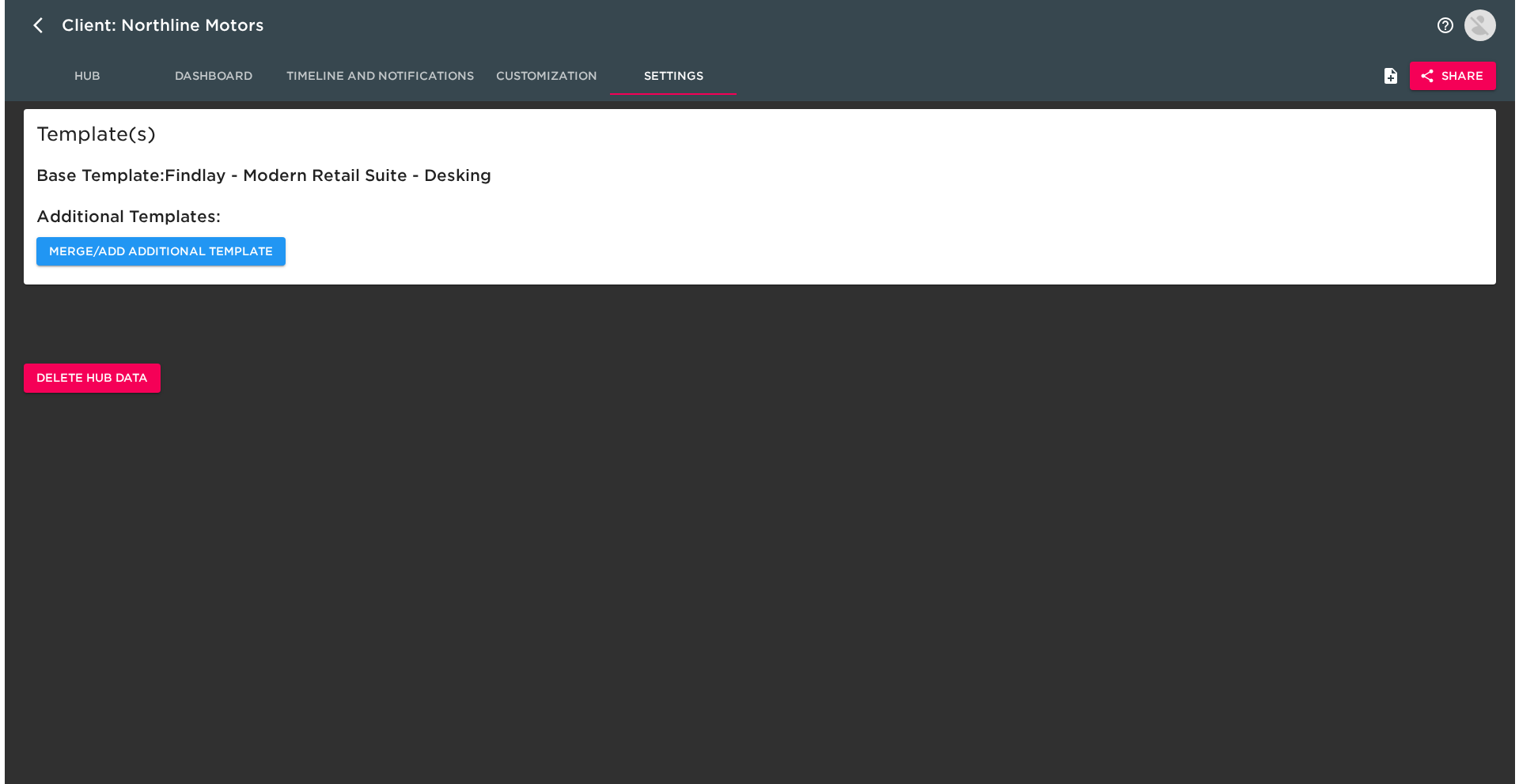
scroll to position [0, 0]
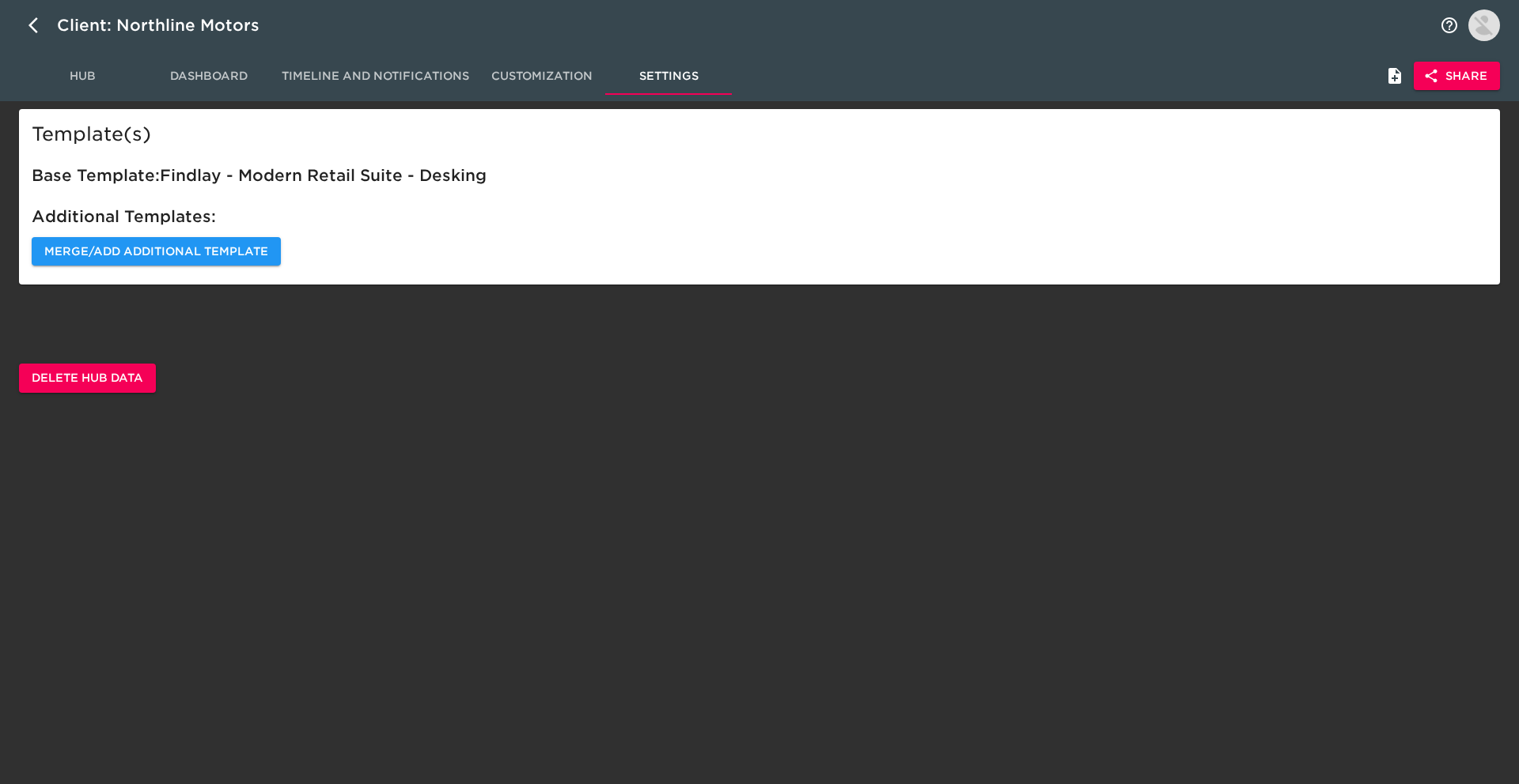
click at [74, 93] on button "Hub" at bounding box center [82, 76] width 127 height 38
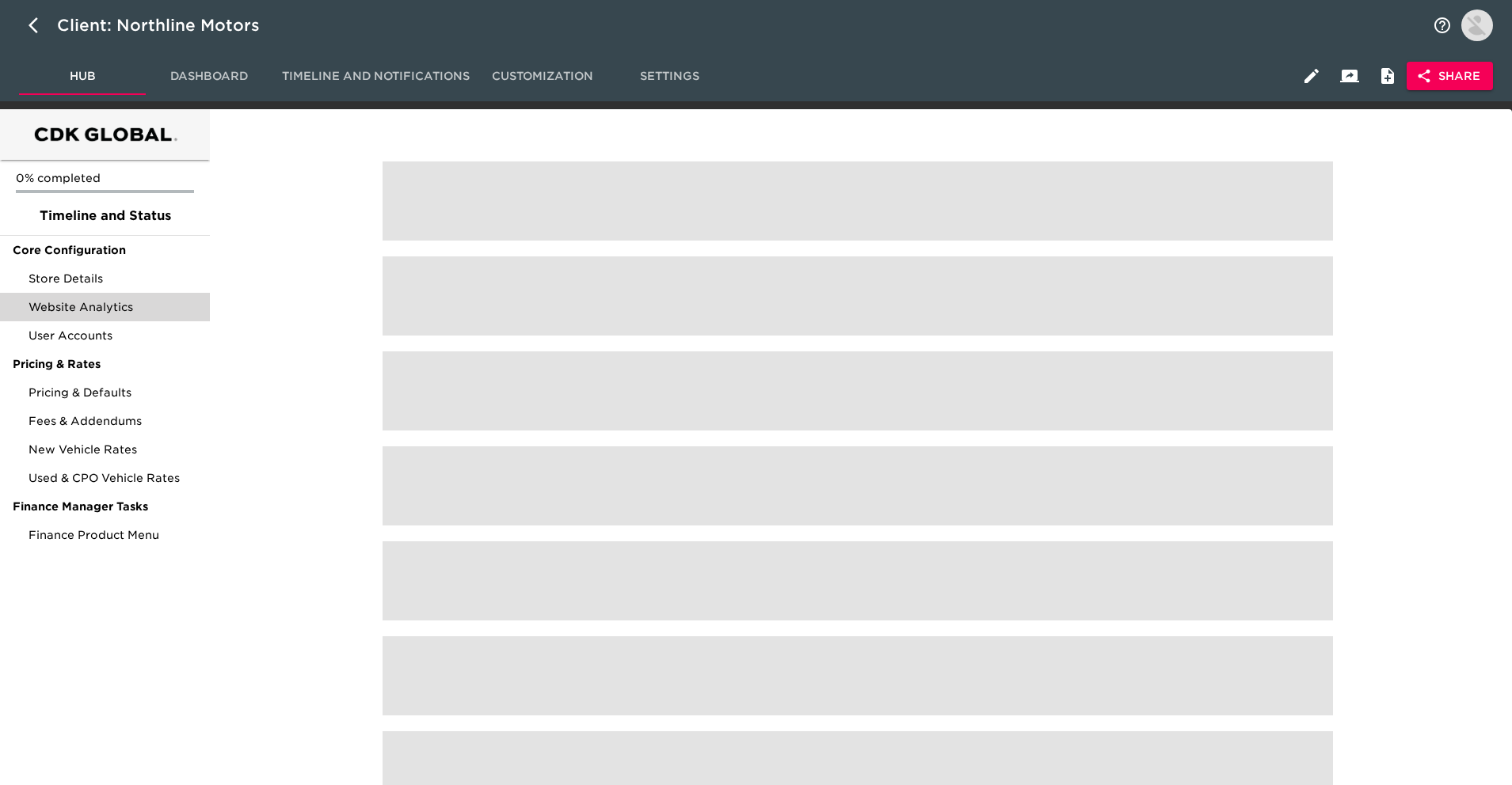
click at [91, 294] on div "Website Analytics" at bounding box center [105, 307] width 210 height 29
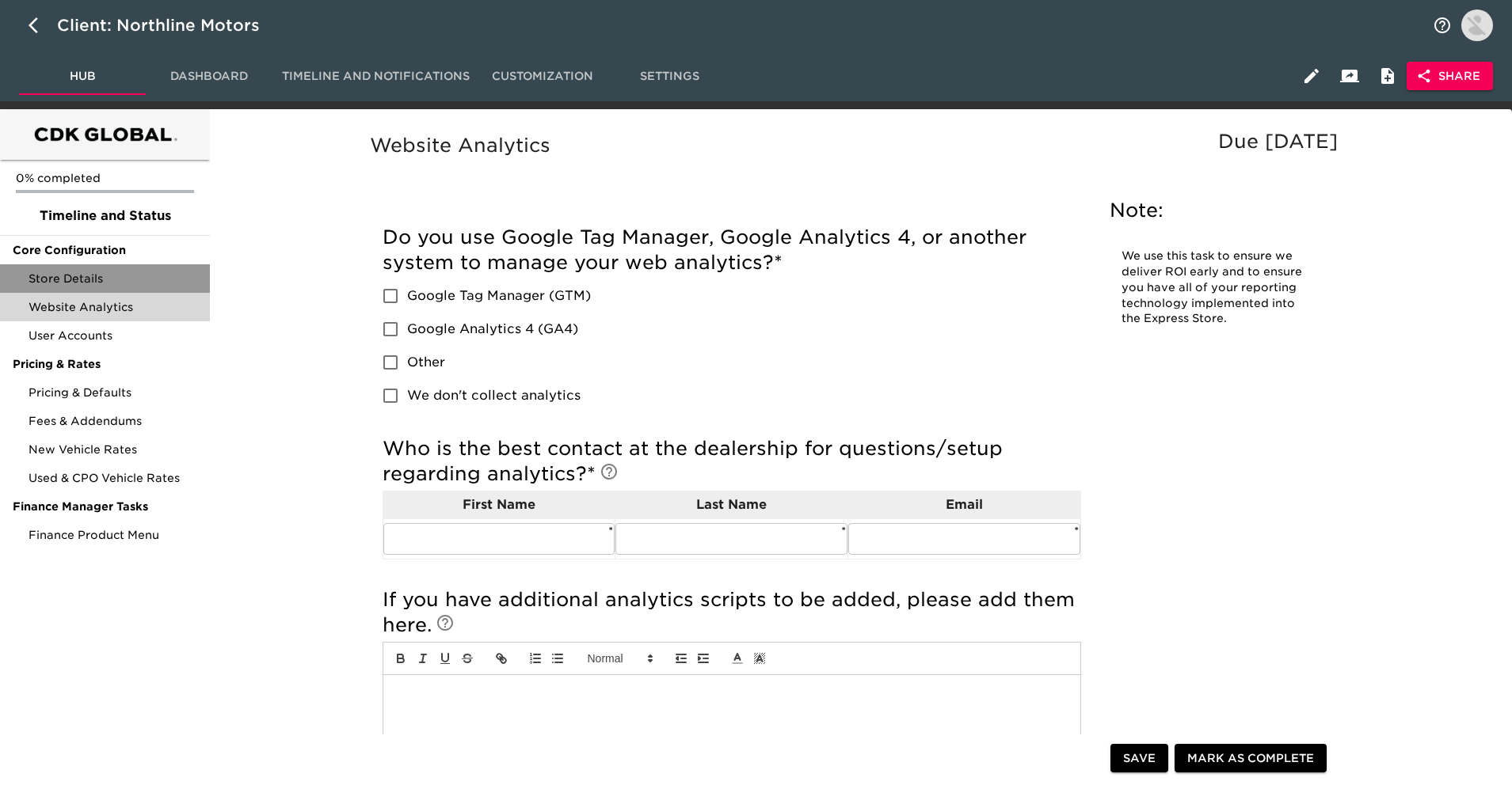
click at [92, 272] on span "Store Details" at bounding box center [113, 278] width 168 height 16
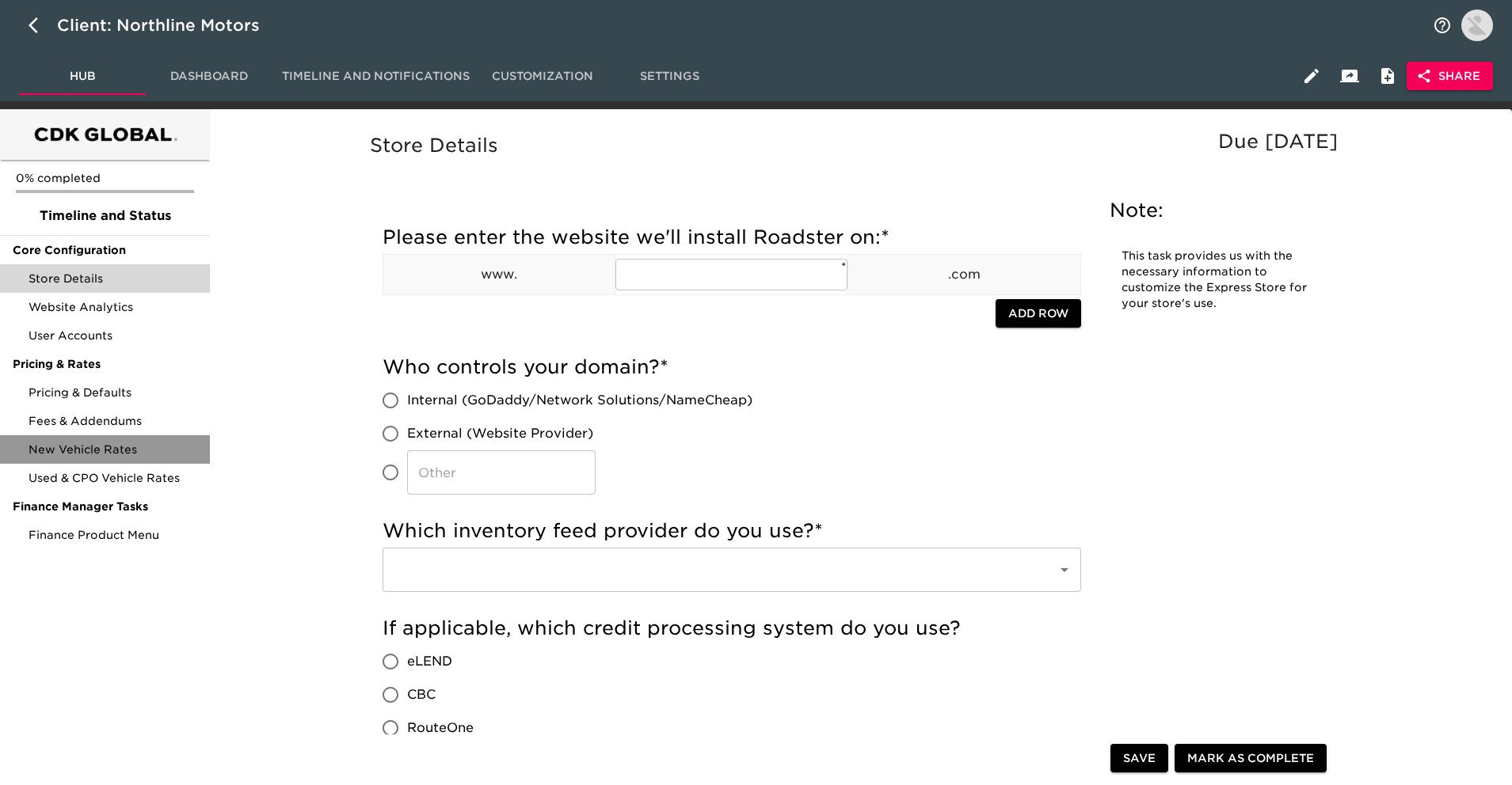
click at [129, 463] on div "New Vehicle Rates" at bounding box center [105, 450] width 210 height 29
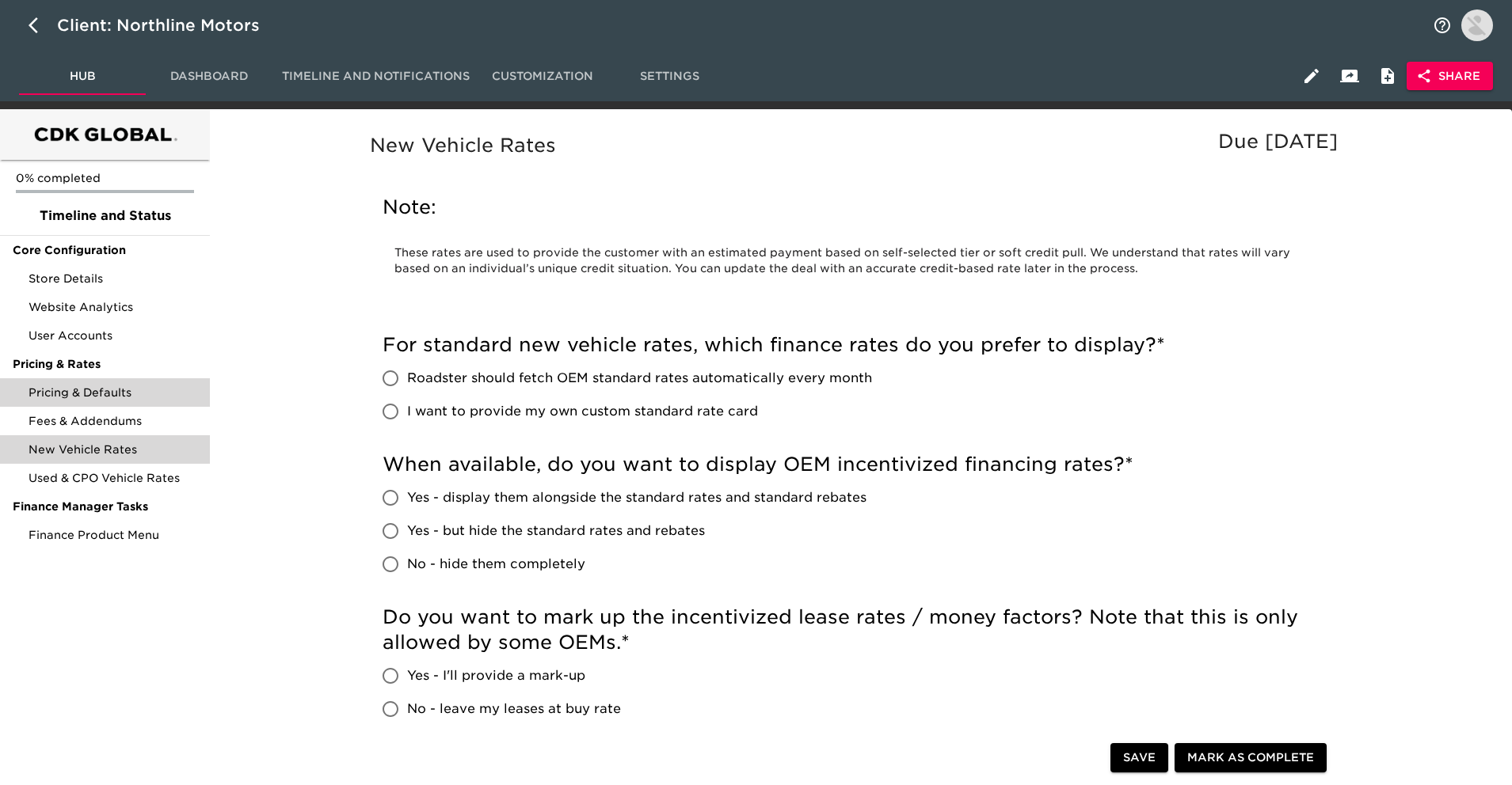
click at [121, 387] on span "Pricing & Defaults" at bounding box center [113, 392] width 168 height 16
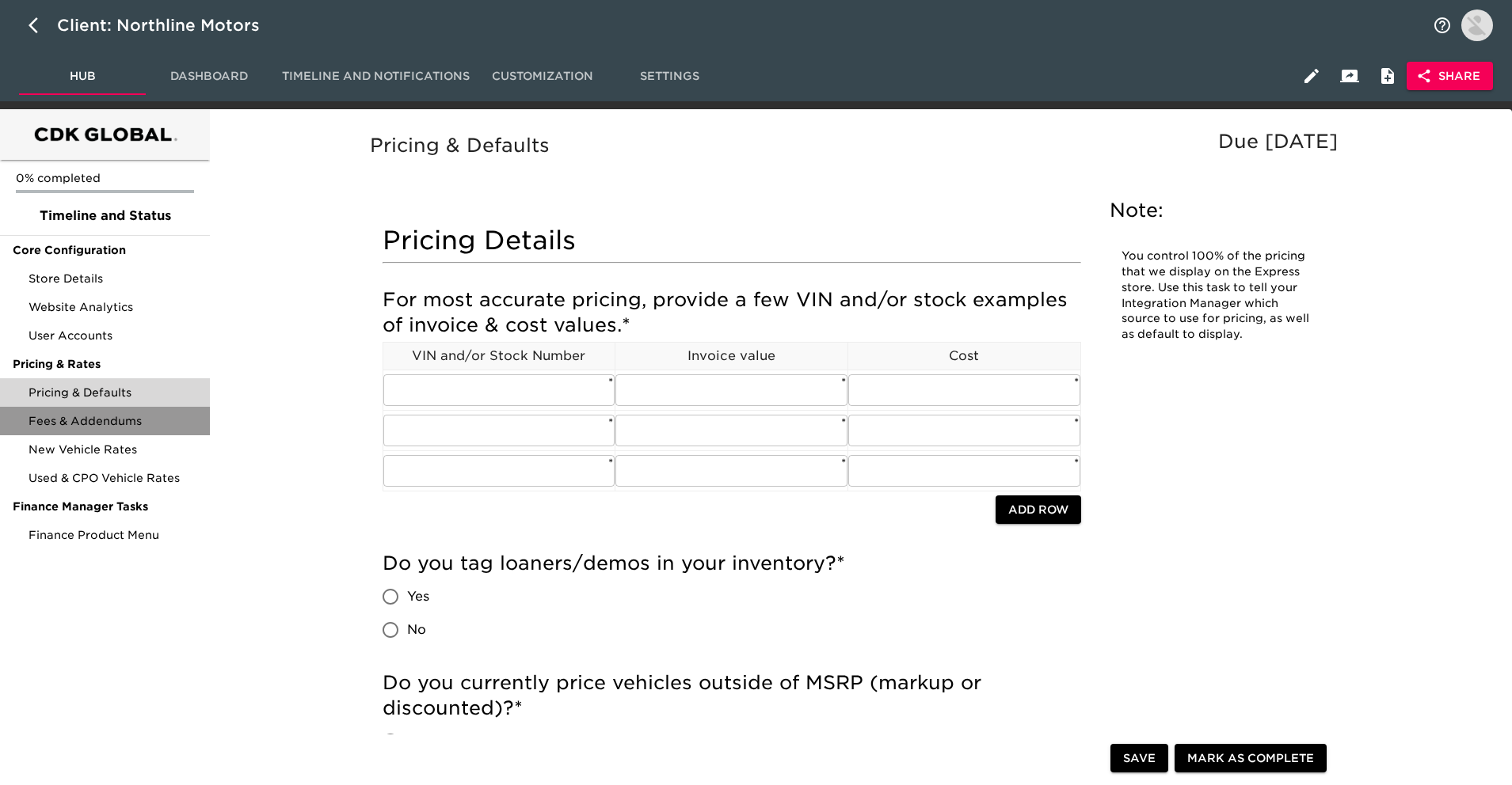
click at [121, 414] on span "Fees & Addendums" at bounding box center [113, 421] width 168 height 16
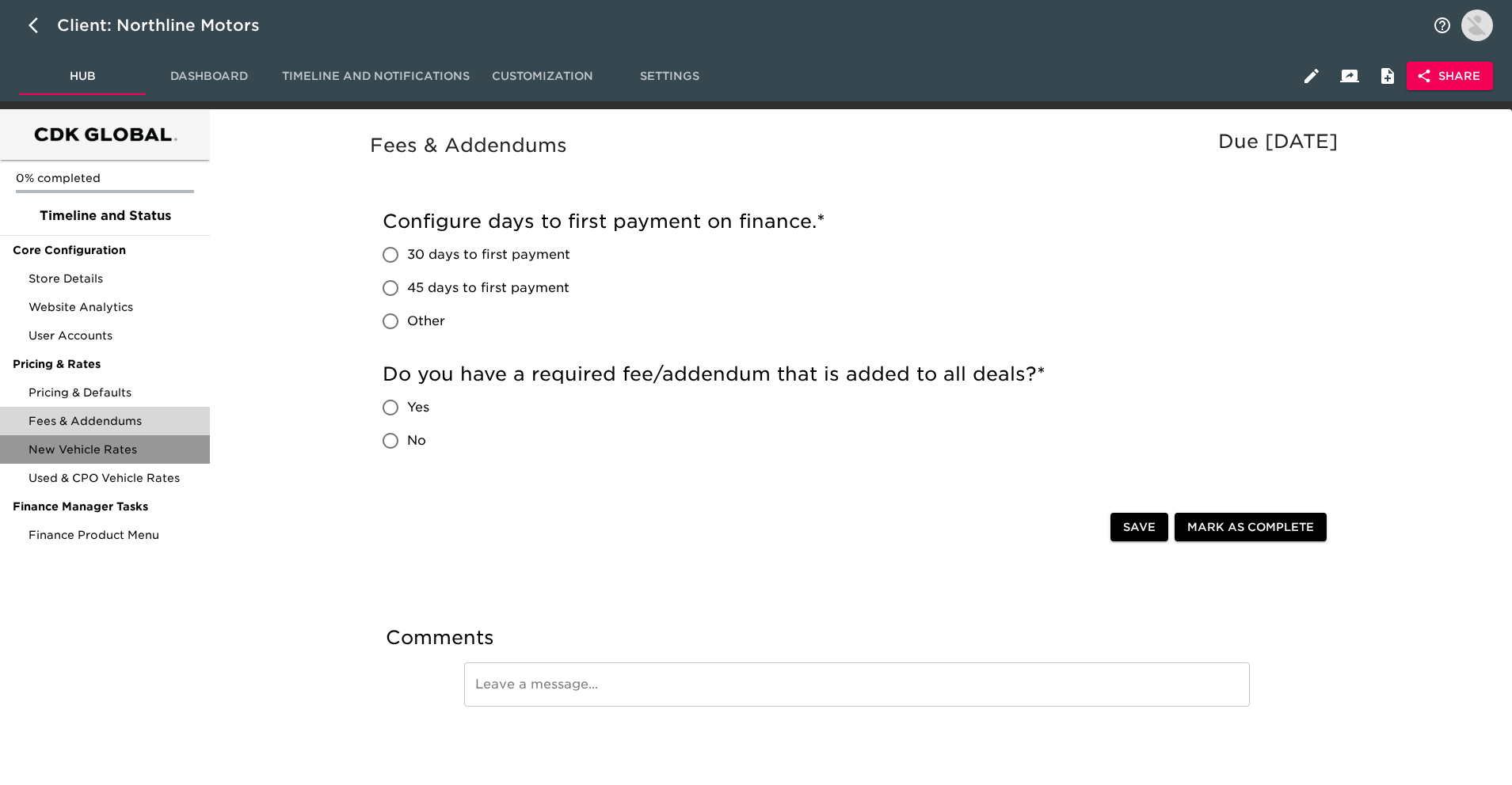
click at [121, 456] on span "New Vehicle Rates" at bounding box center [113, 450] width 168 height 16
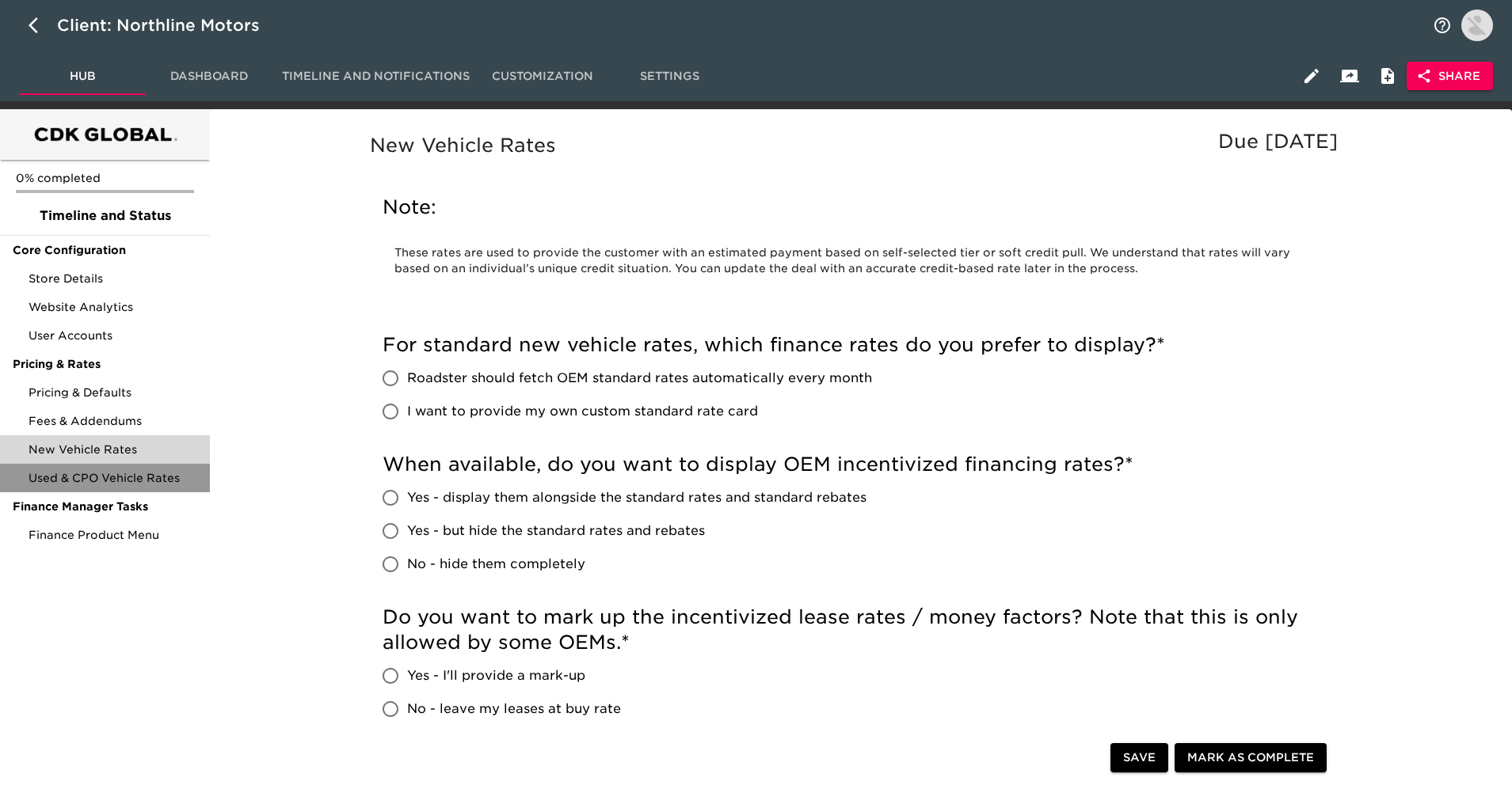
click at [121, 479] on span "Used & CPO Vehicle Rates" at bounding box center [113, 478] width 168 height 16
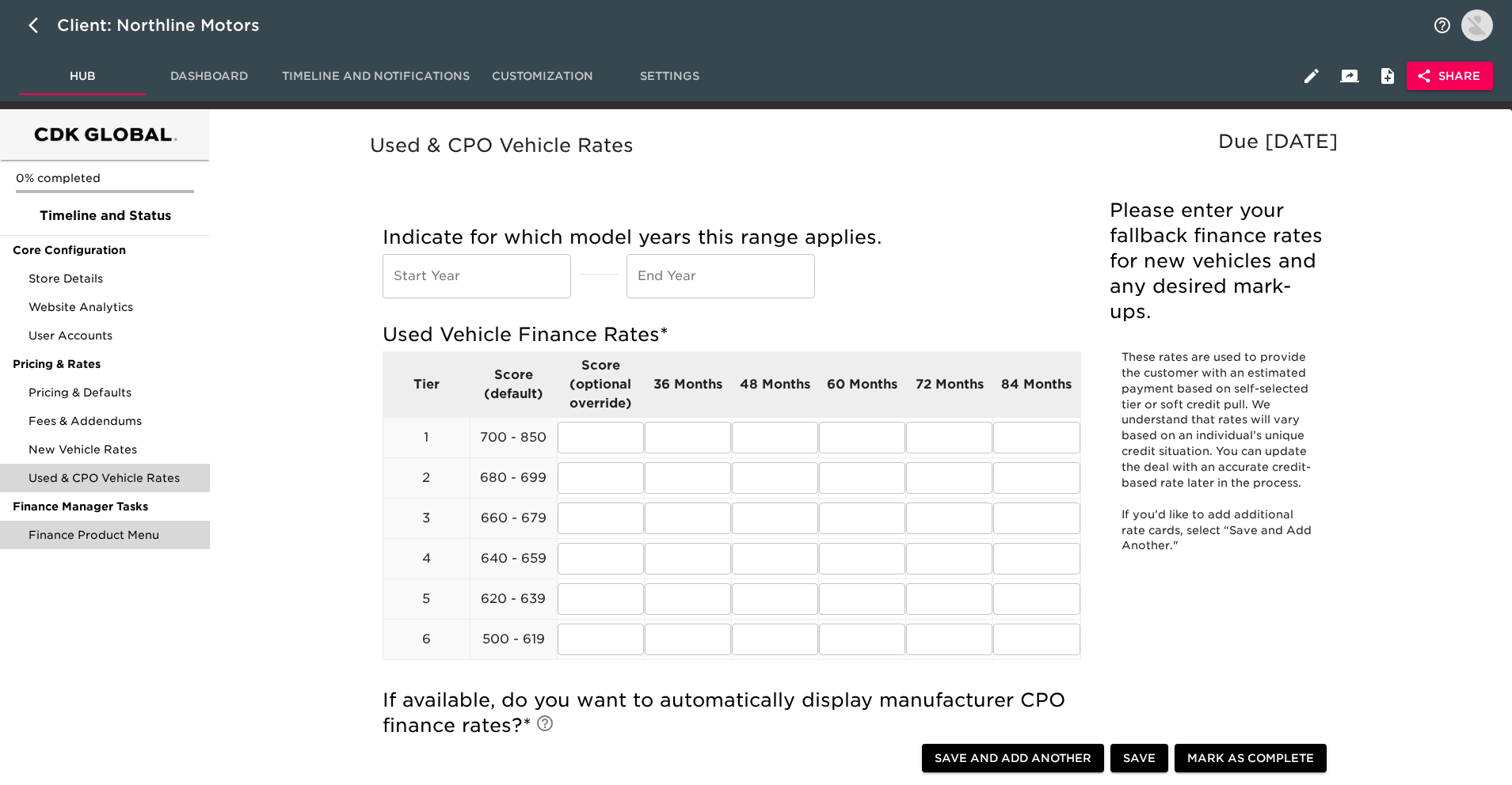
click at [114, 541] on span "Finance Product Menu" at bounding box center [113, 535] width 168 height 16
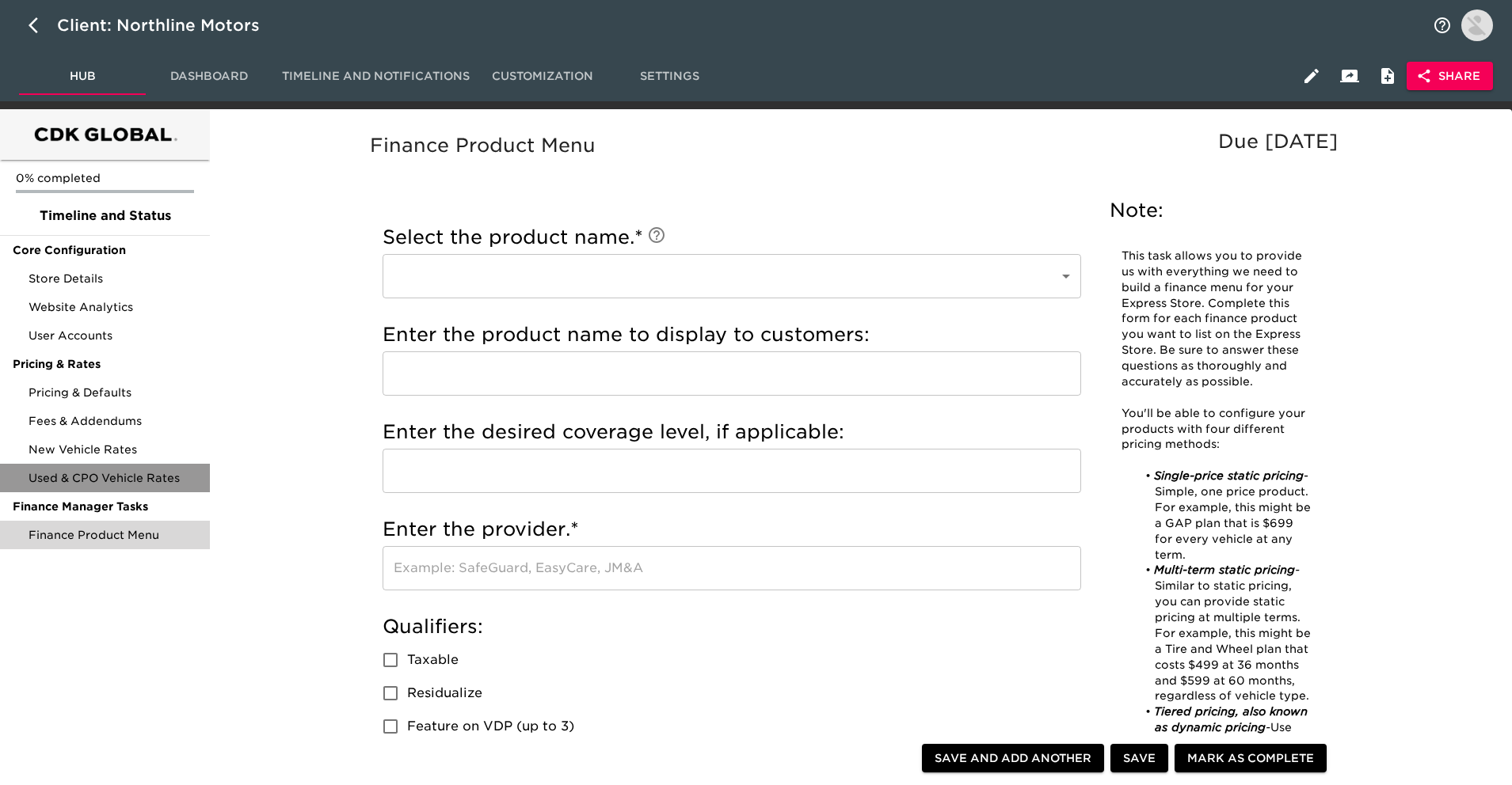
click at [136, 464] on div "Used & CPO Vehicle Rates" at bounding box center [105, 478] width 210 height 29
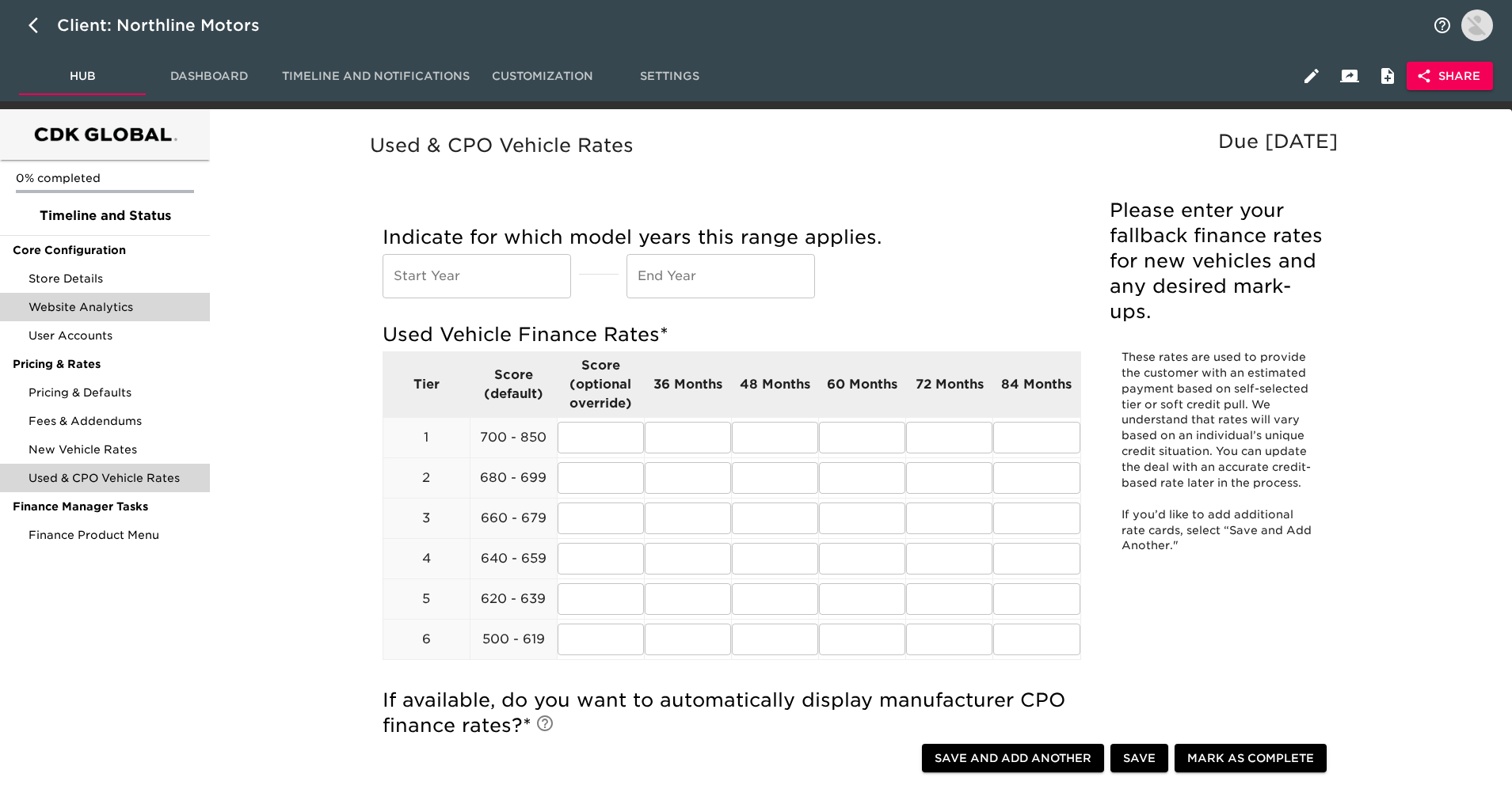
click at [137, 298] on div "Website Analytics" at bounding box center [105, 307] width 210 height 29
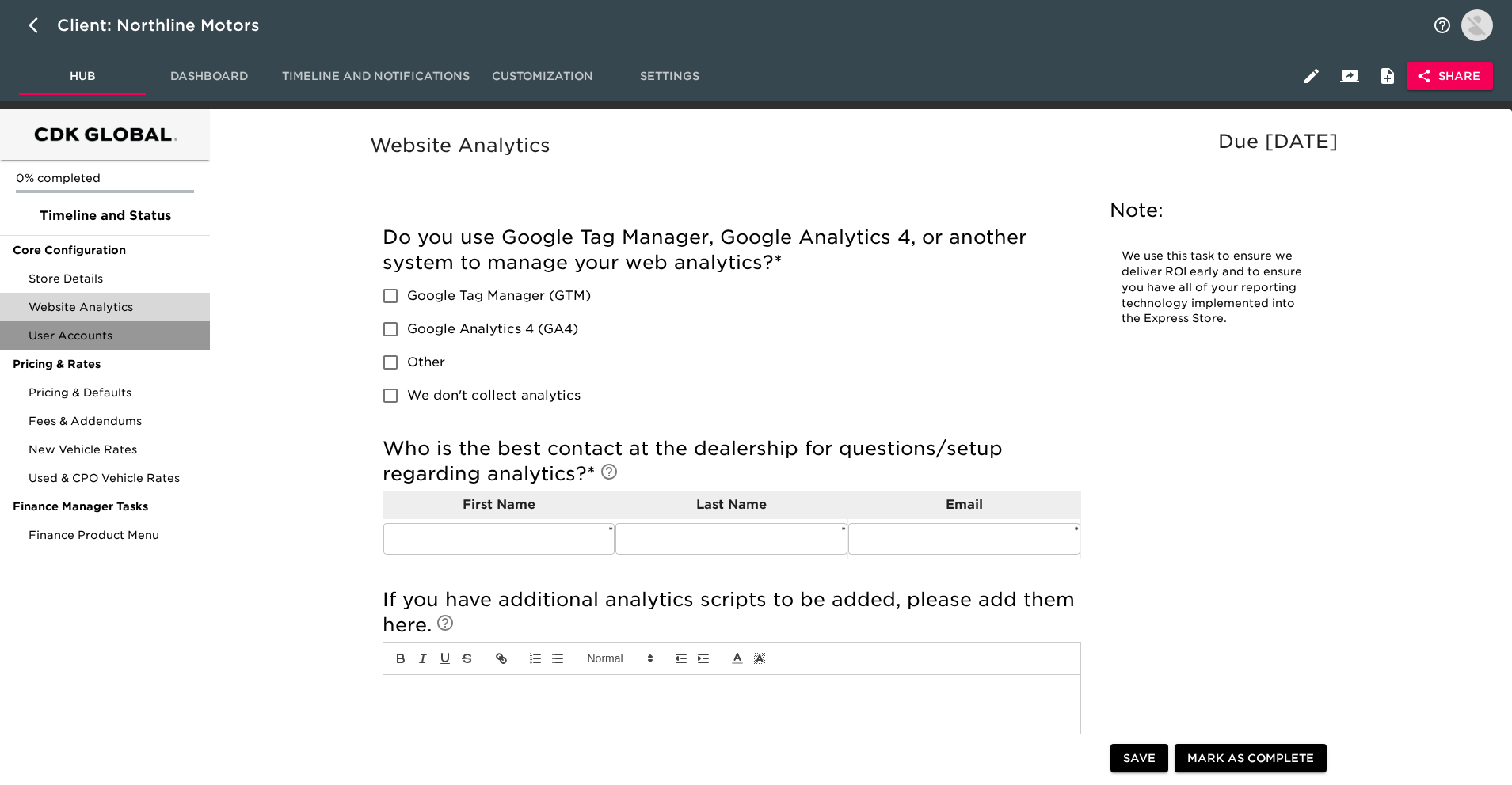
click at [124, 330] on span "User Accounts" at bounding box center [113, 335] width 168 height 16
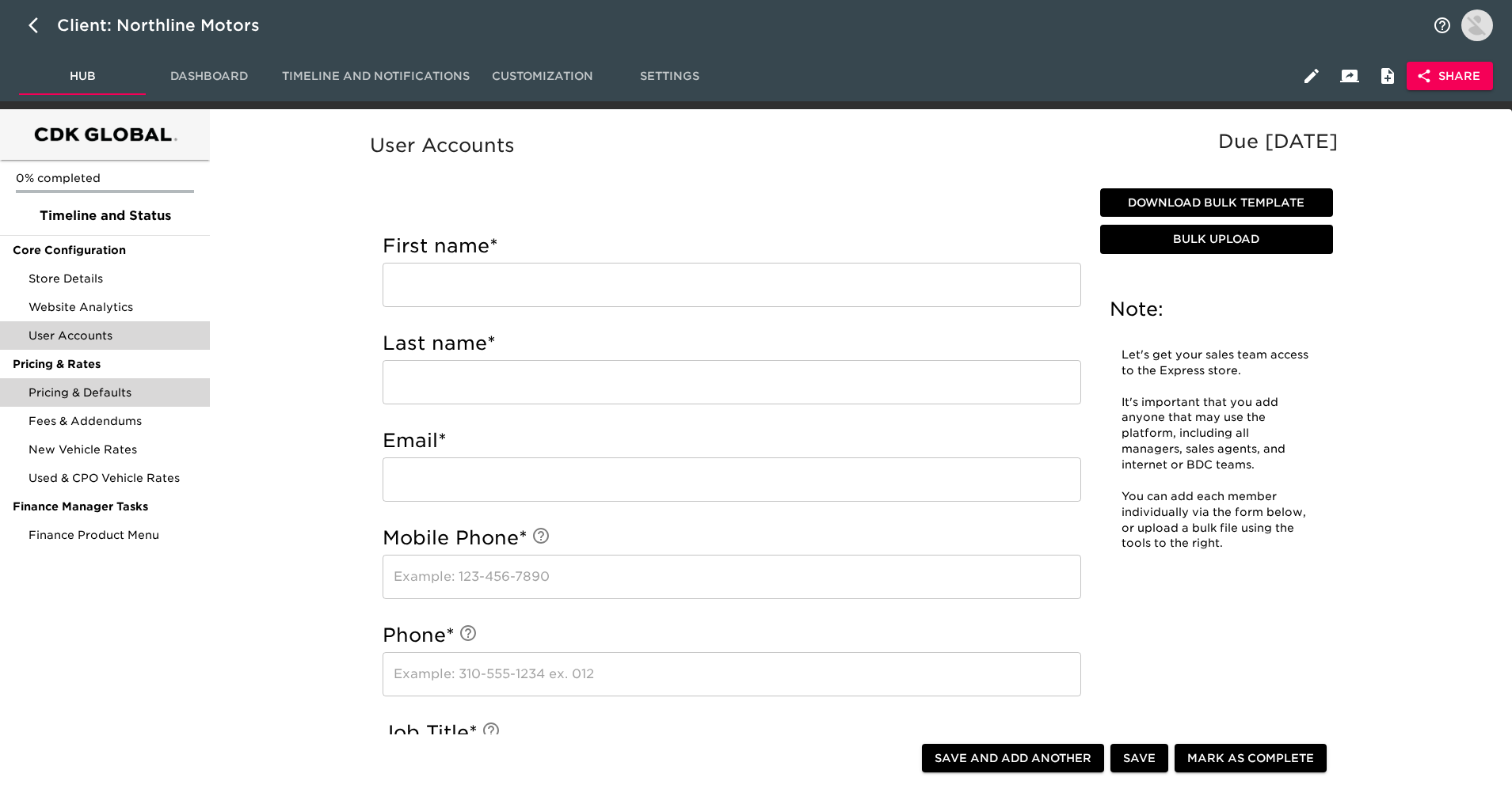
click at [127, 396] on span "Pricing & Defaults" at bounding box center [113, 392] width 168 height 16
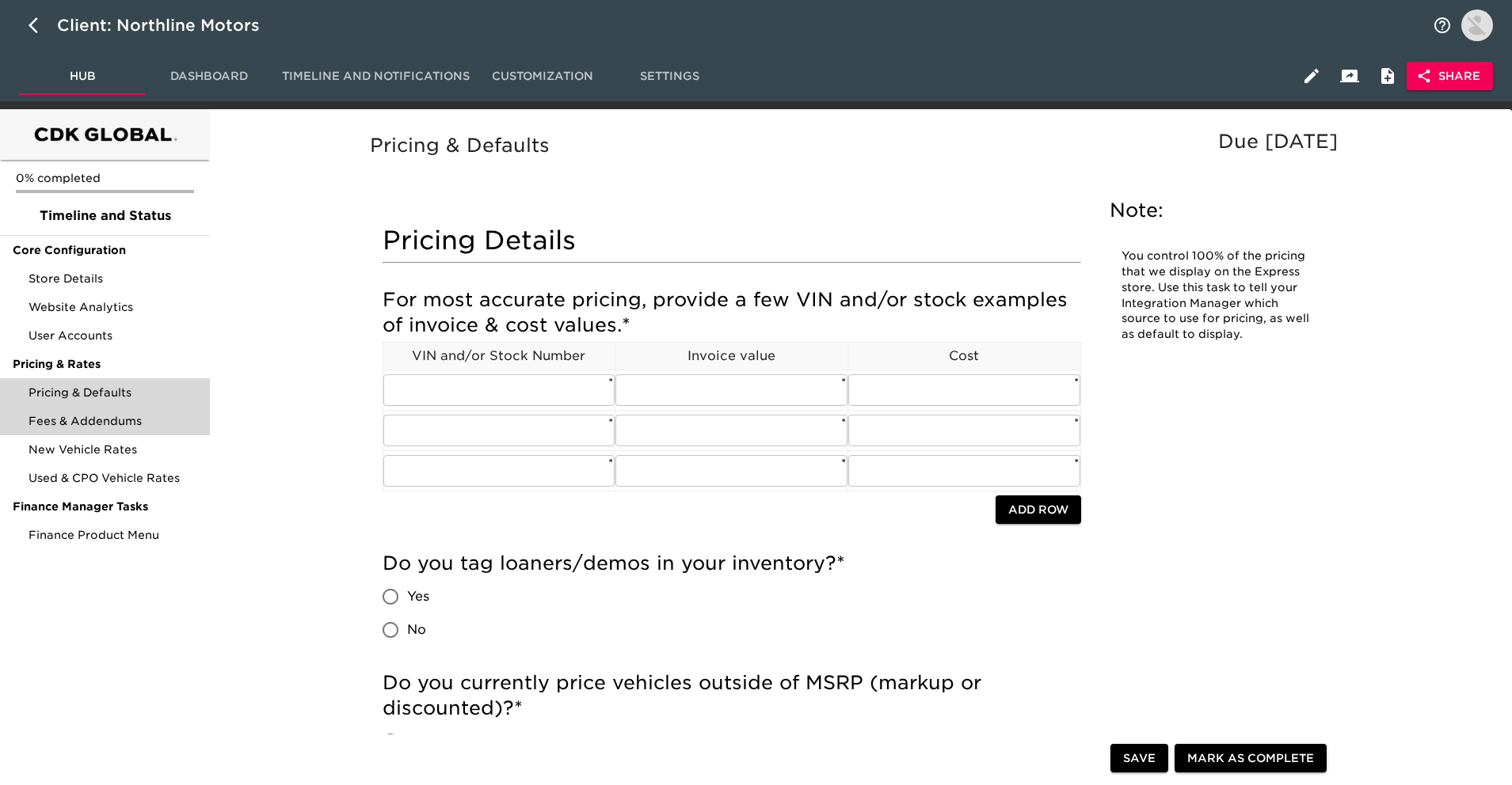
click at [140, 427] on span "Fees & Addendums" at bounding box center [113, 421] width 168 height 16
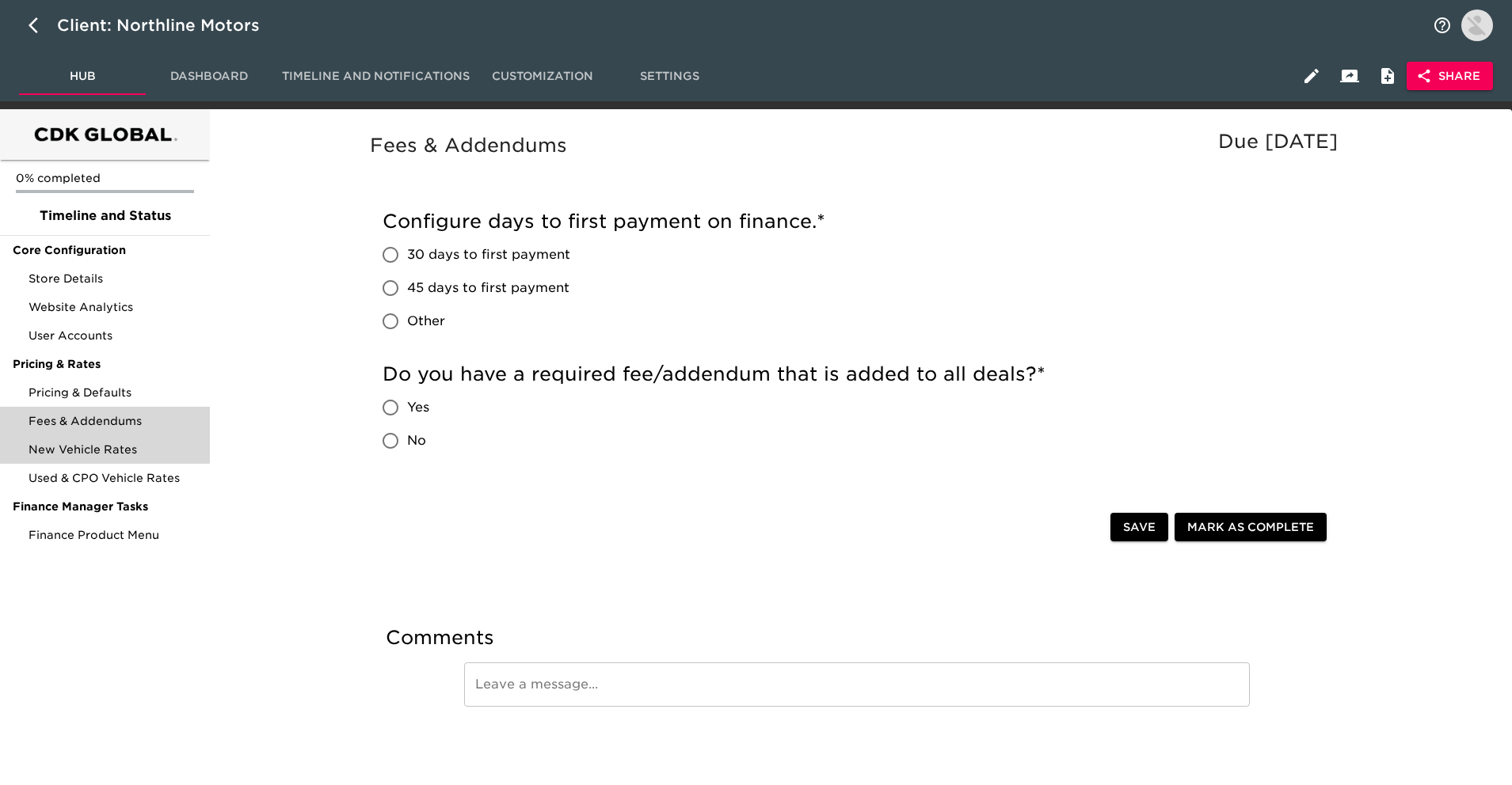
click at [139, 459] on div "New Vehicle Rates" at bounding box center [105, 450] width 210 height 29
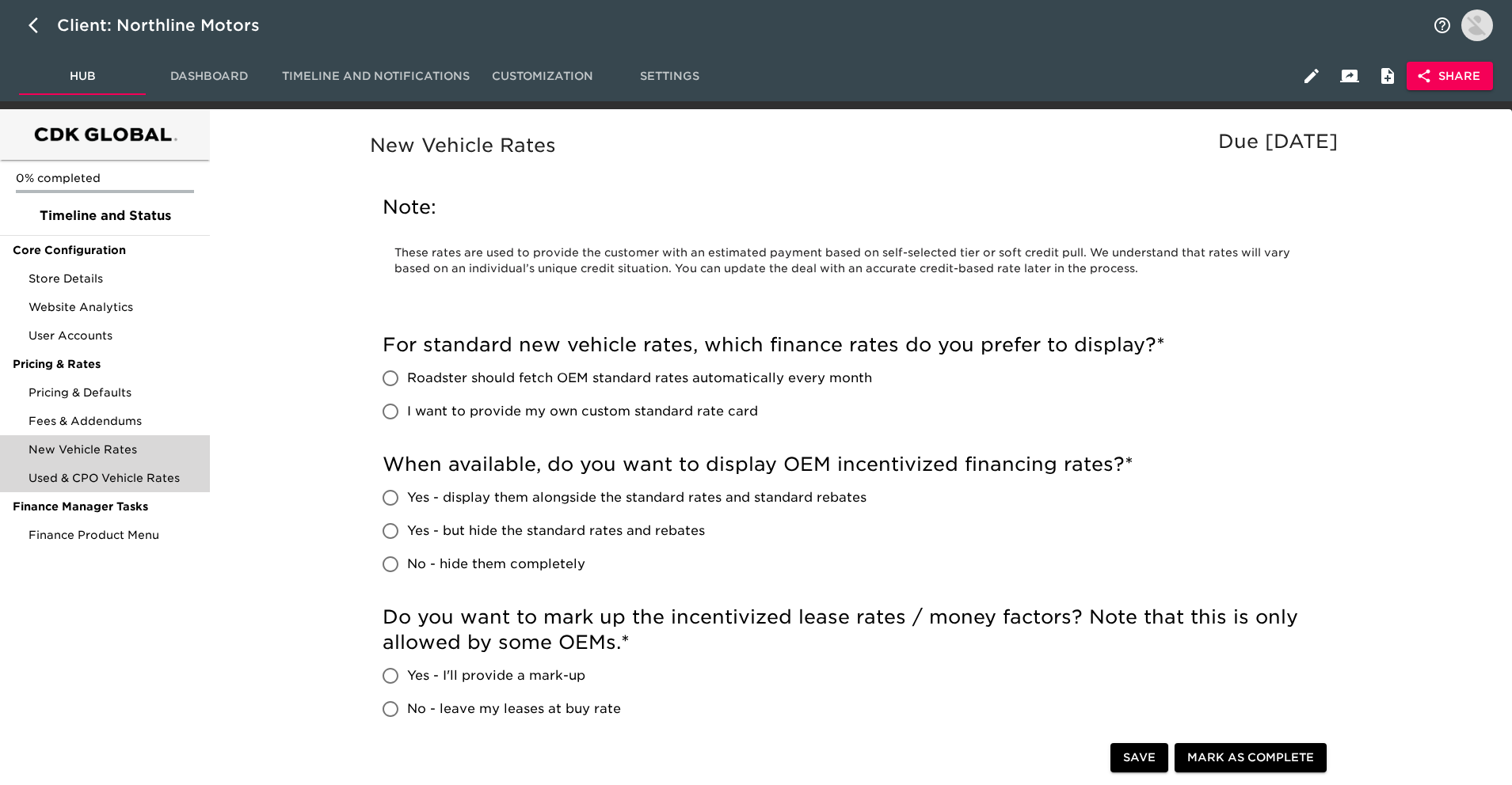
click at [141, 482] on span "Used & CPO Vehicle Rates" at bounding box center [113, 478] width 168 height 16
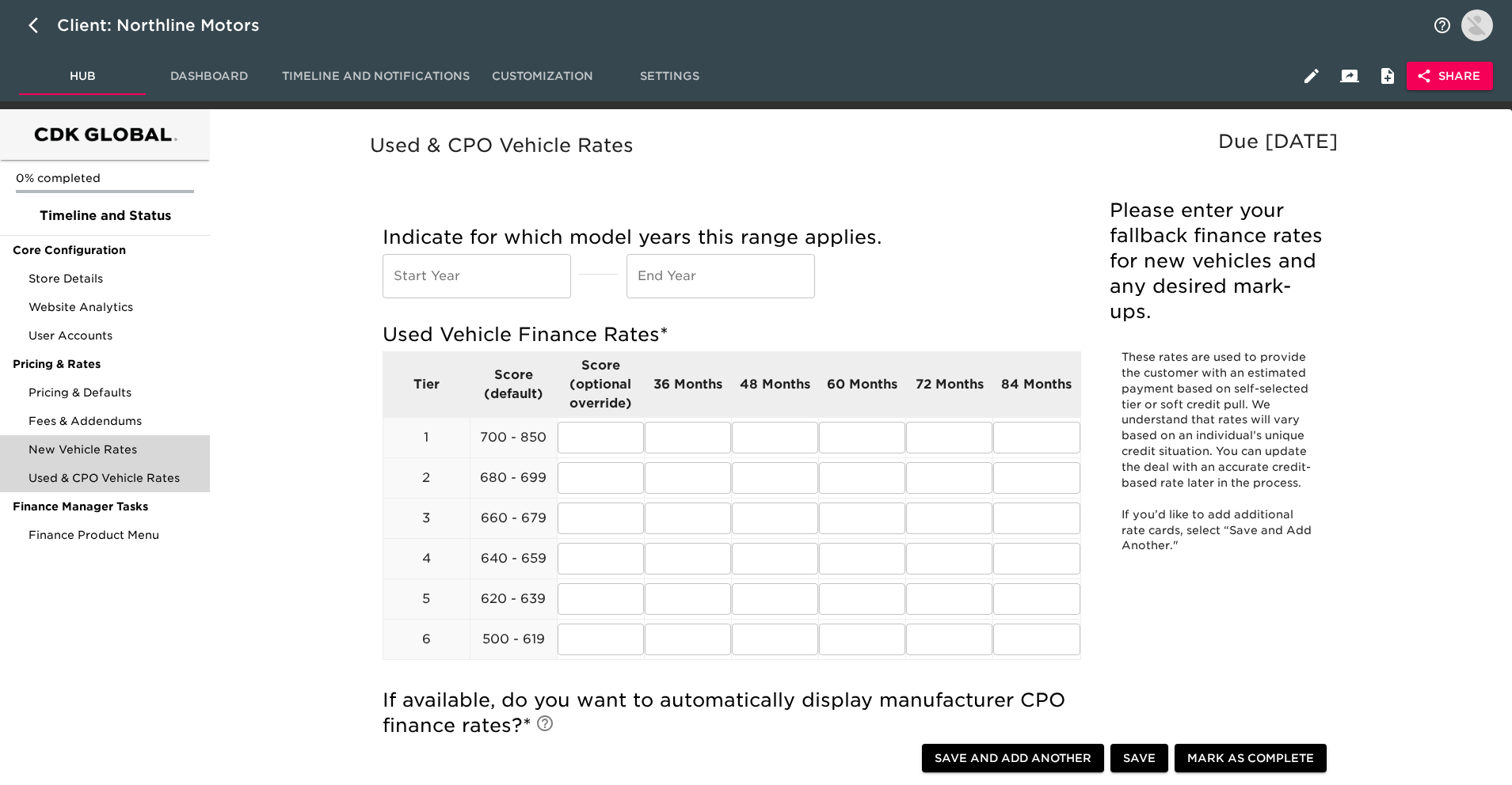
click at [164, 459] on div "New Vehicle Rates" at bounding box center [105, 450] width 210 height 29
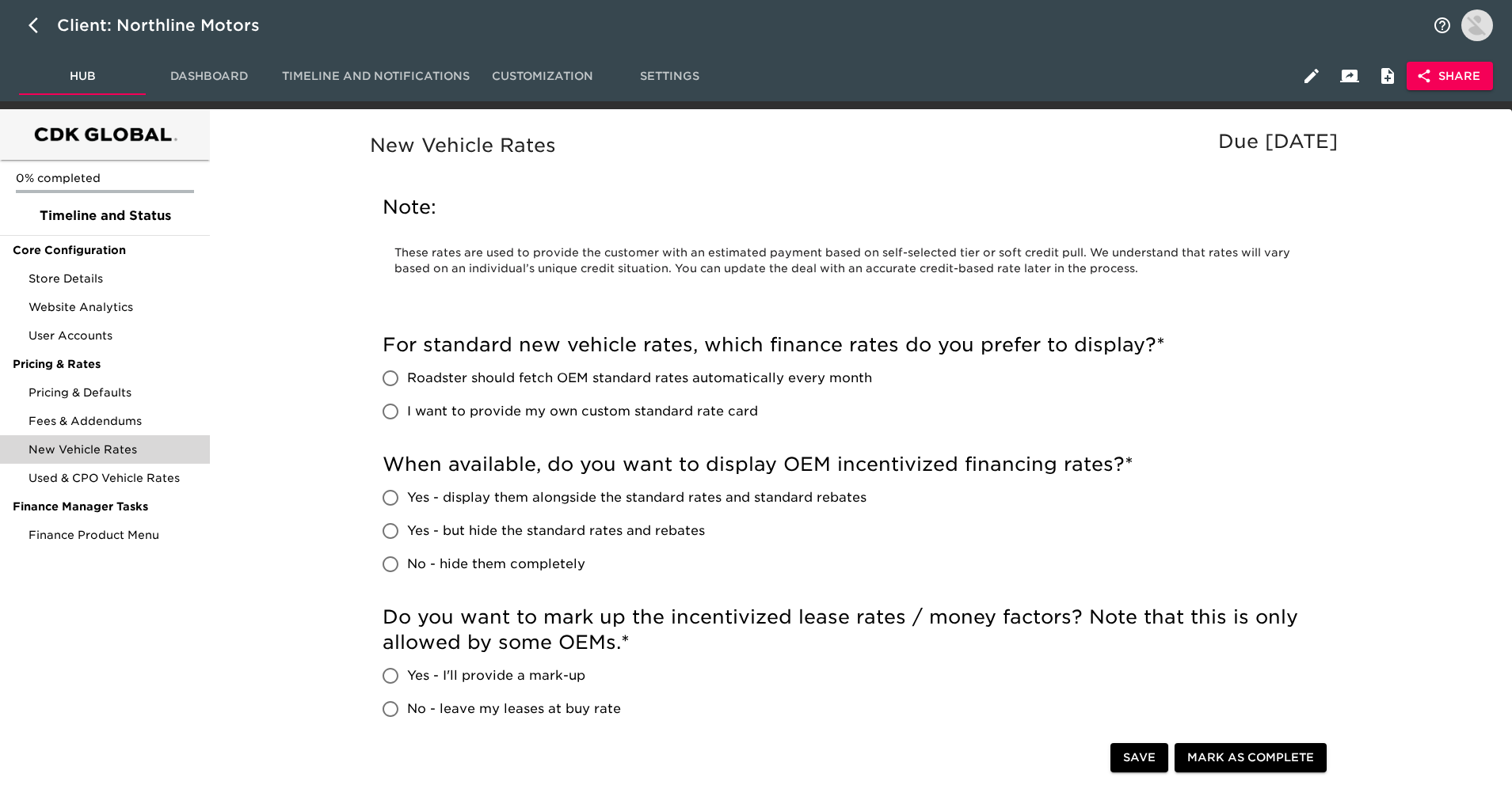
click at [509, 382] on span "Roadster should fetch OEM standard rates automatically every month" at bounding box center [639, 378] width 465 height 19
click at [407, 382] on input "Roadster should fetch OEM standard rates automatically every month" at bounding box center [391, 378] width 34 height 34
radio input "true"
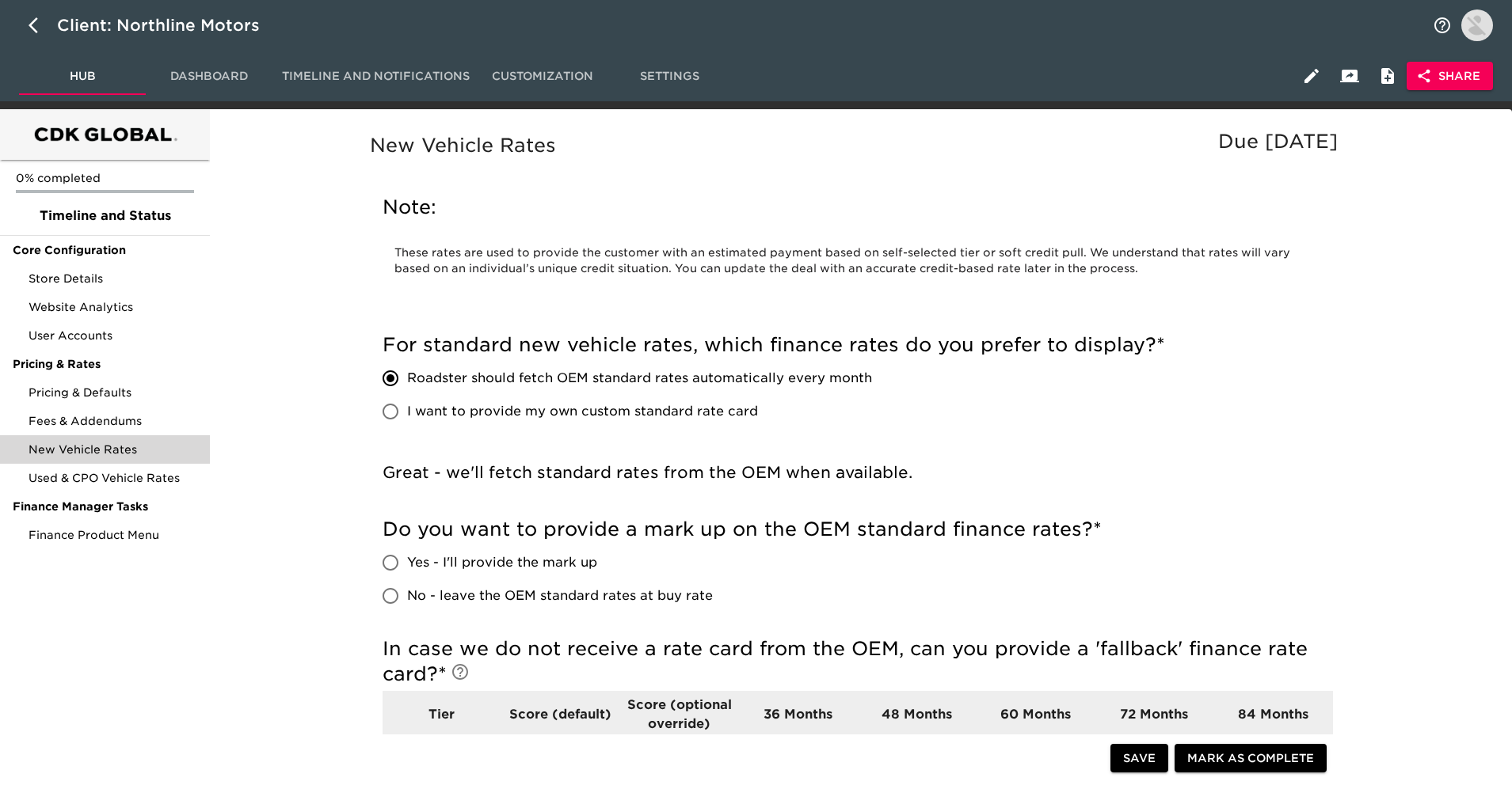
click at [396, 381] on input "Roadster should fetch OEM standard rates automatically every month" at bounding box center [391, 378] width 34 height 34
click at [1037, 200] on h5 "Note:" at bounding box center [857, 207] width 951 height 25
click at [42, 22] on icon "button" at bounding box center [38, 25] width 19 height 19
select select "25"
